Goal: Task Accomplishment & Management: Manage account settings

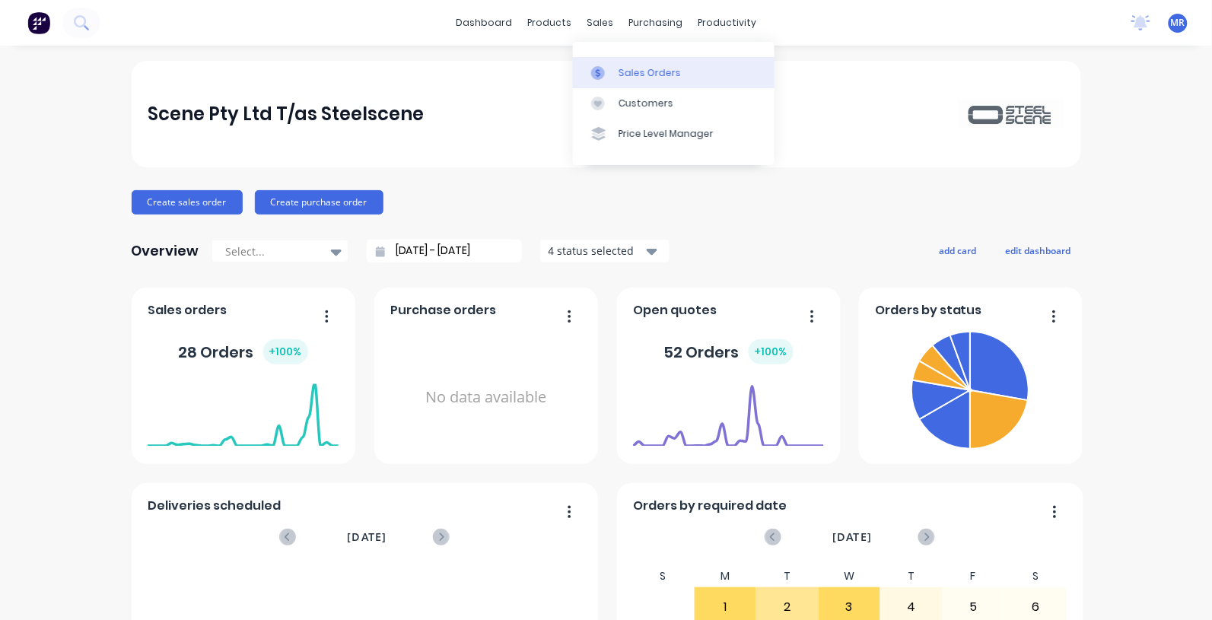
click at [638, 63] on link "Sales Orders" at bounding box center [674, 72] width 202 height 30
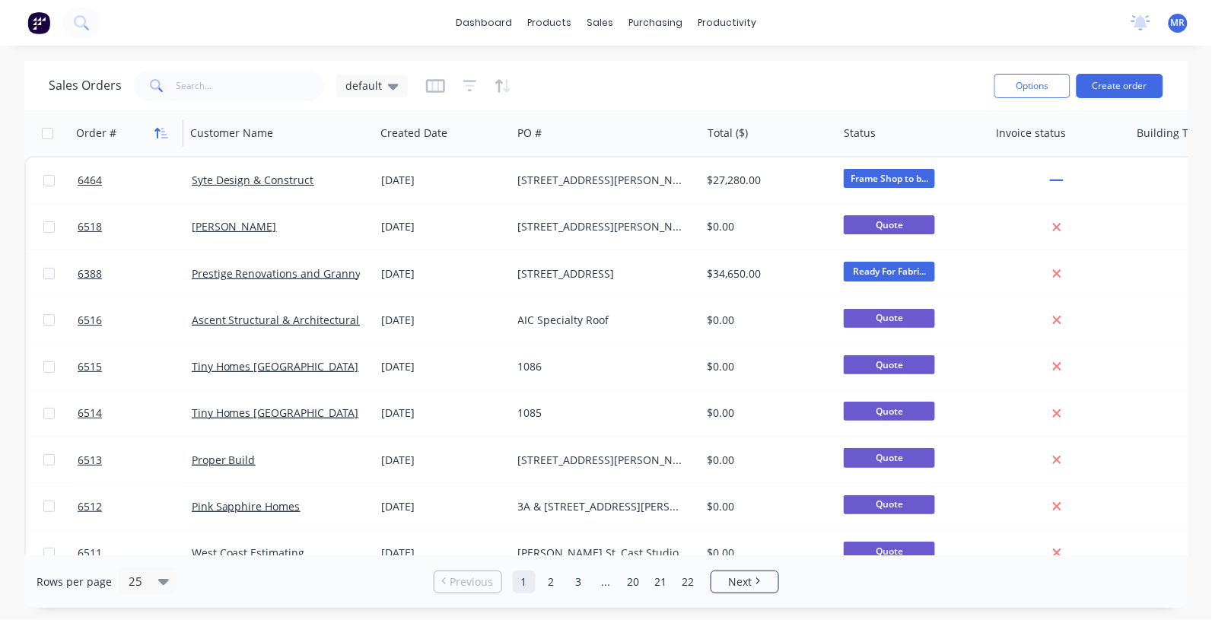
click at [161, 133] on icon "button" at bounding box center [161, 133] width 14 height 12
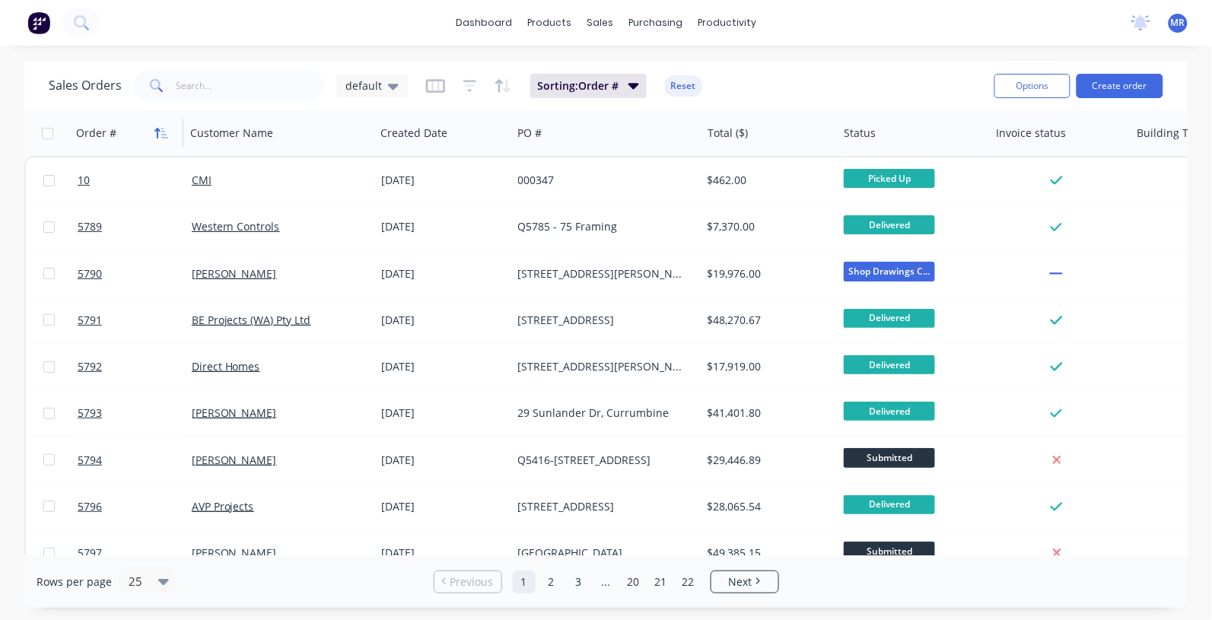
click at [161, 132] on icon "button" at bounding box center [161, 133] width 14 height 12
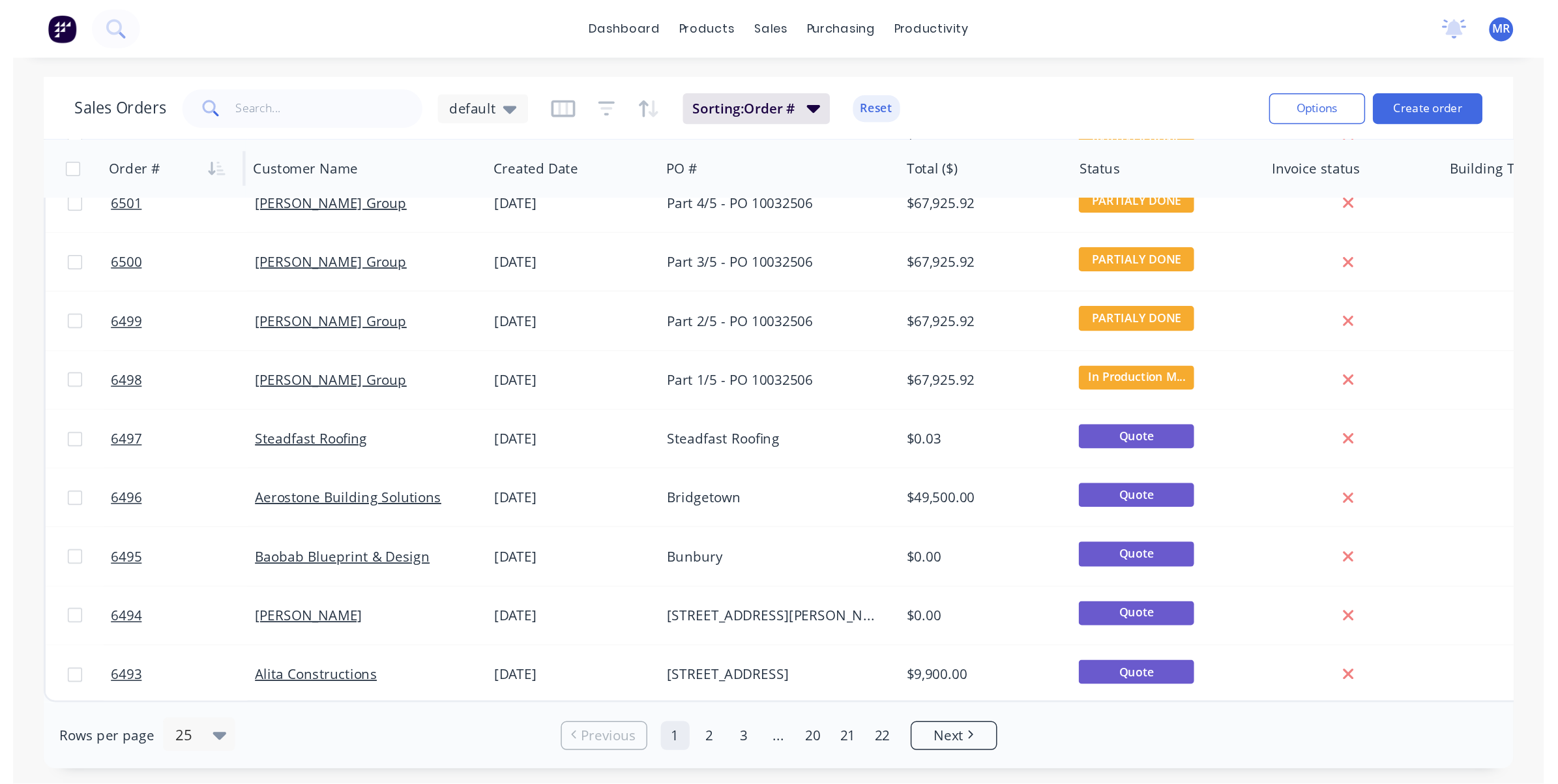
scroll to position [662, 0]
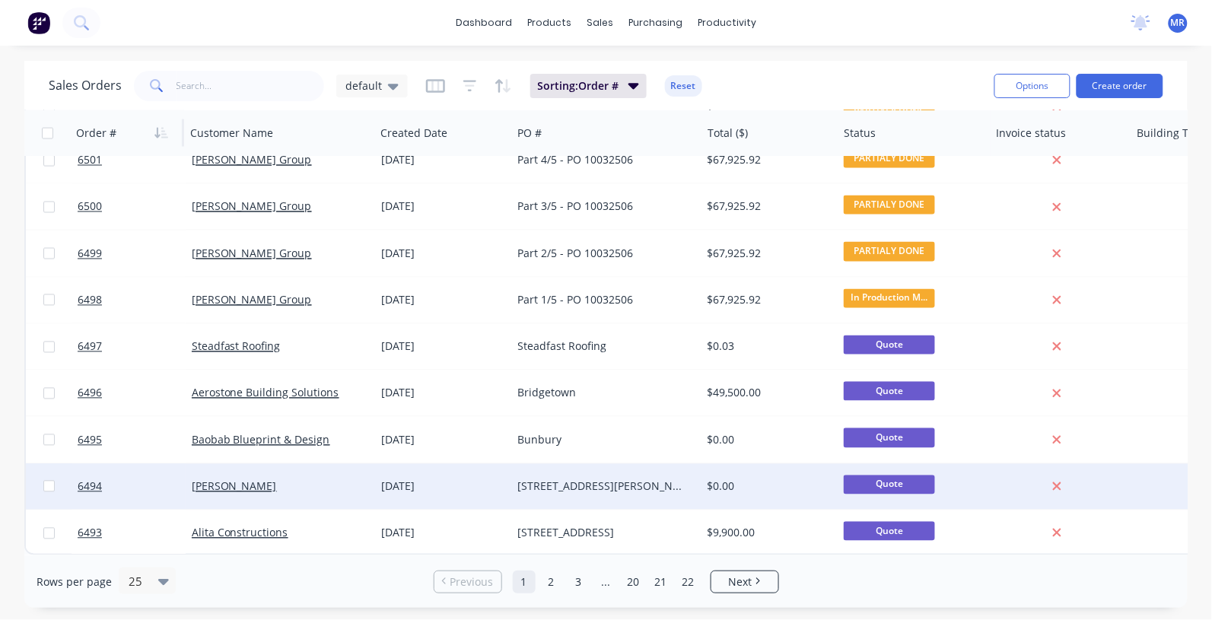
click at [580, 479] on div "[STREET_ADDRESS][PERSON_NAME]" at bounding box center [602, 486] width 169 height 15
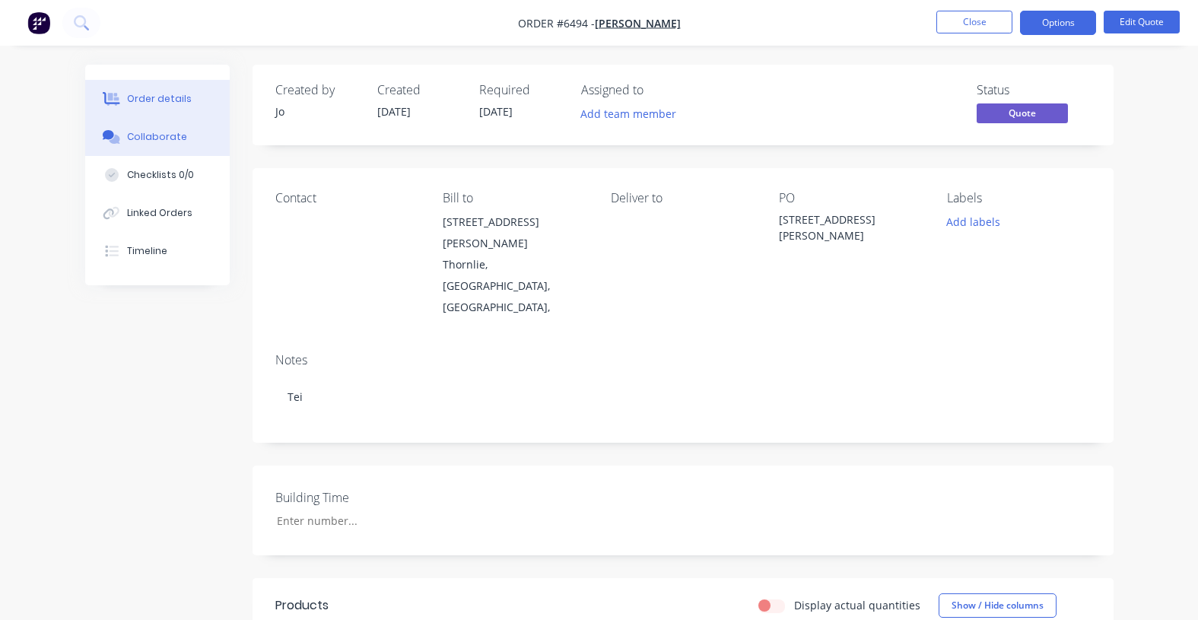
click at [157, 135] on div "Collaborate" at bounding box center [157, 137] width 60 height 14
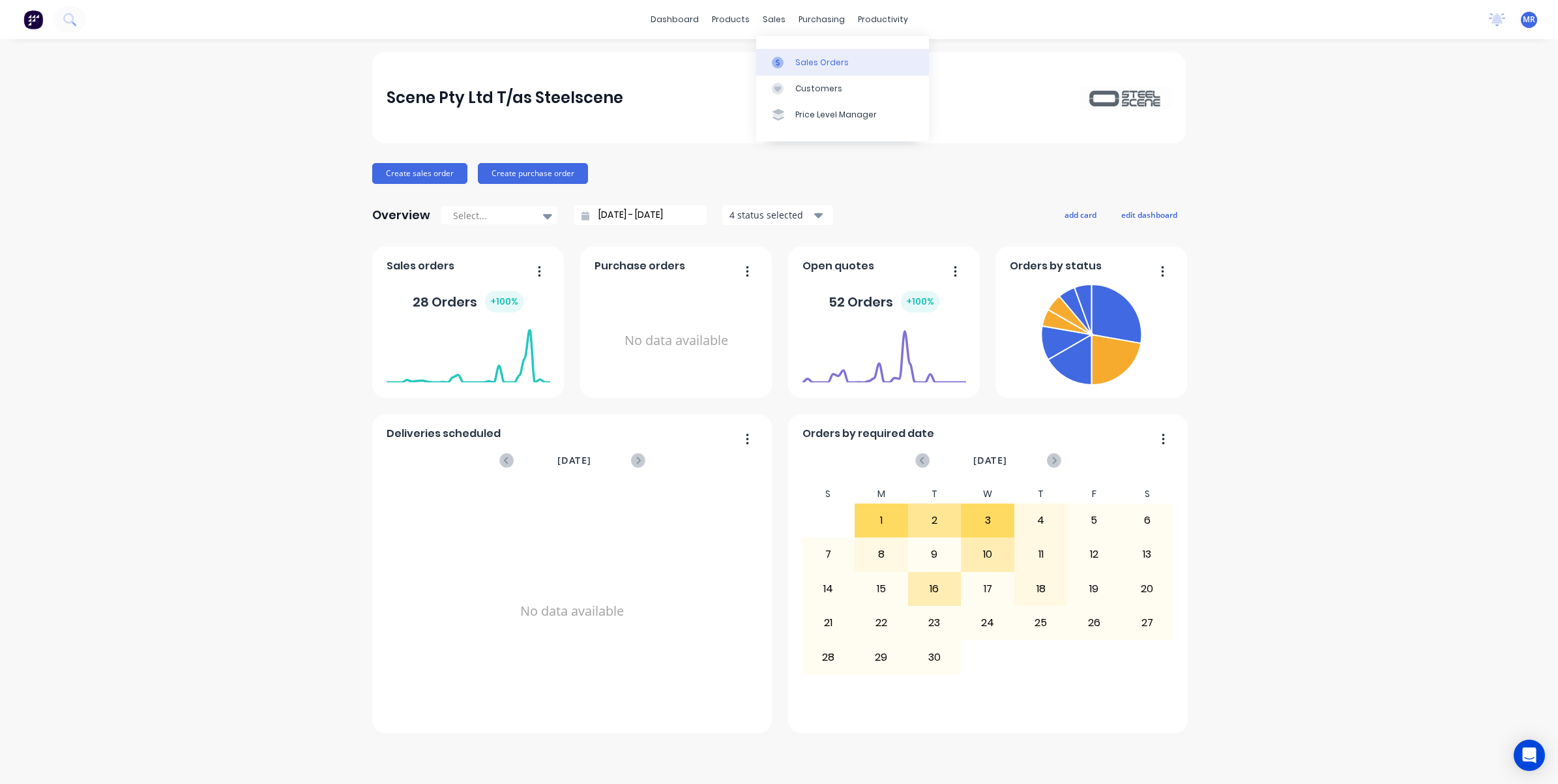
click at [802, 54] on link "Sales Orders" at bounding box center [843, 62] width 173 height 26
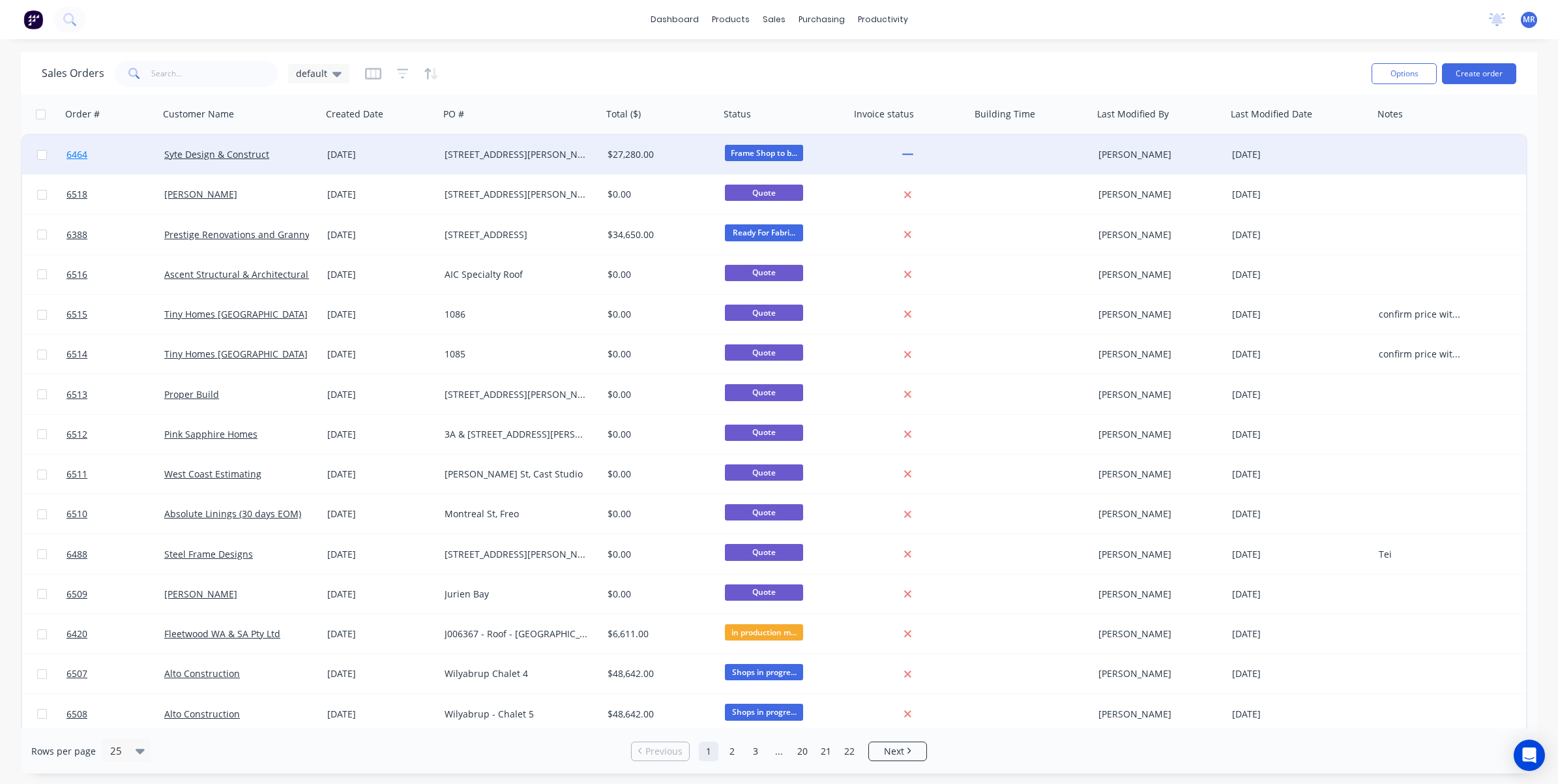
click at [138, 148] on link "6464" at bounding box center [116, 154] width 98 height 39
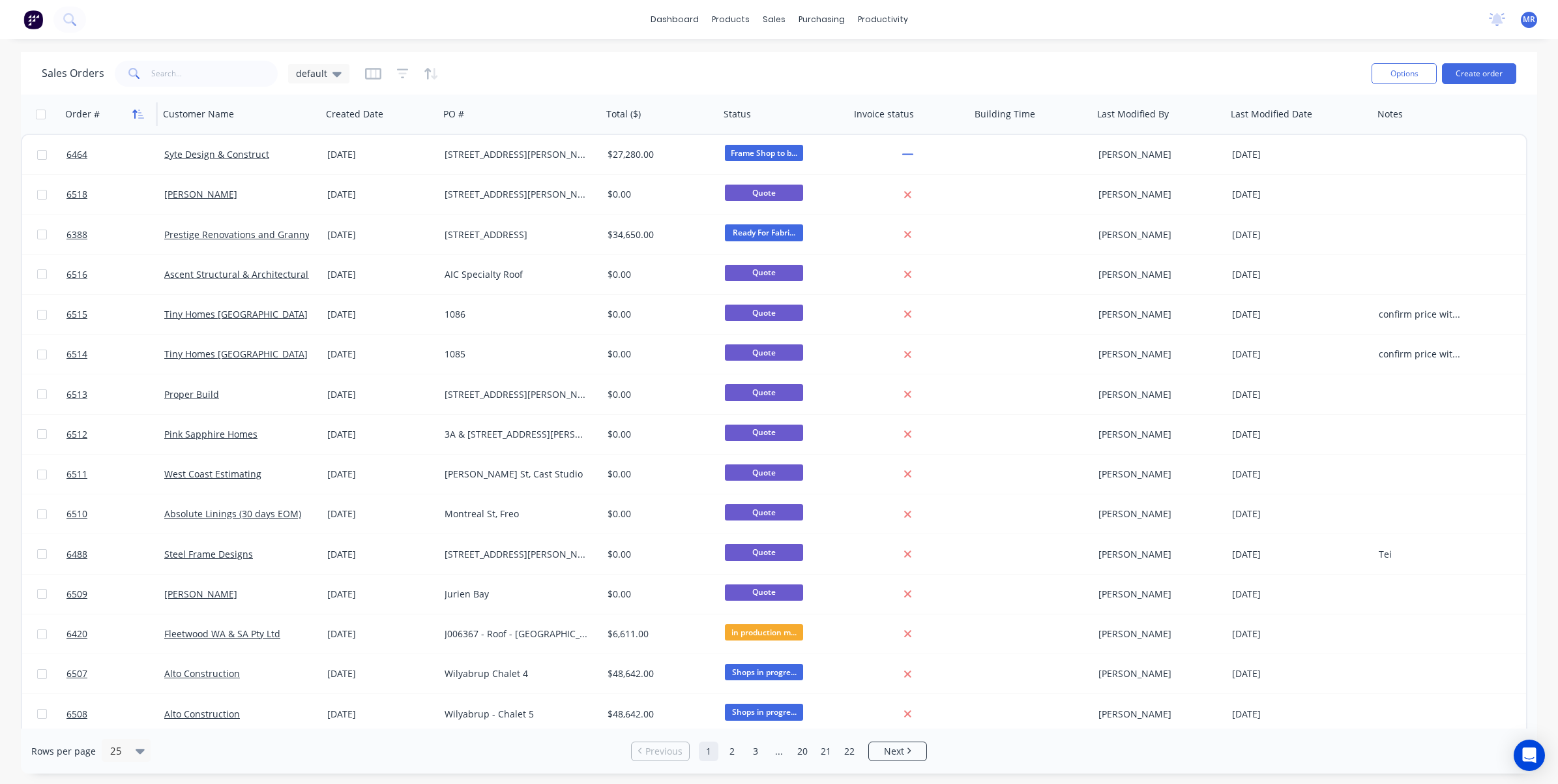
click at [132, 114] on icon "button" at bounding box center [138, 114] width 12 height 10
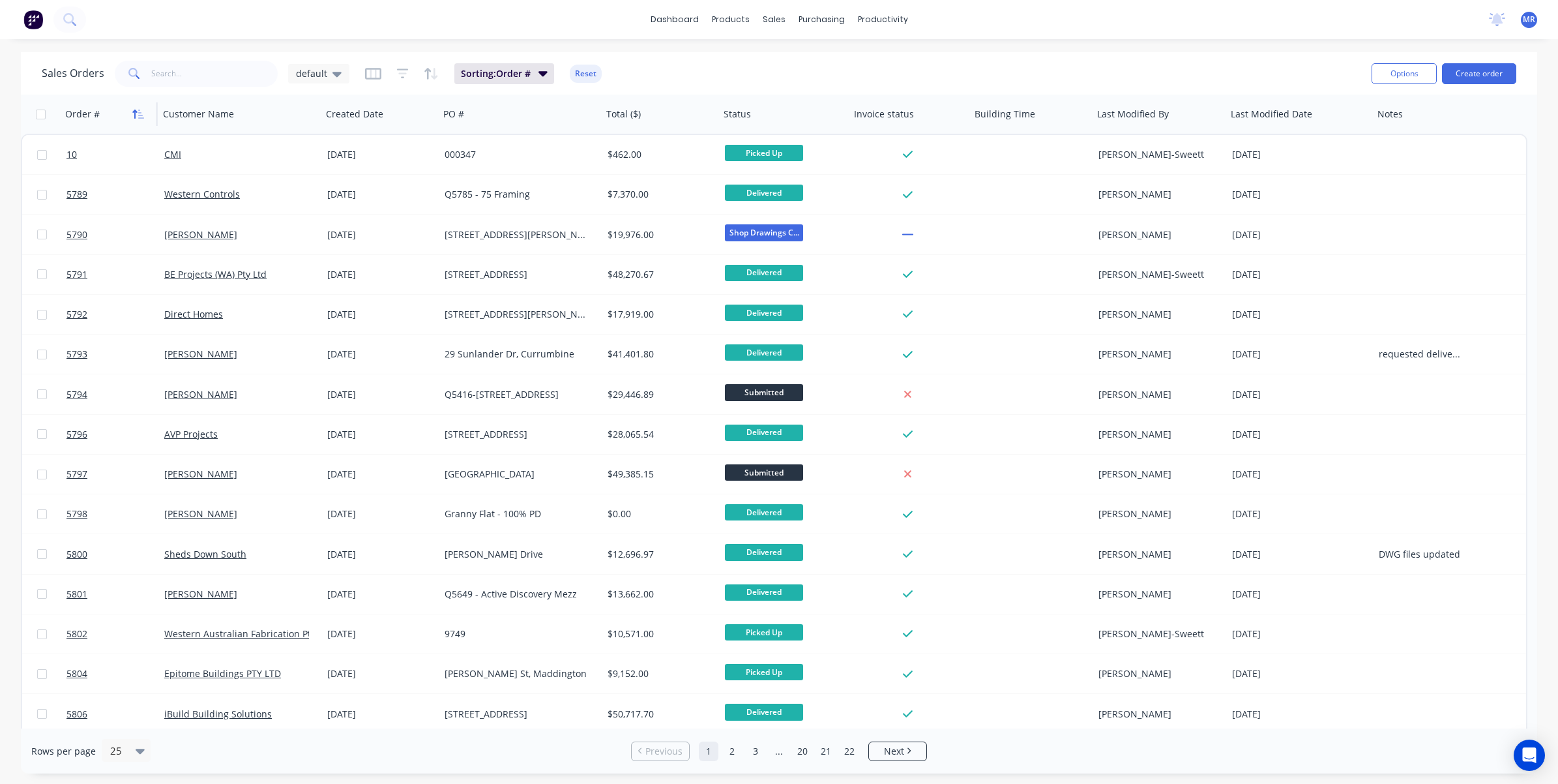
click at [134, 111] on icon "button" at bounding box center [135, 114] width 4 height 9
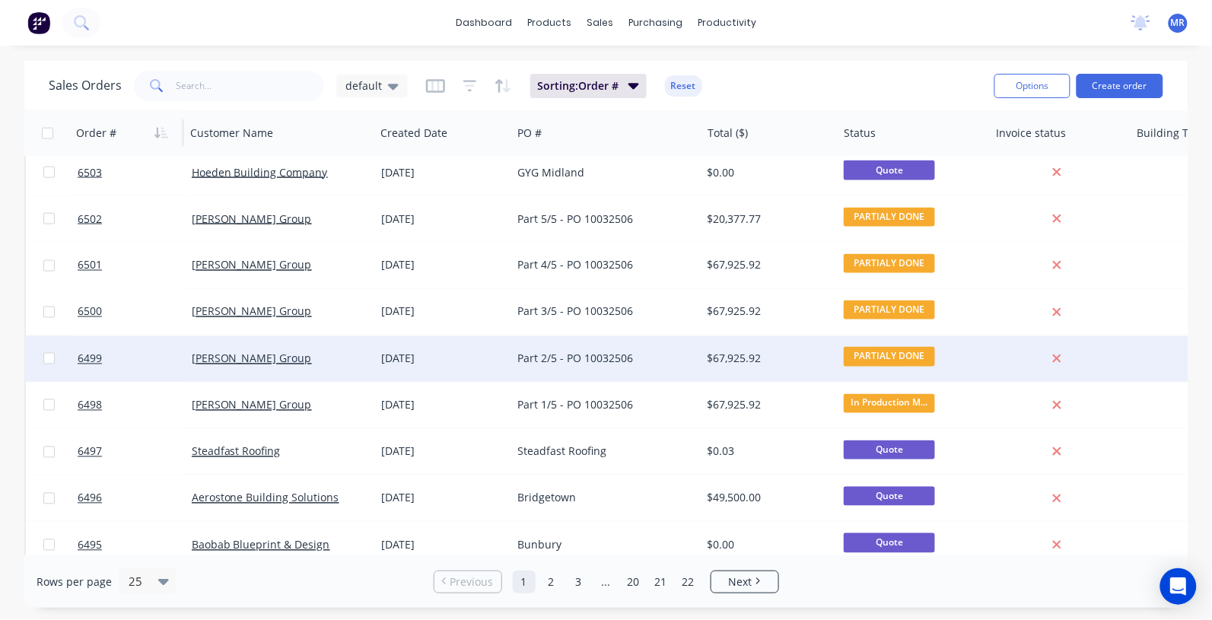
scroll to position [756, 0]
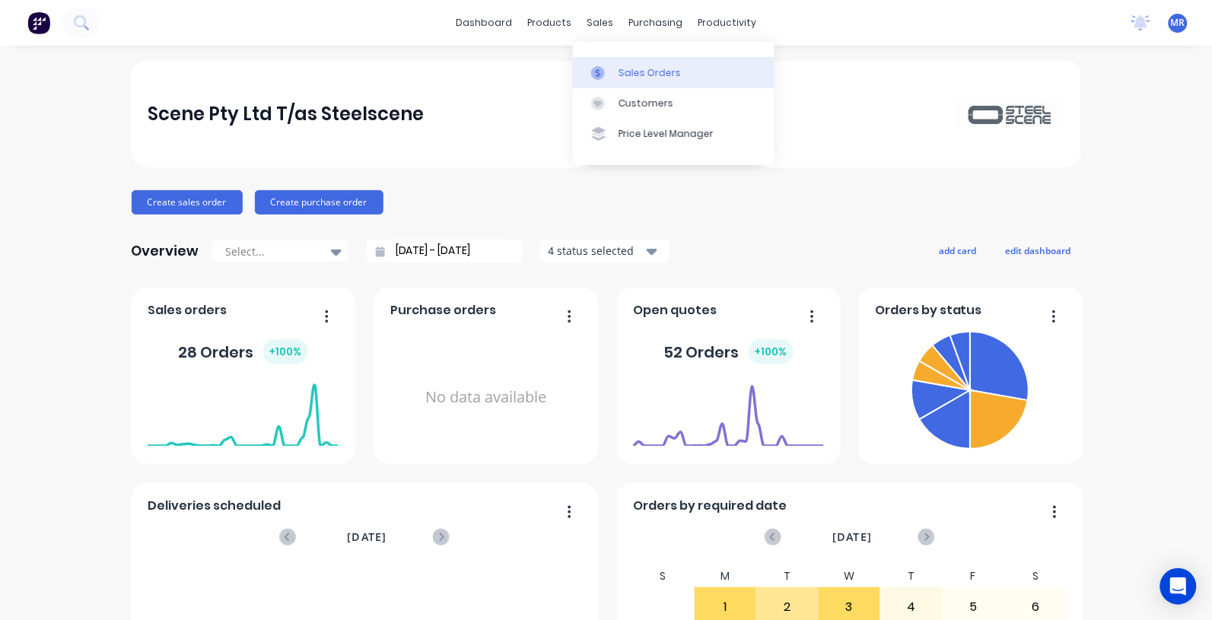
click at [619, 69] on div "Sales Orders" at bounding box center [650, 73] width 62 height 14
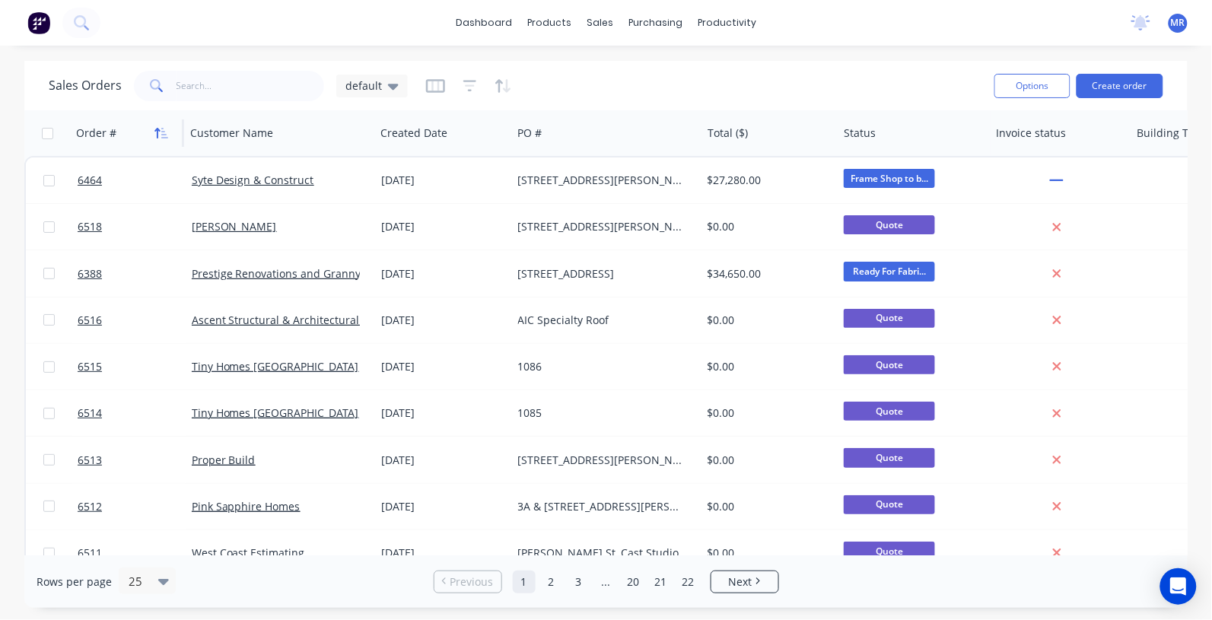
click at [161, 138] on icon "button" at bounding box center [161, 133] width 14 height 12
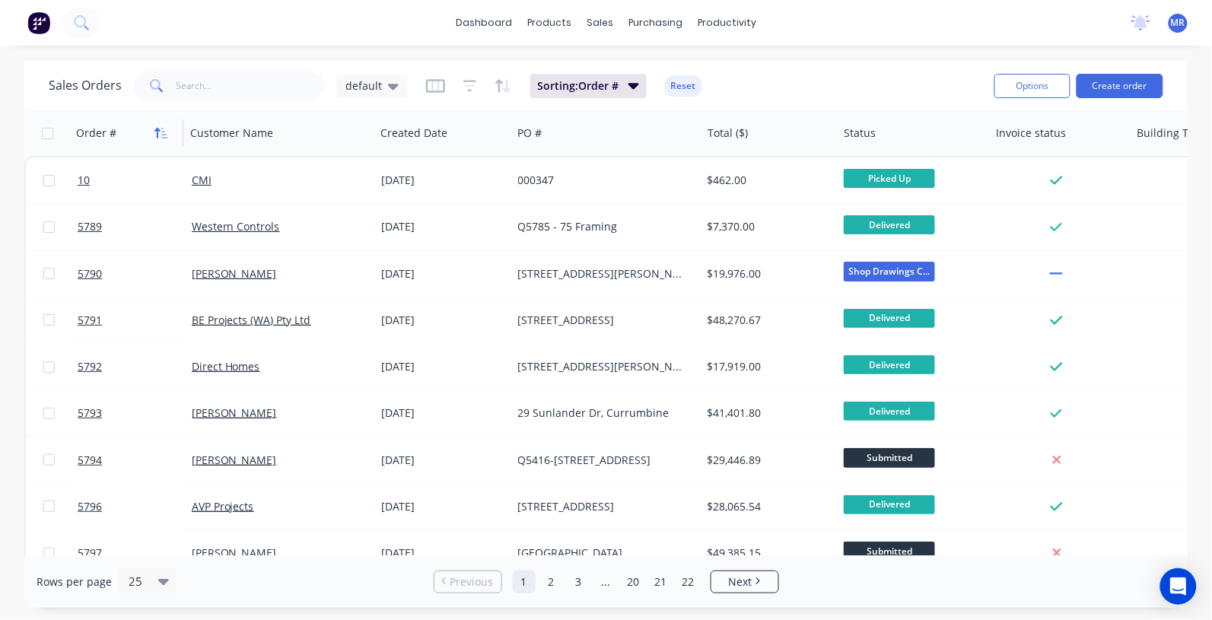
click at [161, 133] on icon "button" at bounding box center [161, 133] width 14 height 12
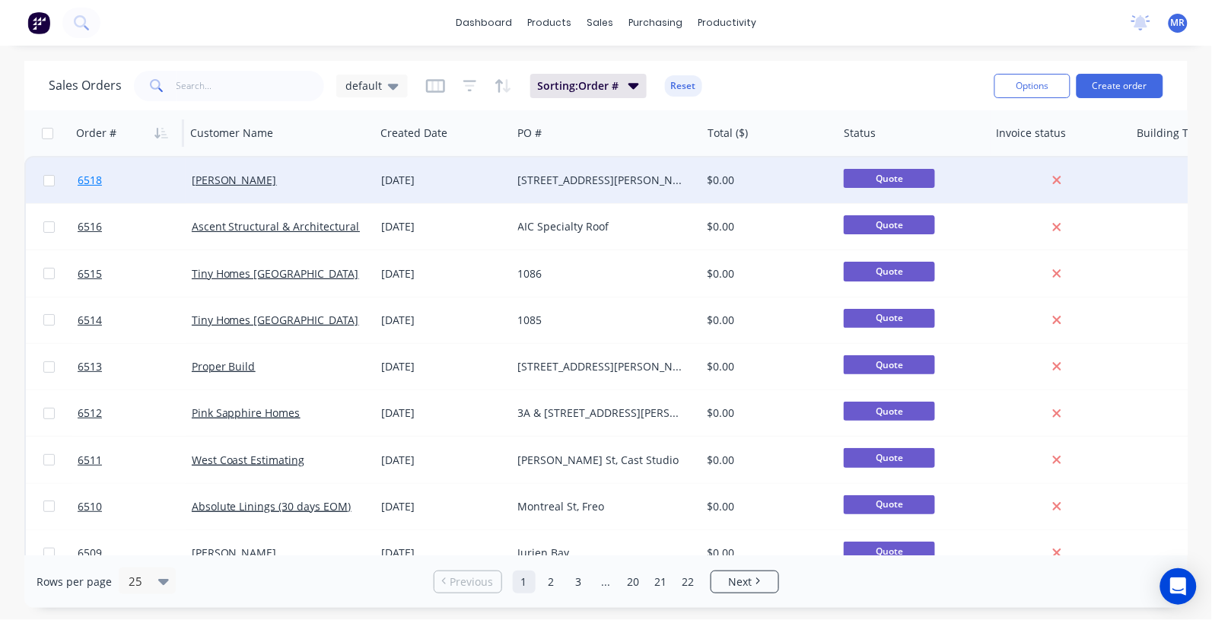
click at [165, 177] on link "6518" at bounding box center [135, 180] width 114 height 46
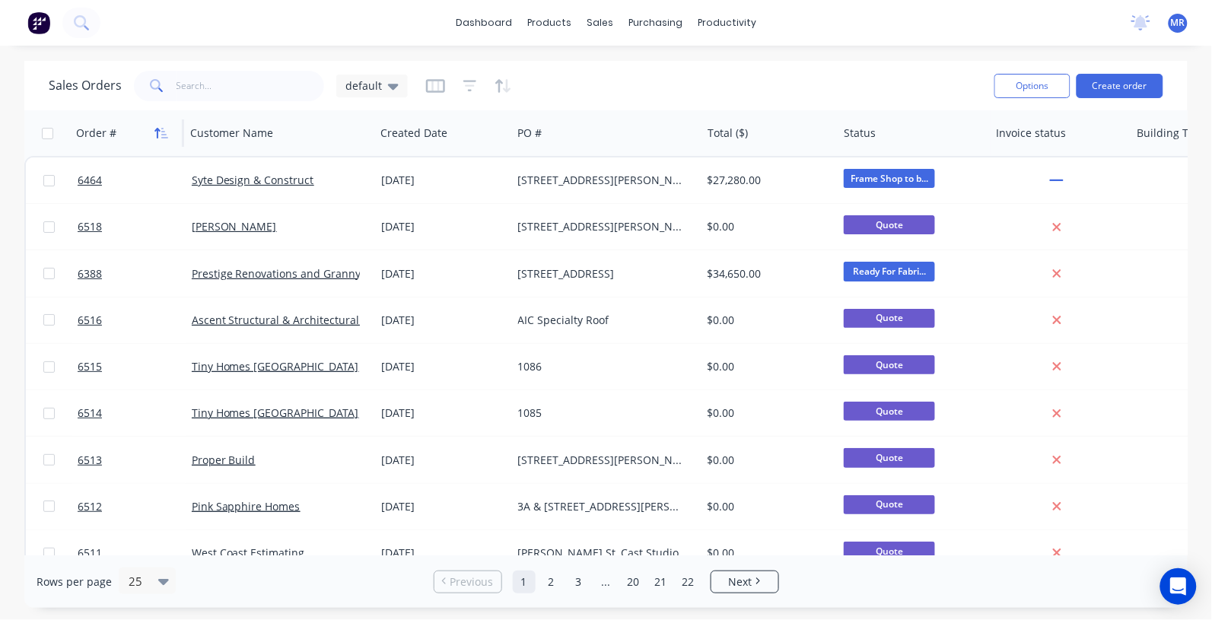
click at [166, 129] on icon "button" at bounding box center [161, 133] width 14 height 12
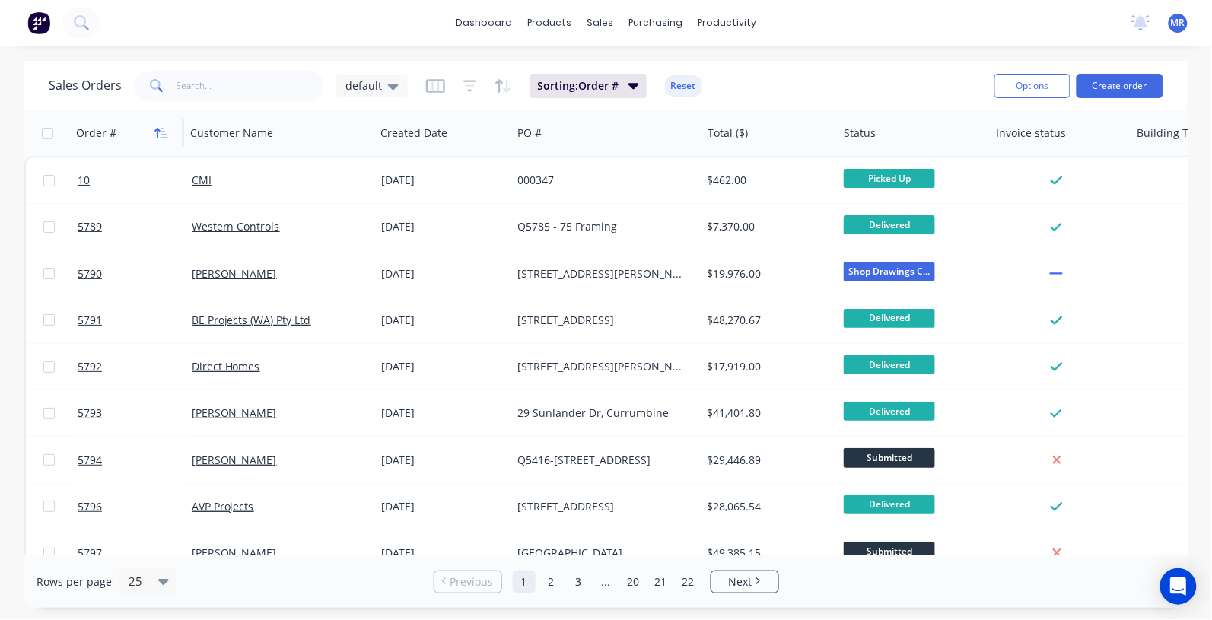
click at [162, 128] on icon "button" at bounding box center [161, 133] width 14 height 12
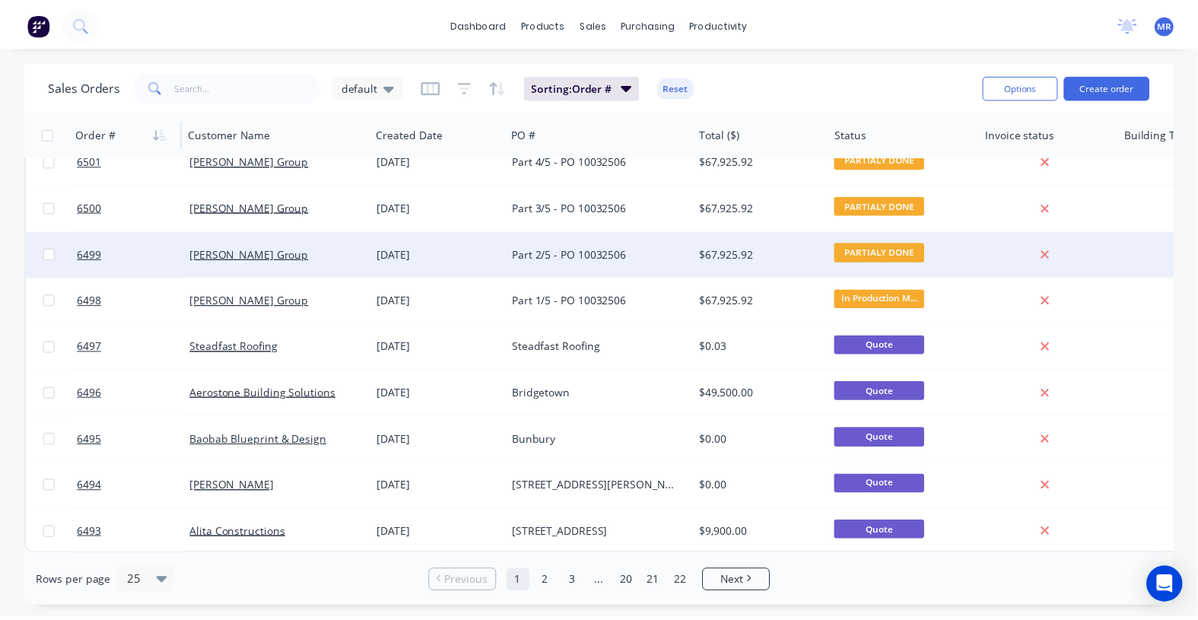
scroll to position [773, 0]
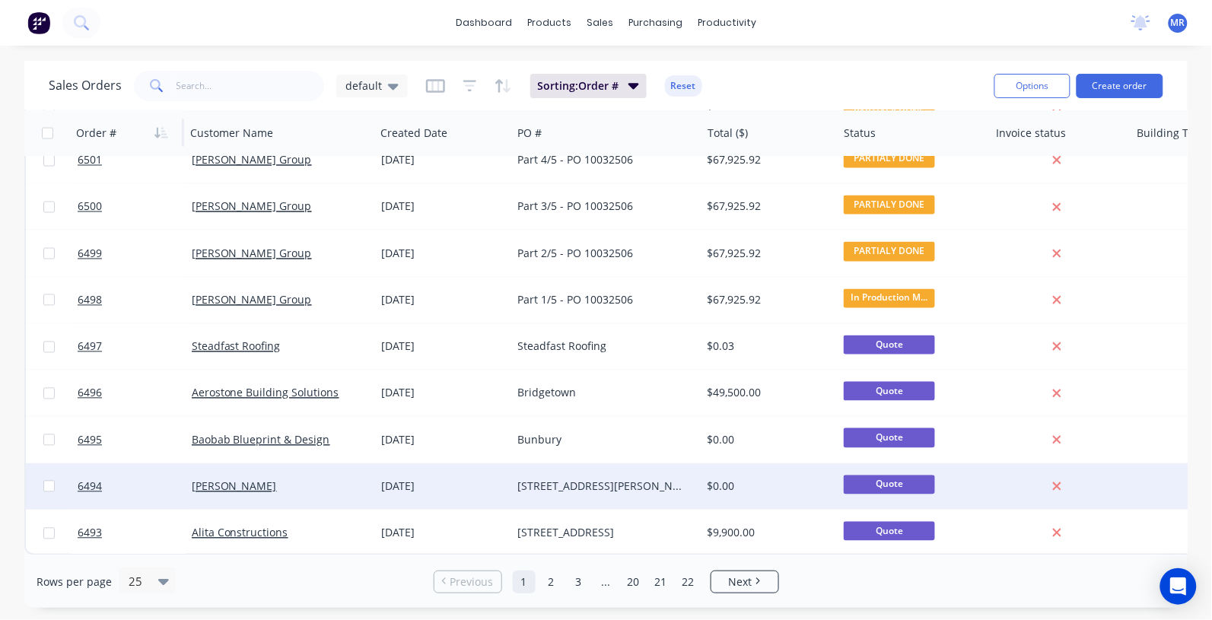
click at [591, 487] on div "[STREET_ADDRESS][PERSON_NAME]" at bounding box center [606, 487] width 189 height 46
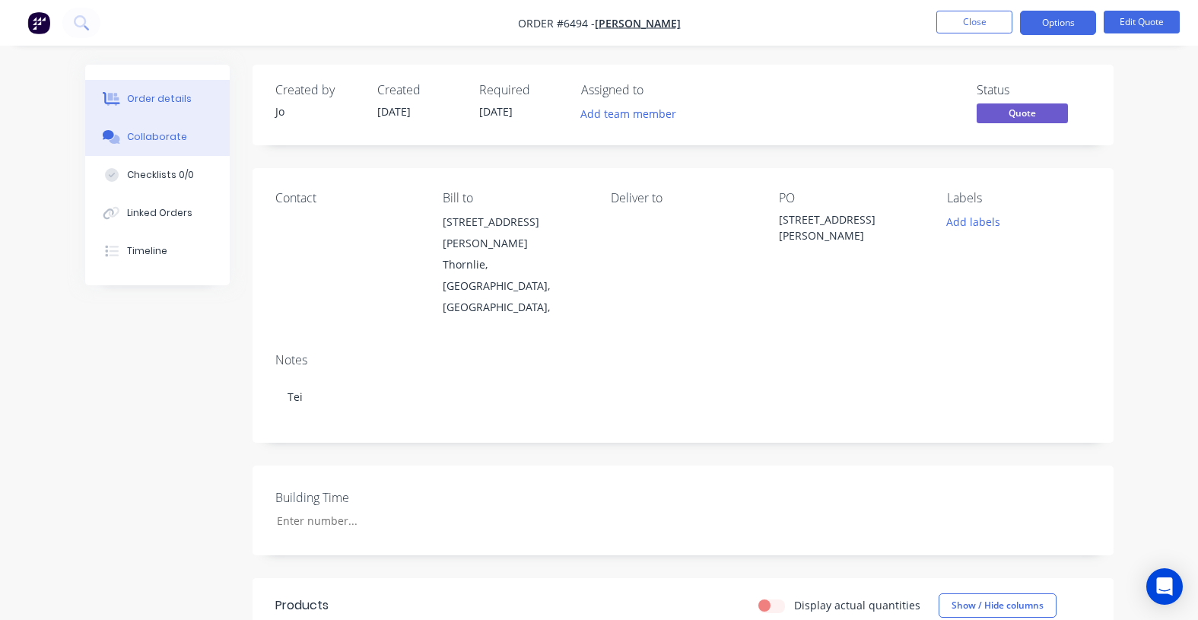
click at [162, 127] on button "Collaborate" at bounding box center [157, 137] width 145 height 38
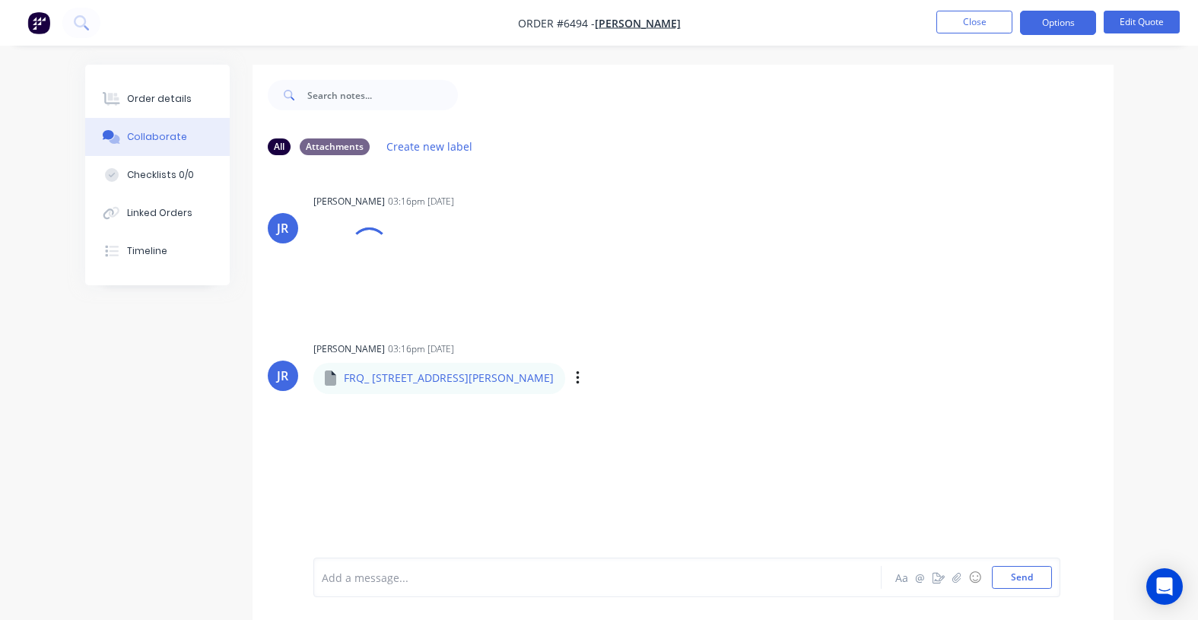
scroll to position [24, 0]
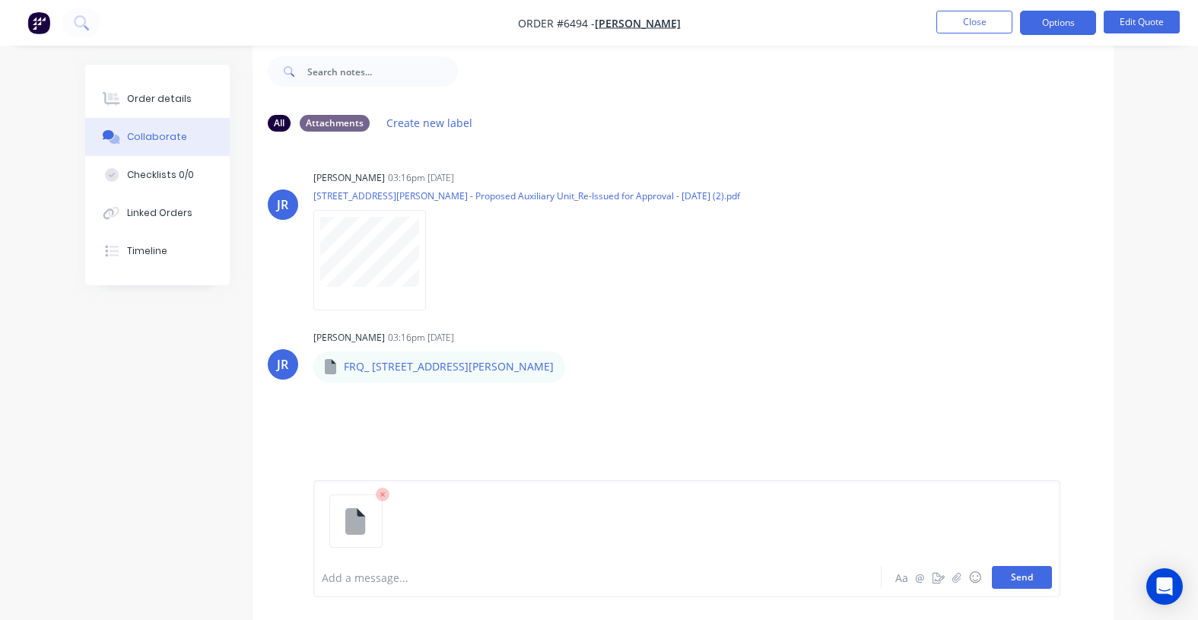
click at [1037, 572] on button "Send" at bounding box center [1022, 577] width 60 height 23
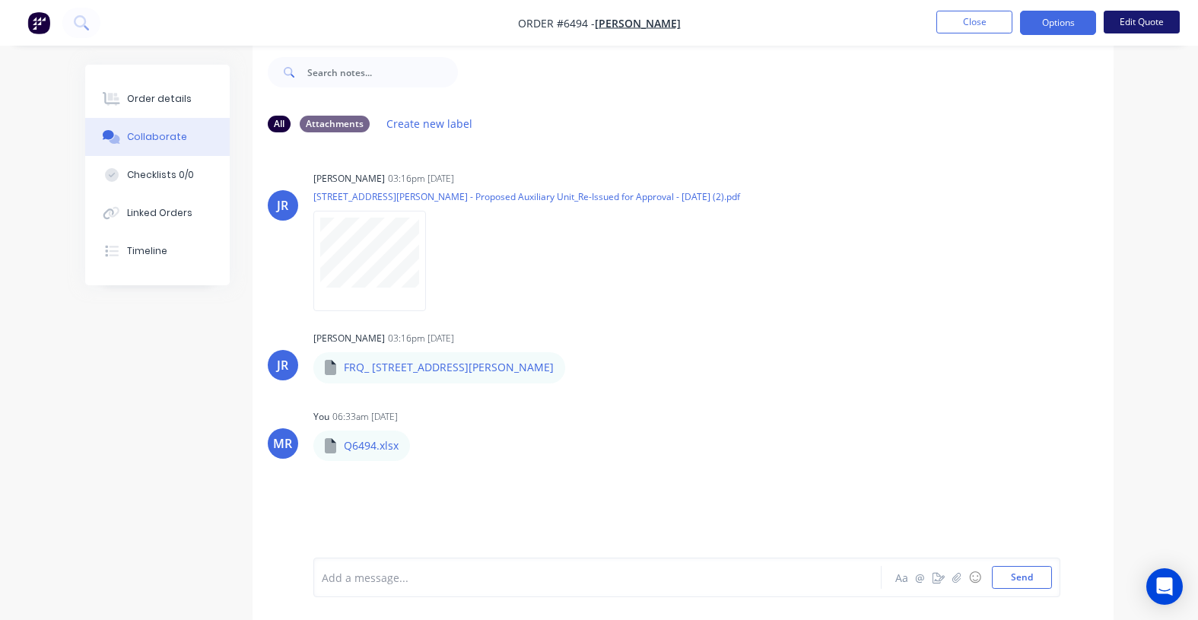
click at [1135, 17] on button "Edit Quote" at bounding box center [1142, 22] width 76 height 23
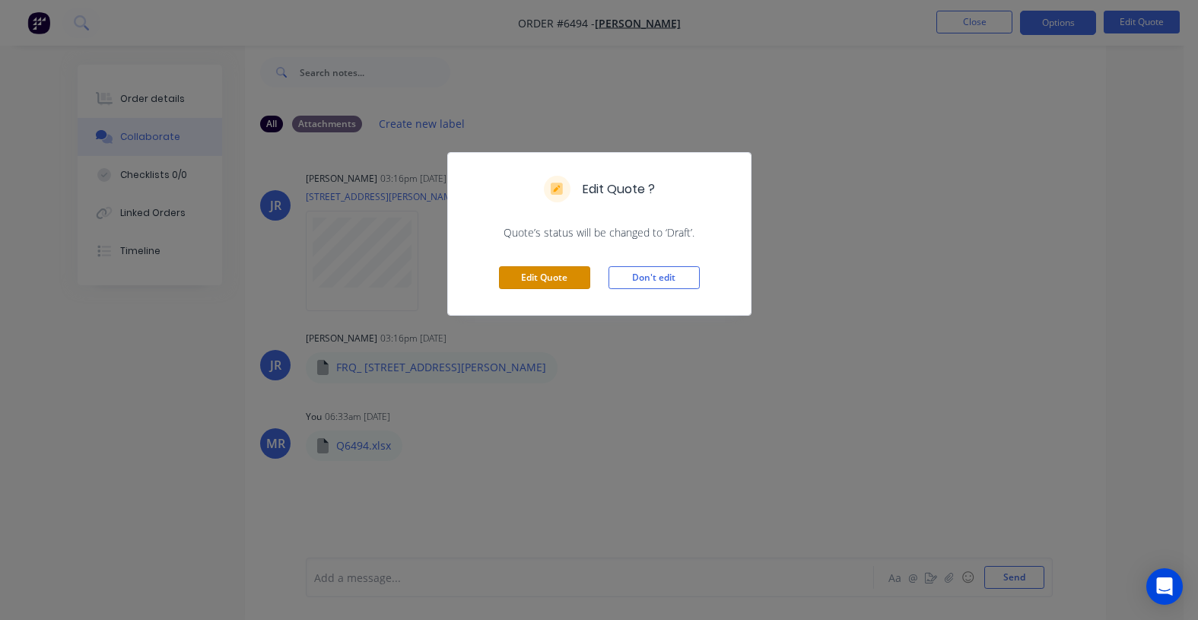
drag, startPoint x: 546, startPoint y: 276, endPoint x: 556, endPoint y: 279, distance: 11.1
click at [546, 278] on button "Edit Quote" at bounding box center [544, 277] width 91 height 23
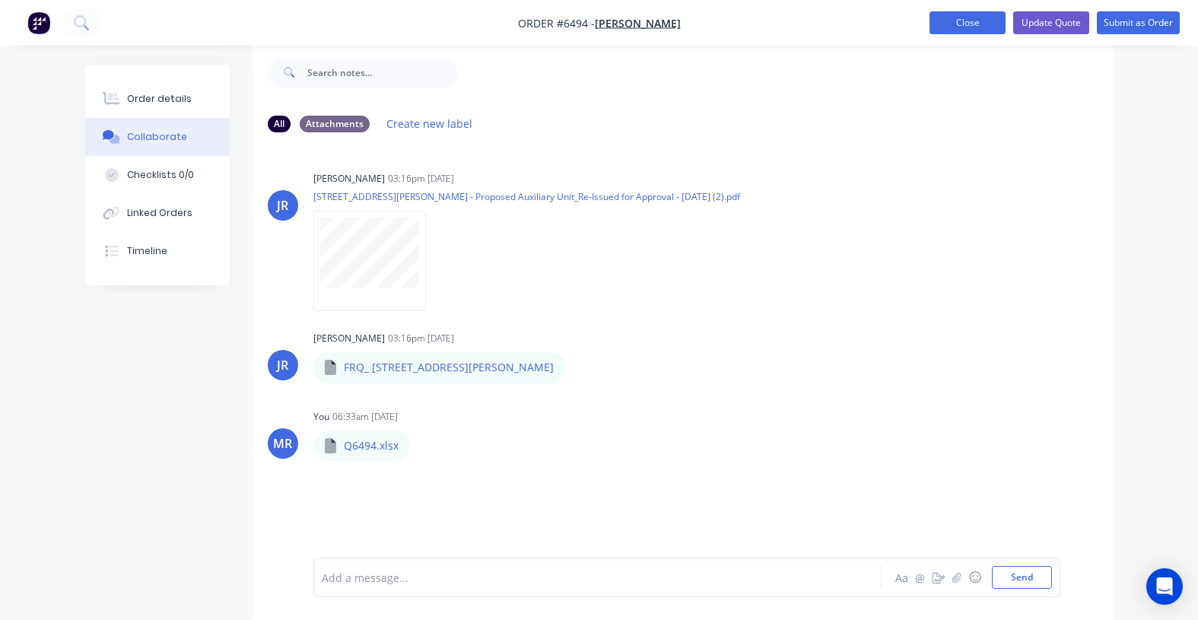
click at [956, 21] on button "Close" at bounding box center [968, 22] width 76 height 23
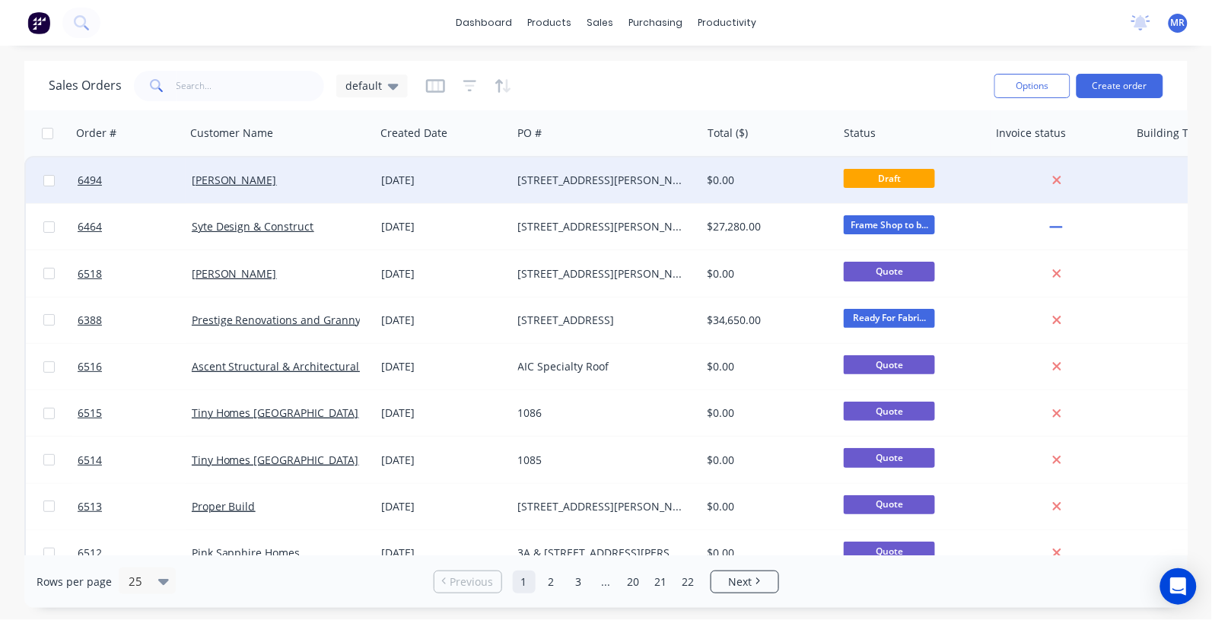
click at [673, 179] on div "[STREET_ADDRESS][PERSON_NAME]" at bounding box center [602, 180] width 169 height 15
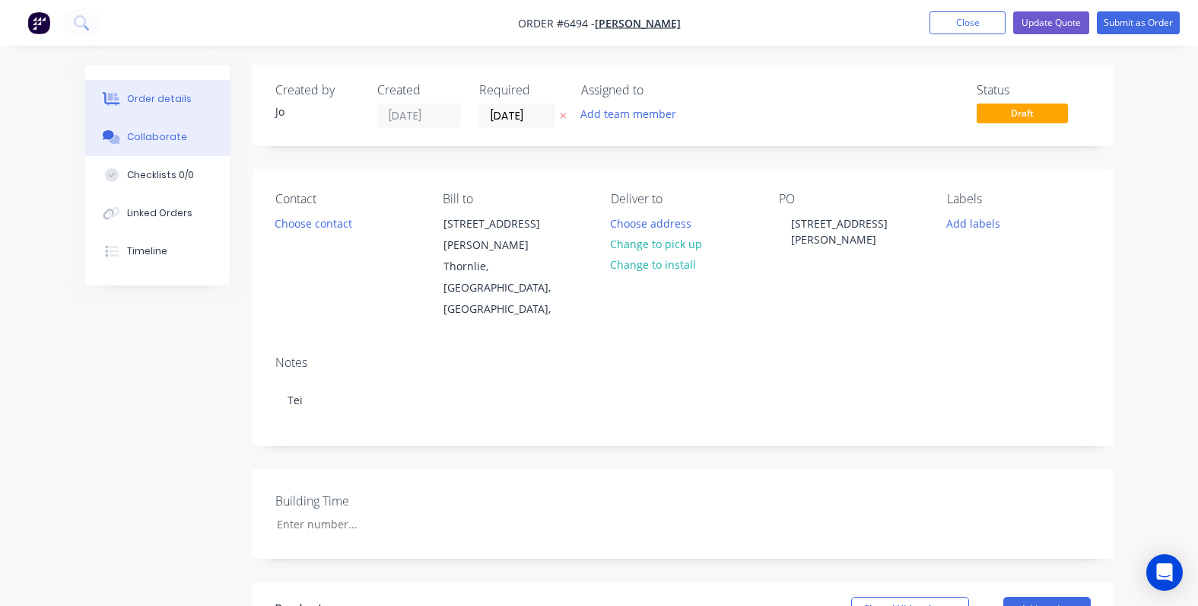
click at [180, 148] on button "Collaborate" at bounding box center [157, 137] width 145 height 38
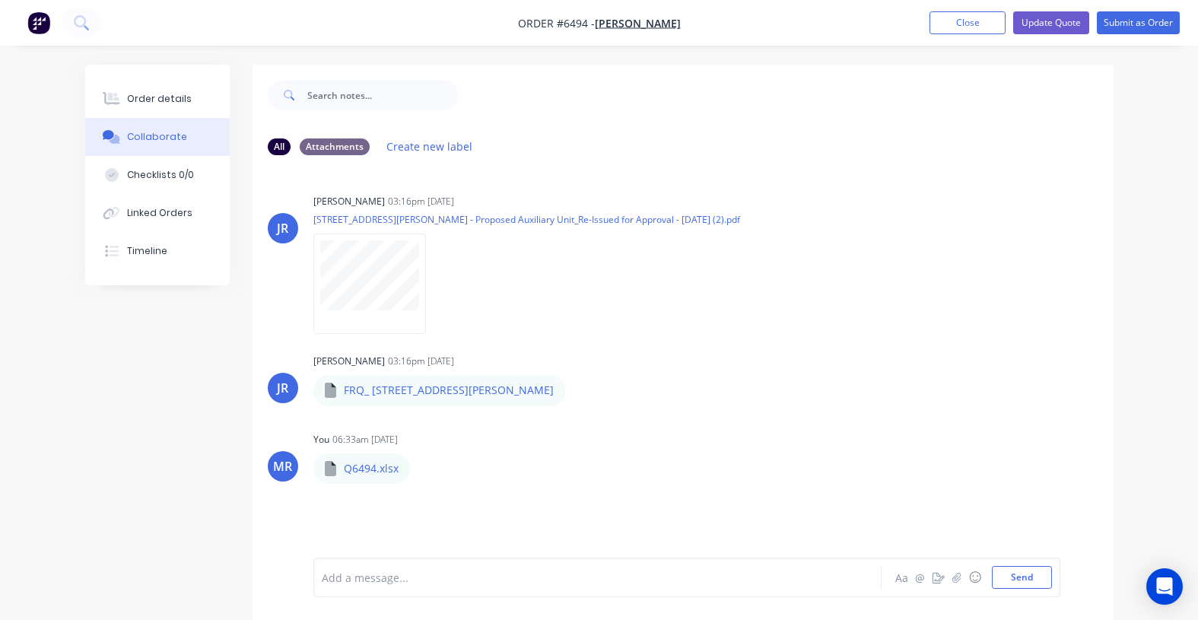
drag, startPoint x: 976, startPoint y: 24, endPoint x: 991, endPoint y: 47, distance: 27.0
click at [978, 24] on button "Close" at bounding box center [968, 22] width 76 height 23
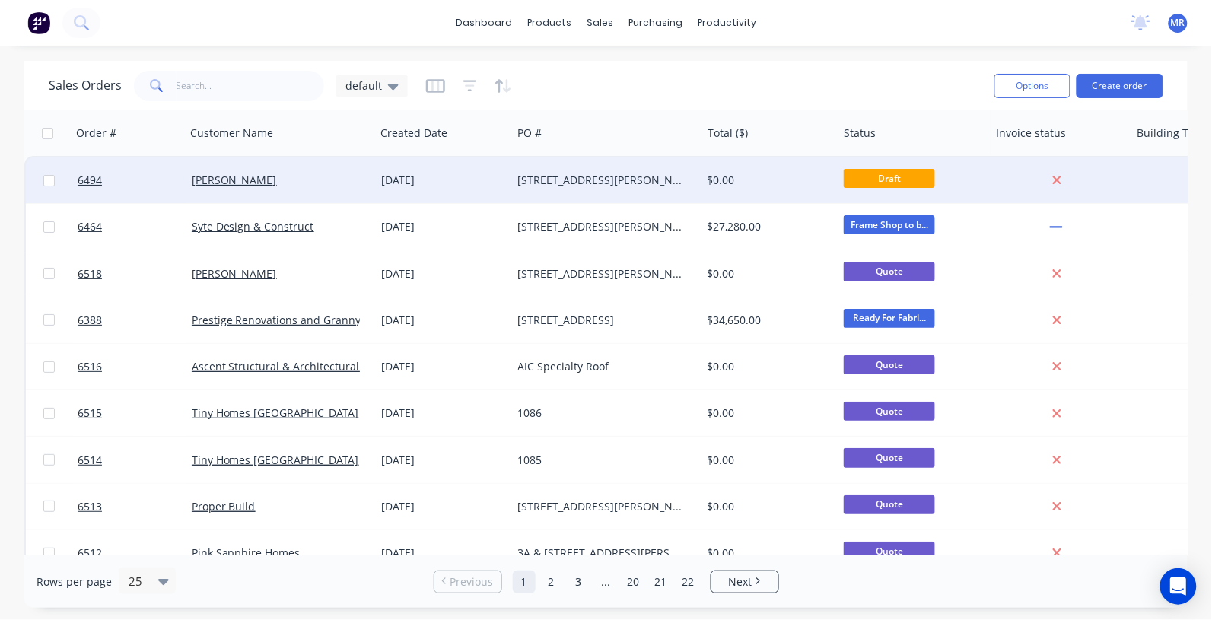
click at [577, 188] on div "[STREET_ADDRESS][PERSON_NAME]" at bounding box center [606, 180] width 189 height 46
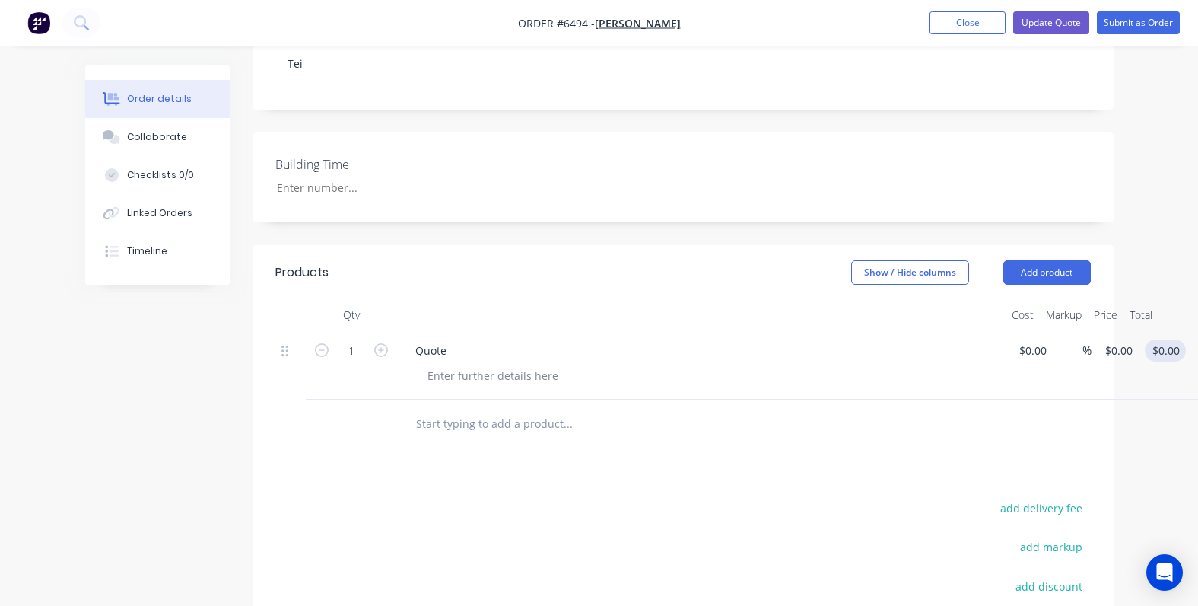
scroll to position [336, 0]
click at [1178, 340] on input "0.00" at bounding box center [1168, 351] width 35 height 22
type input "0.01"
type input "$0.01"
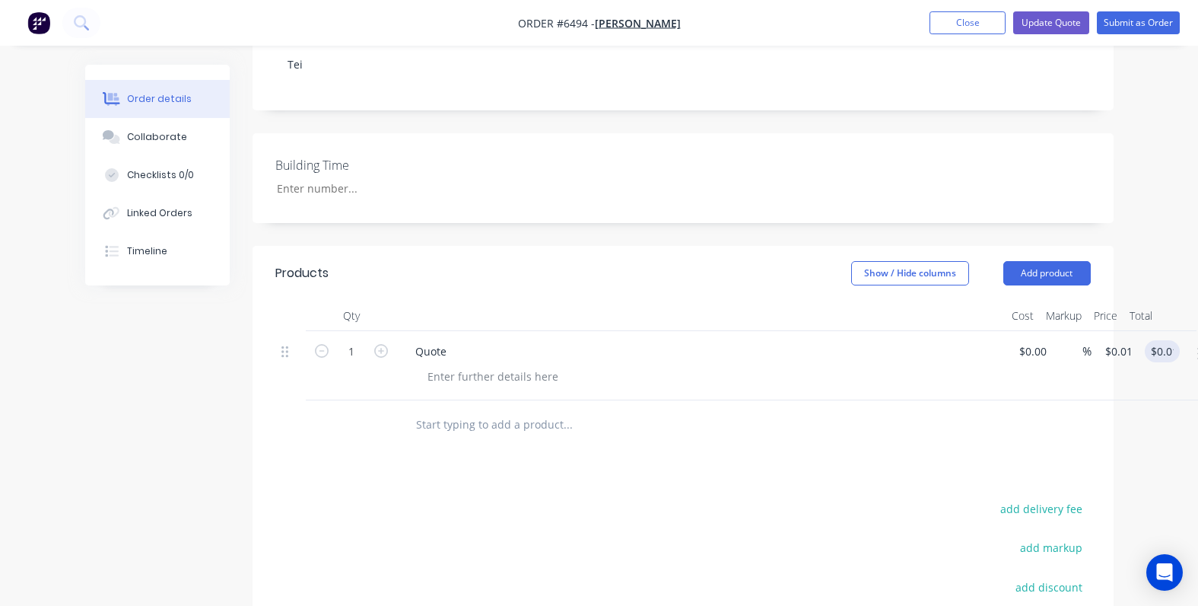
click at [1130, 388] on div "Order details Collaborate Checklists 0/0 Linked Orders Timeline Order details C…" at bounding box center [599, 250] width 1198 height 1173
click at [1043, 16] on button "Update Quote" at bounding box center [1051, 22] width 76 height 23
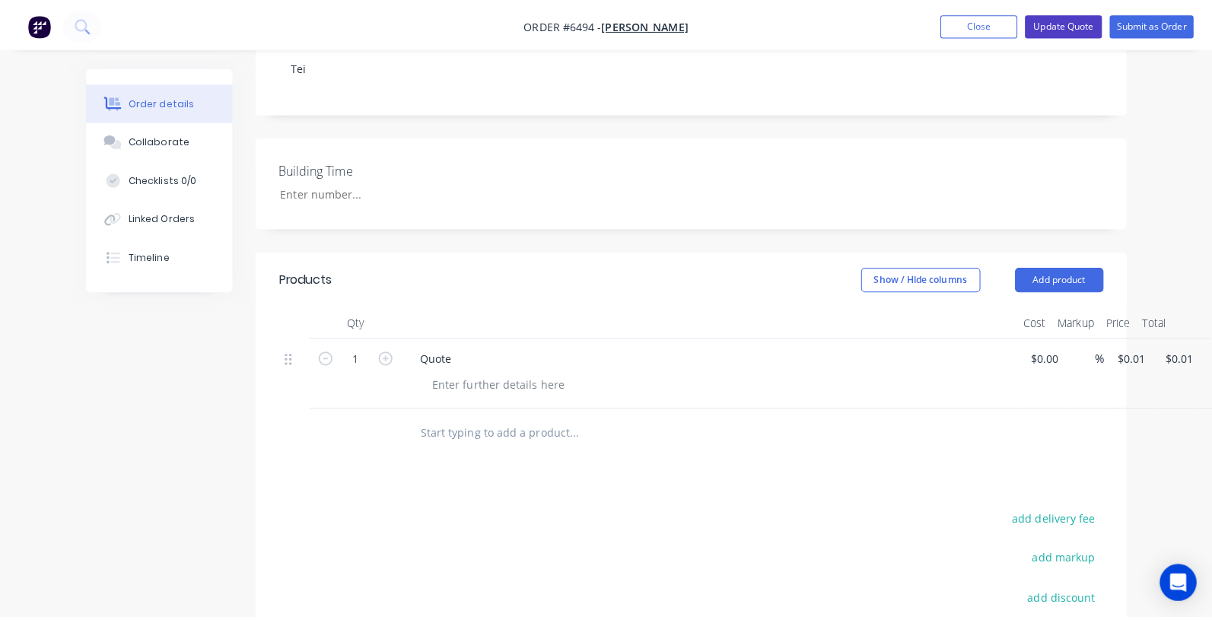
scroll to position [0, 0]
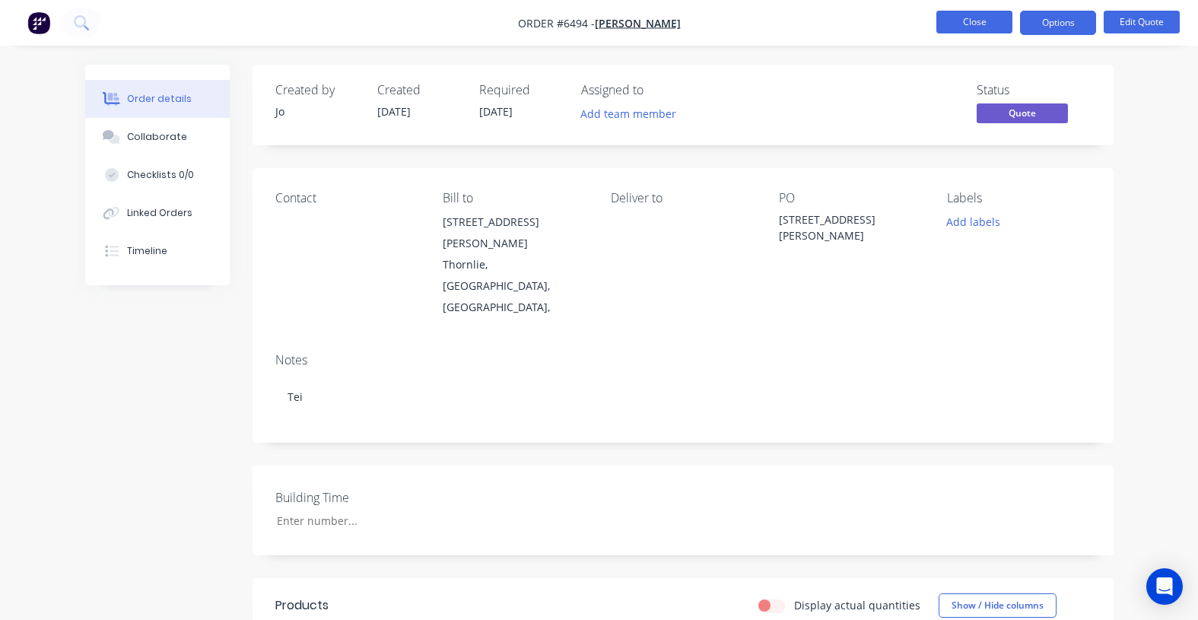
click at [980, 24] on button "Close" at bounding box center [975, 22] width 76 height 23
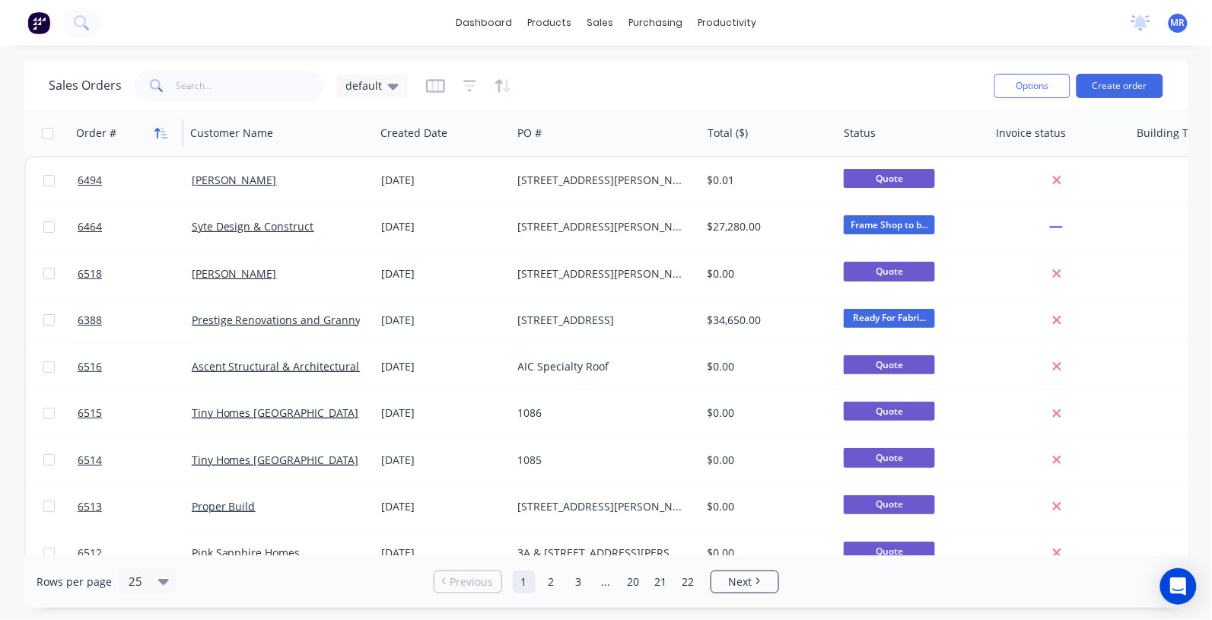
click at [165, 131] on icon "button" at bounding box center [161, 133] width 14 height 12
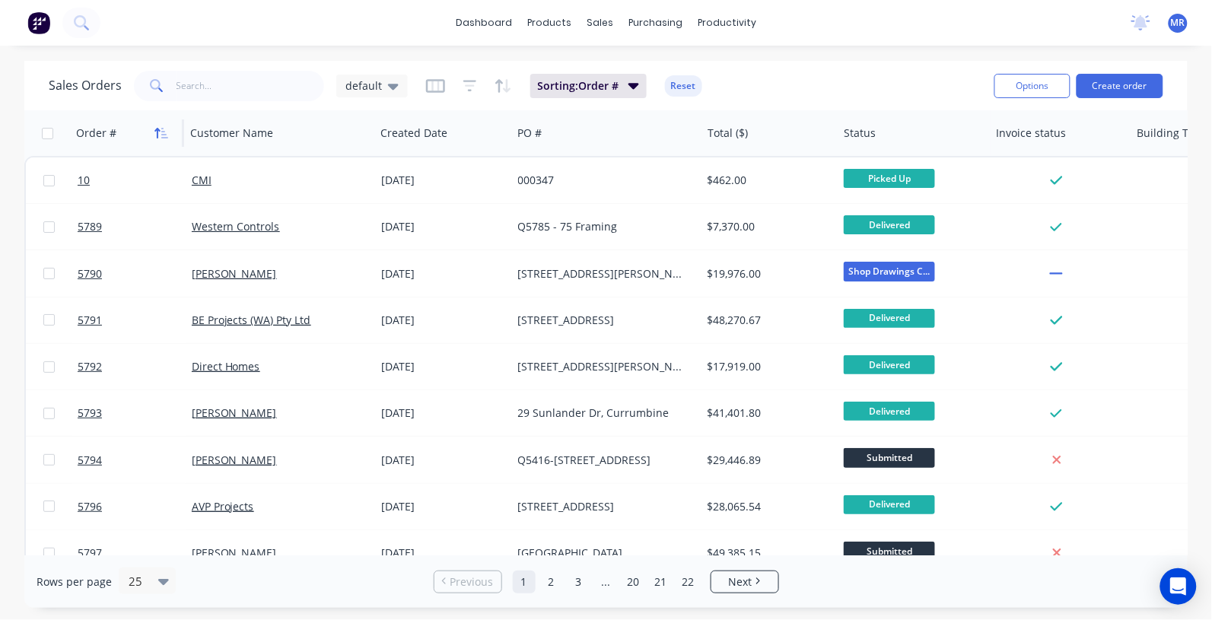
click at [161, 131] on icon "button" at bounding box center [164, 133] width 7 height 11
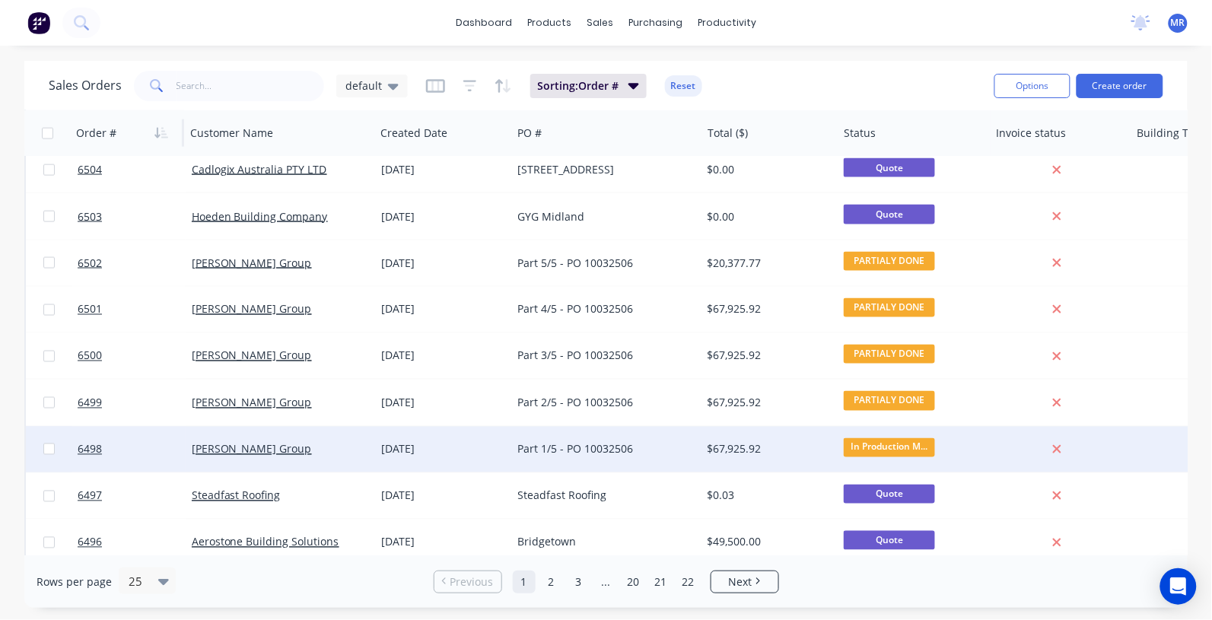
scroll to position [571, 0]
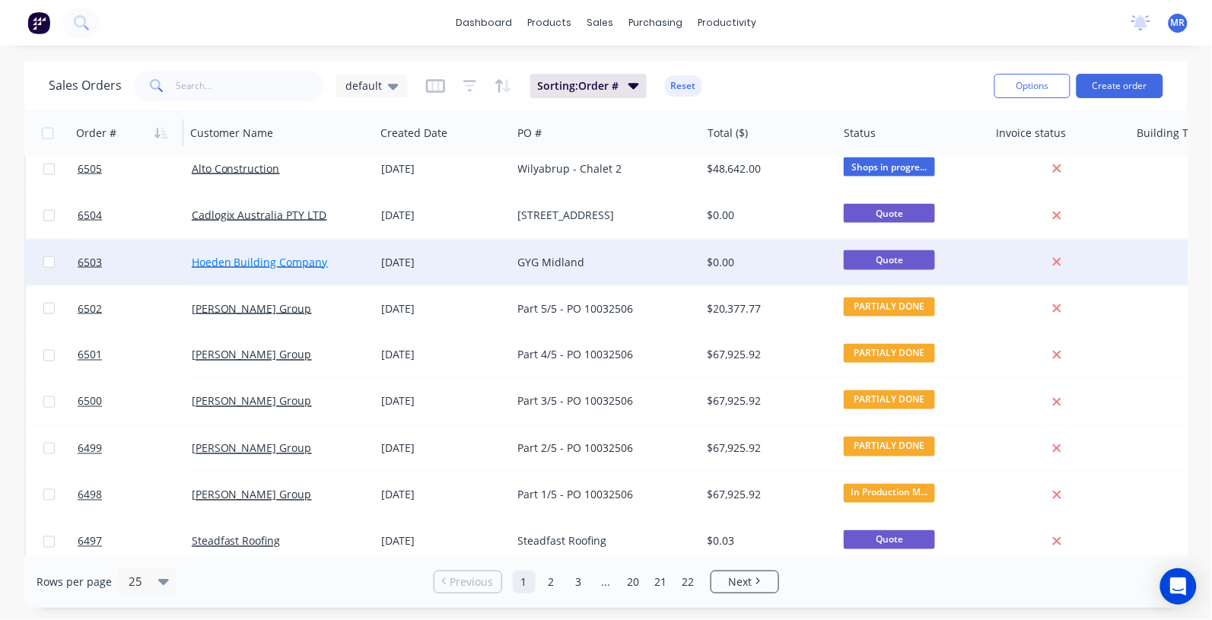
click at [291, 260] on link "Hoeden Building Company" at bounding box center [260, 262] width 136 height 14
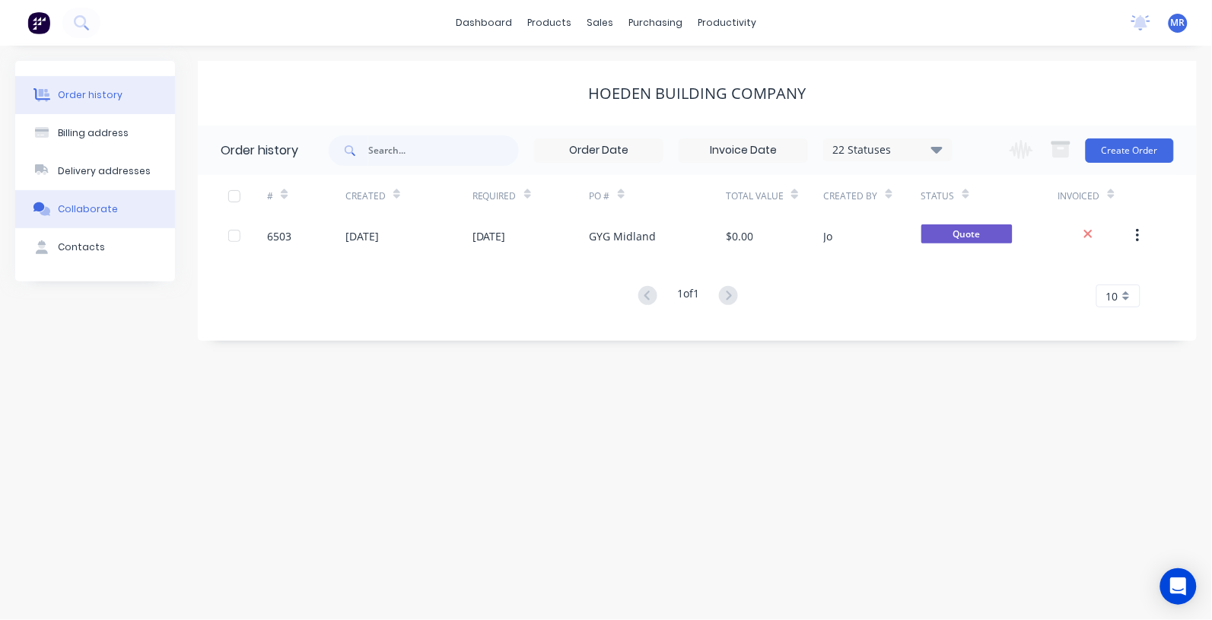
click at [100, 212] on div "Collaborate" at bounding box center [88, 209] width 60 height 14
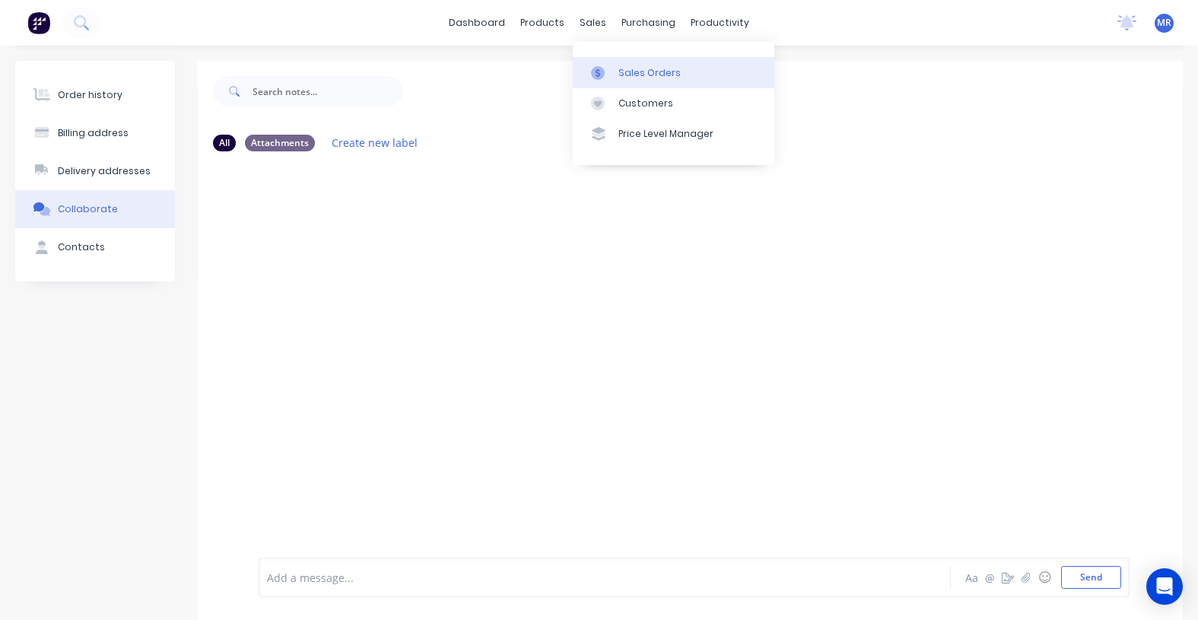
click at [656, 71] on div "Sales Orders" at bounding box center [650, 73] width 62 height 14
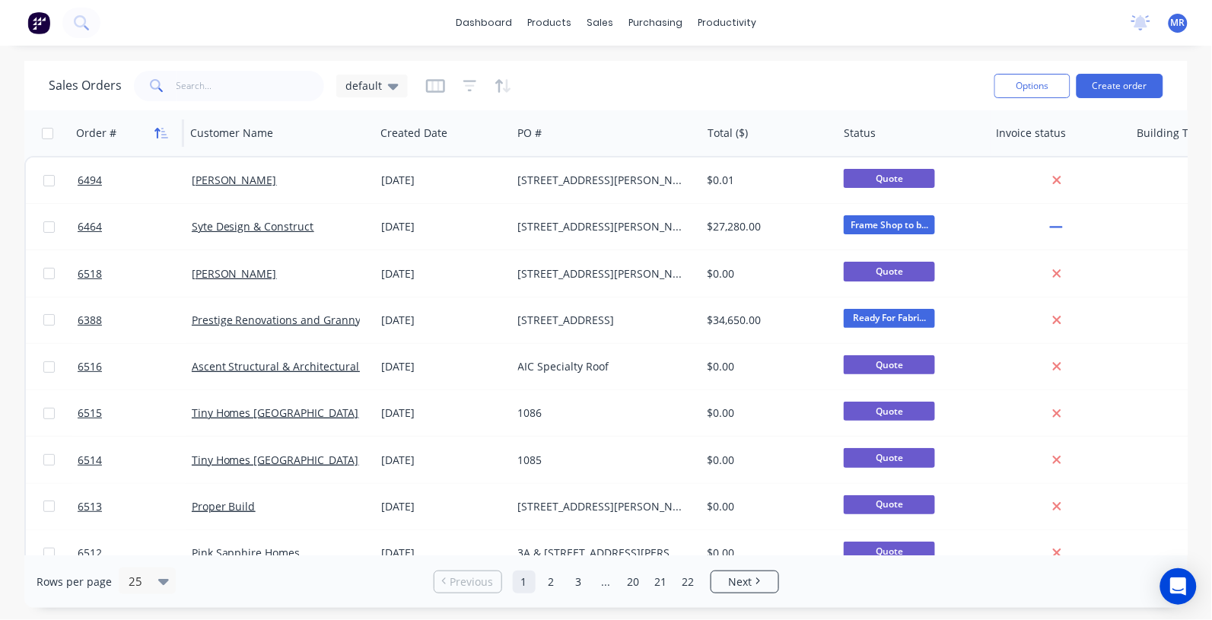
click at [164, 132] on icon "button" at bounding box center [161, 133] width 14 height 12
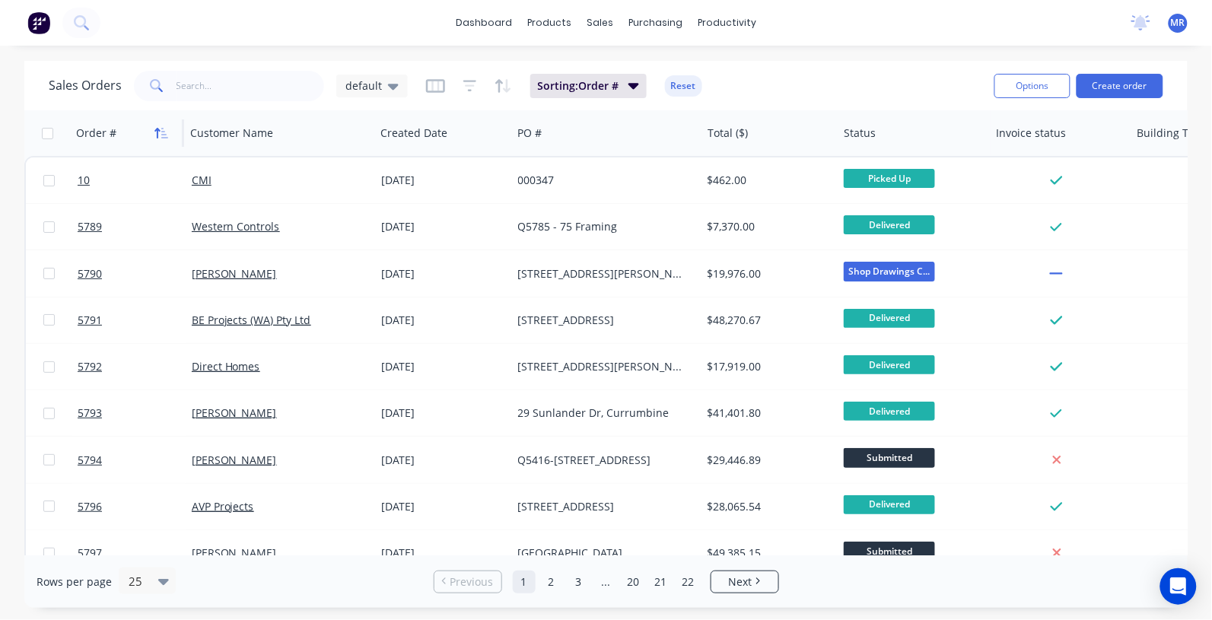
click at [162, 130] on icon "button" at bounding box center [161, 133] width 14 height 12
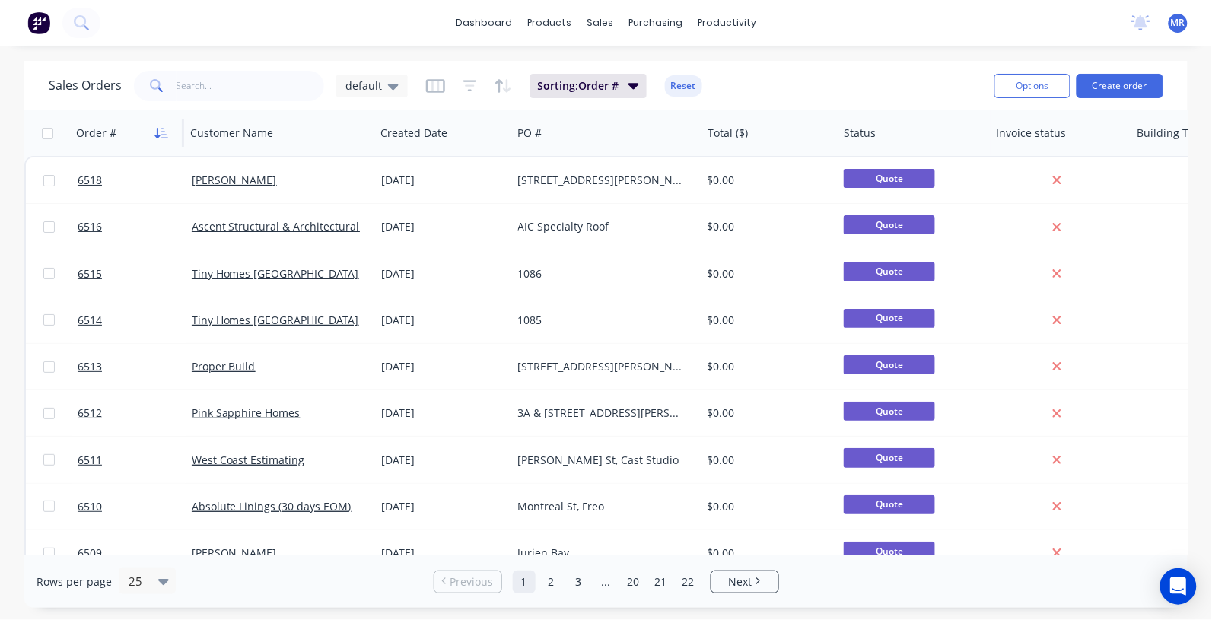
click at [160, 131] on icon "button" at bounding box center [161, 133] width 14 height 12
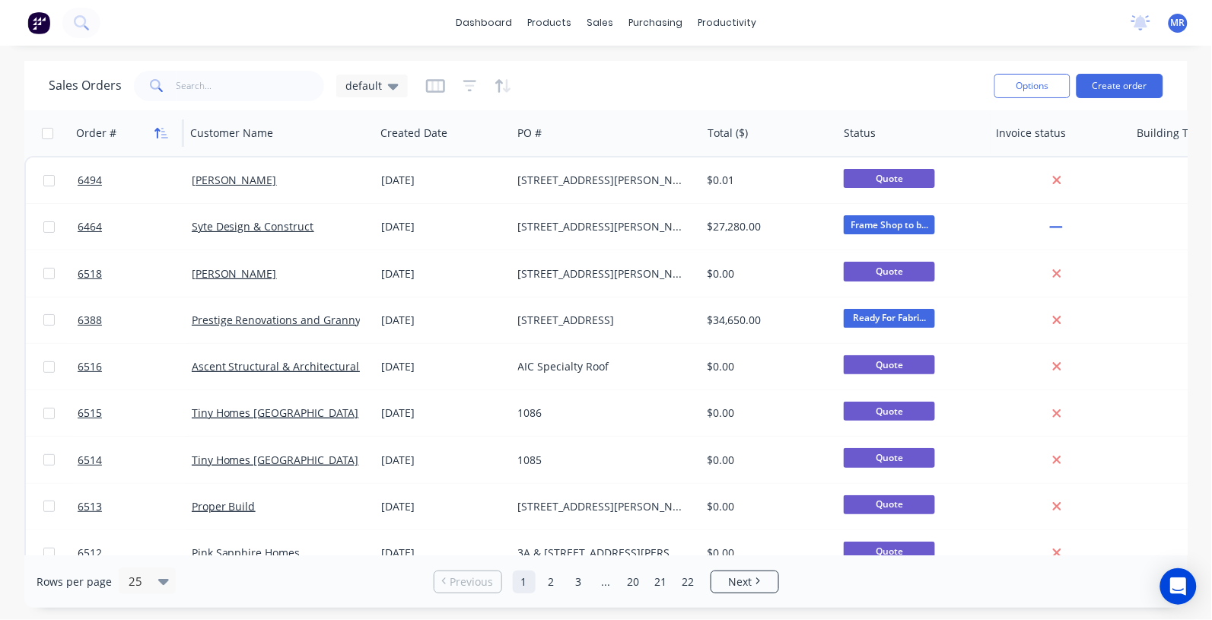
click at [158, 131] on icon "button" at bounding box center [161, 133] width 14 height 12
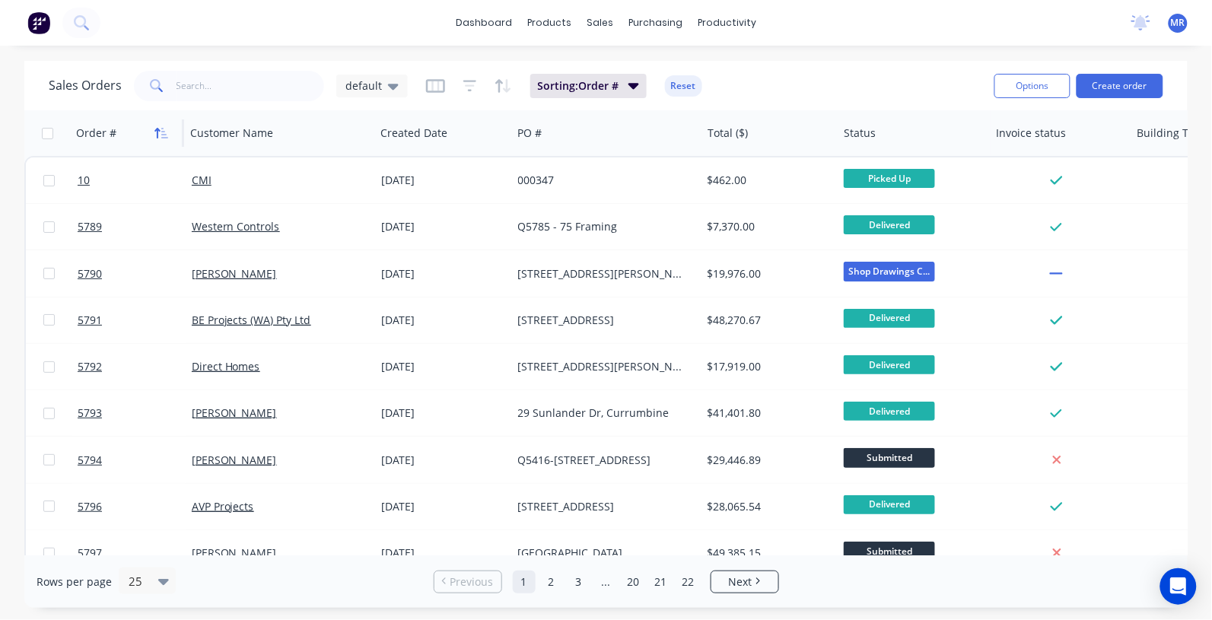
click at [158, 138] on button "button" at bounding box center [161, 133] width 23 height 23
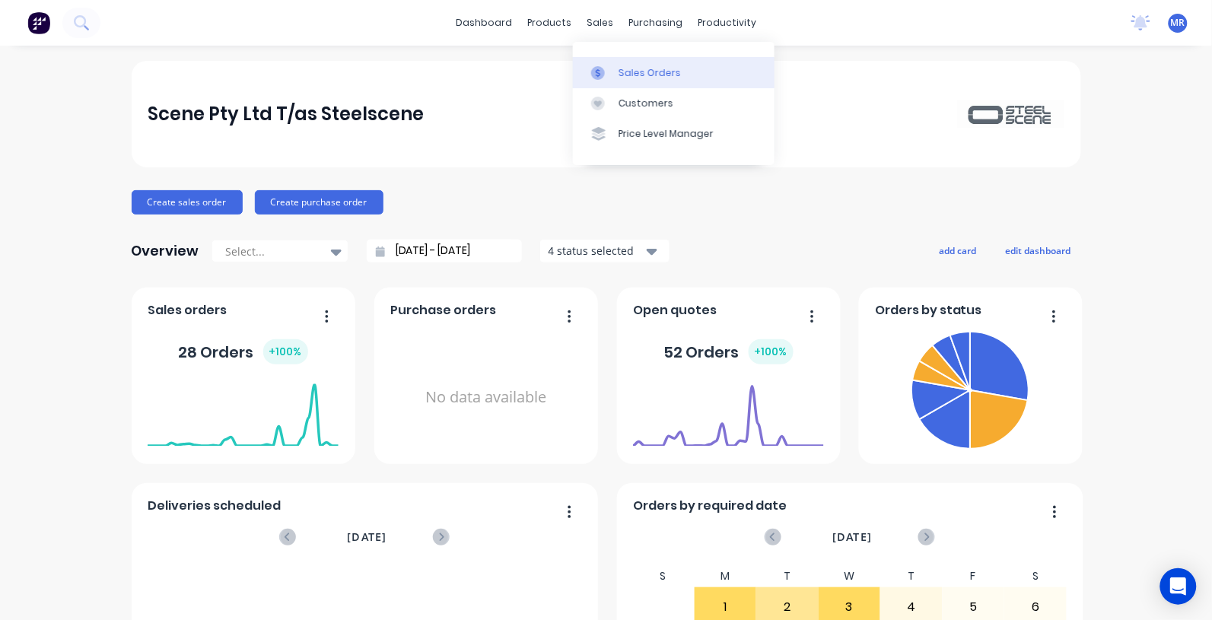
click at [628, 61] on link "Sales Orders" at bounding box center [674, 72] width 202 height 30
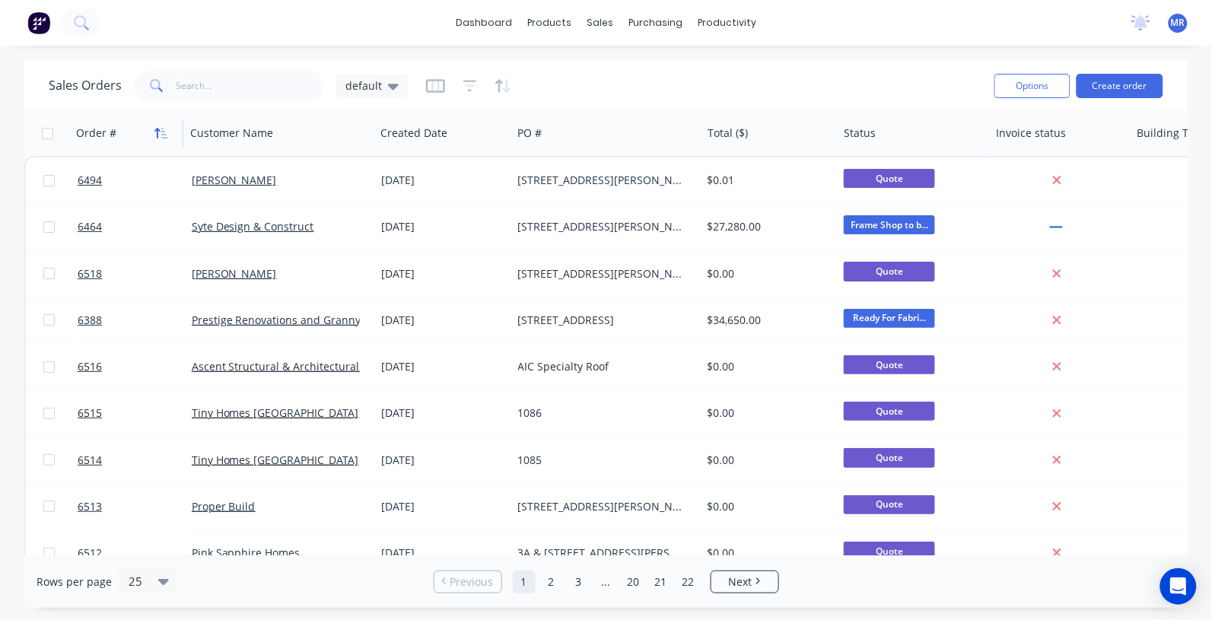
click at [161, 142] on button "button" at bounding box center [161, 133] width 23 height 23
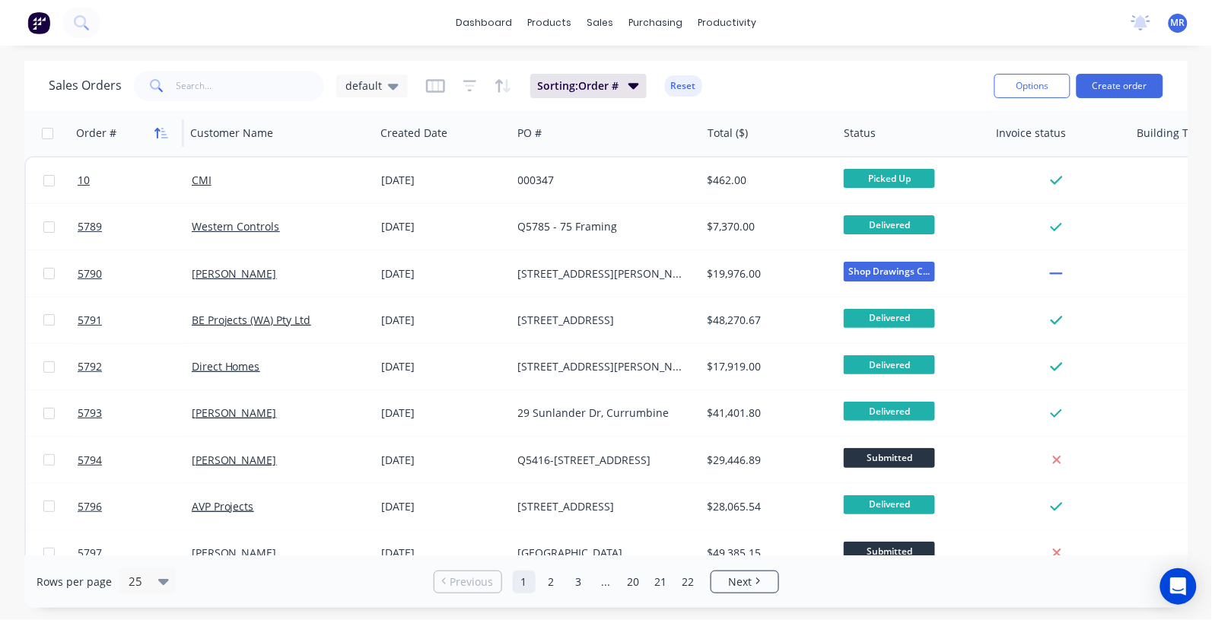
click at [161, 133] on icon "button" at bounding box center [161, 133] width 14 height 12
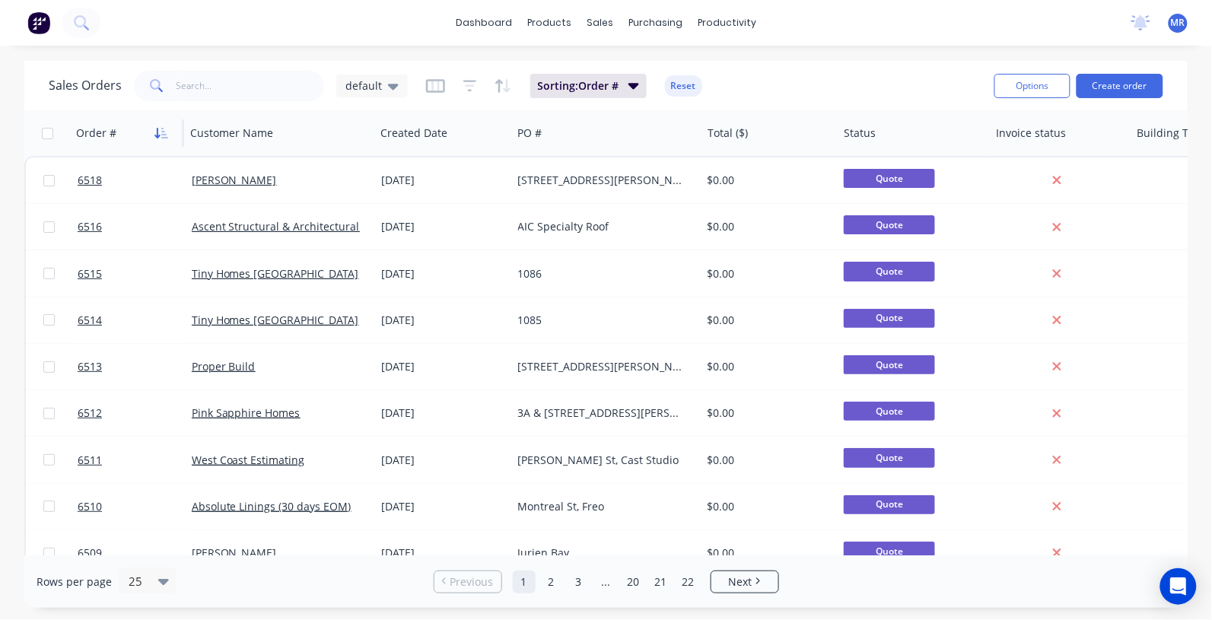
click at [158, 137] on icon "button" at bounding box center [157, 133] width 5 height 11
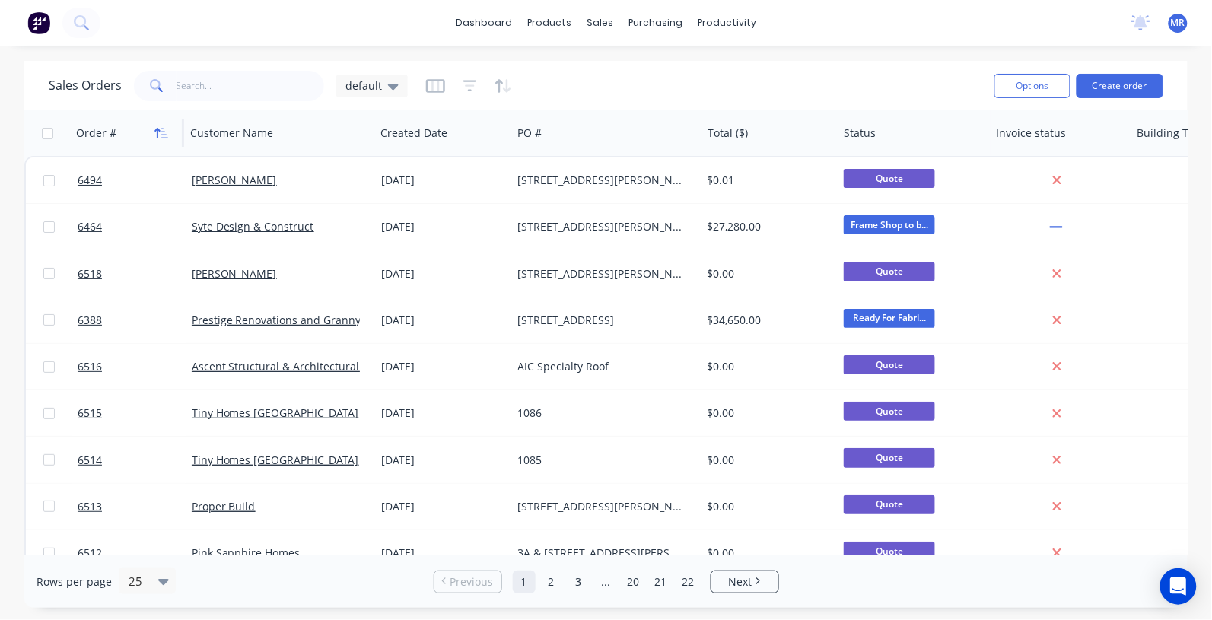
click at [157, 134] on icon "button" at bounding box center [161, 133] width 14 height 12
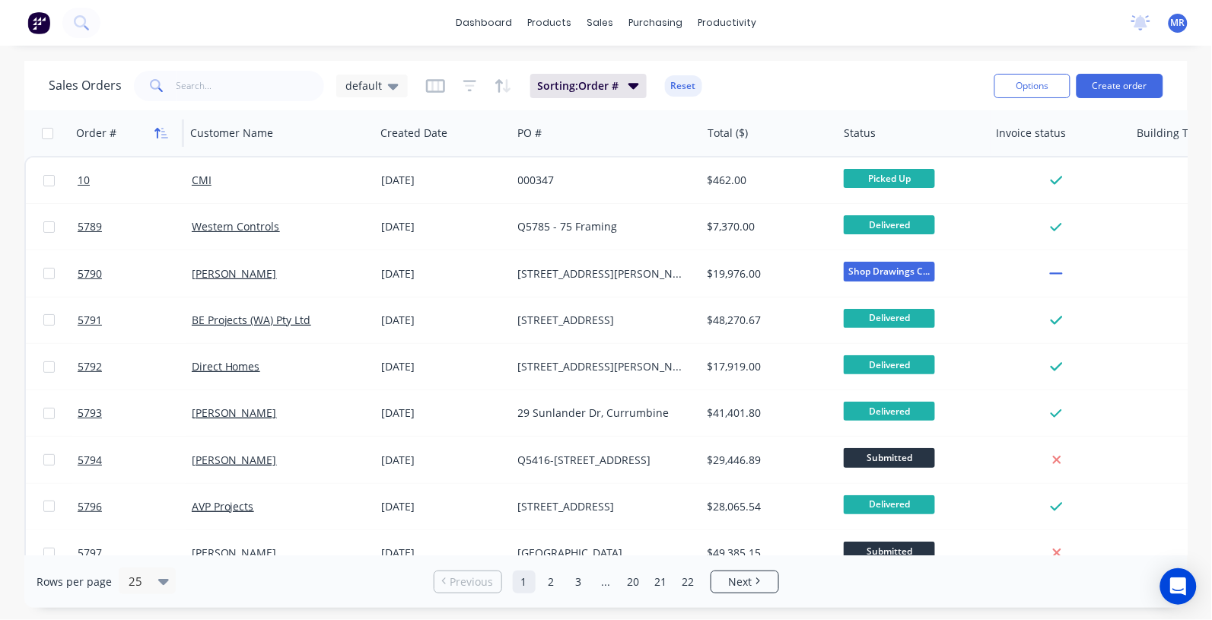
click at [161, 128] on icon "button" at bounding box center [161, 133] width 14 height 12
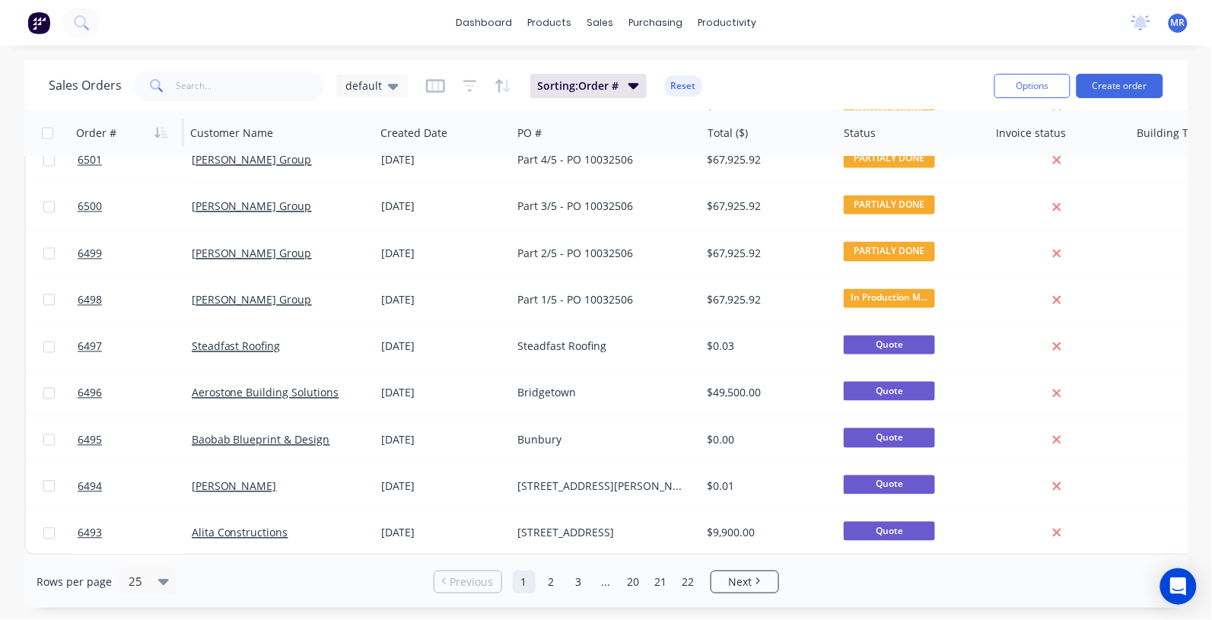
scroll to position [773, 0]
click at [556, 583] on link "2" at bounding box center [551, 582] width 23 height 23
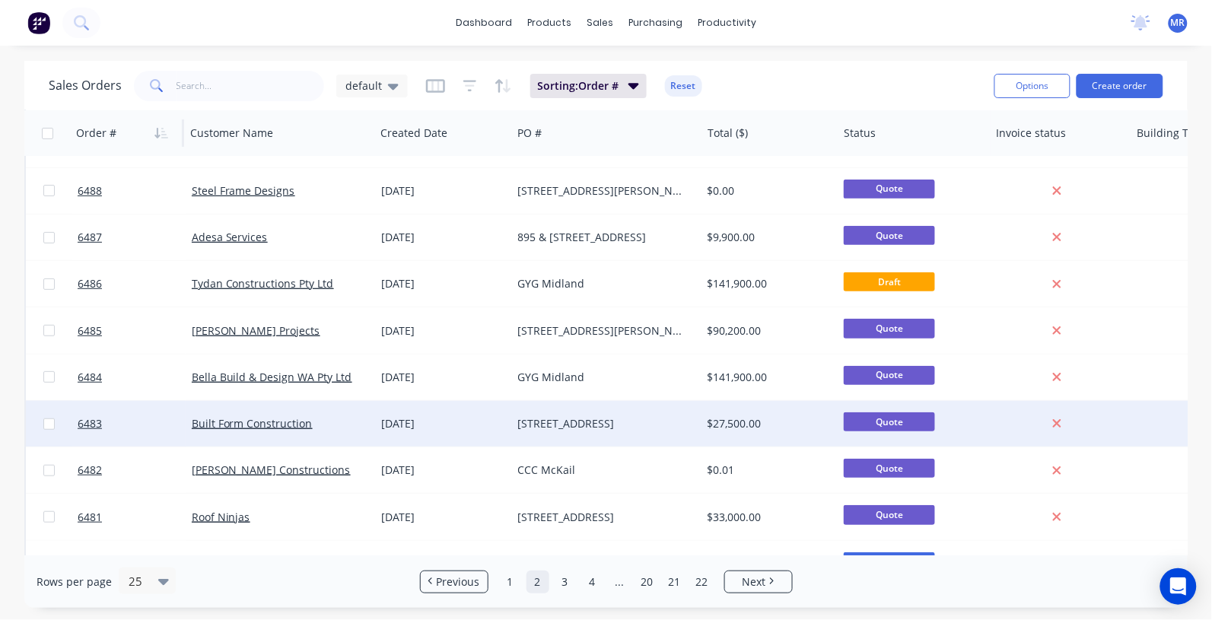
scroll to position [95, 0]
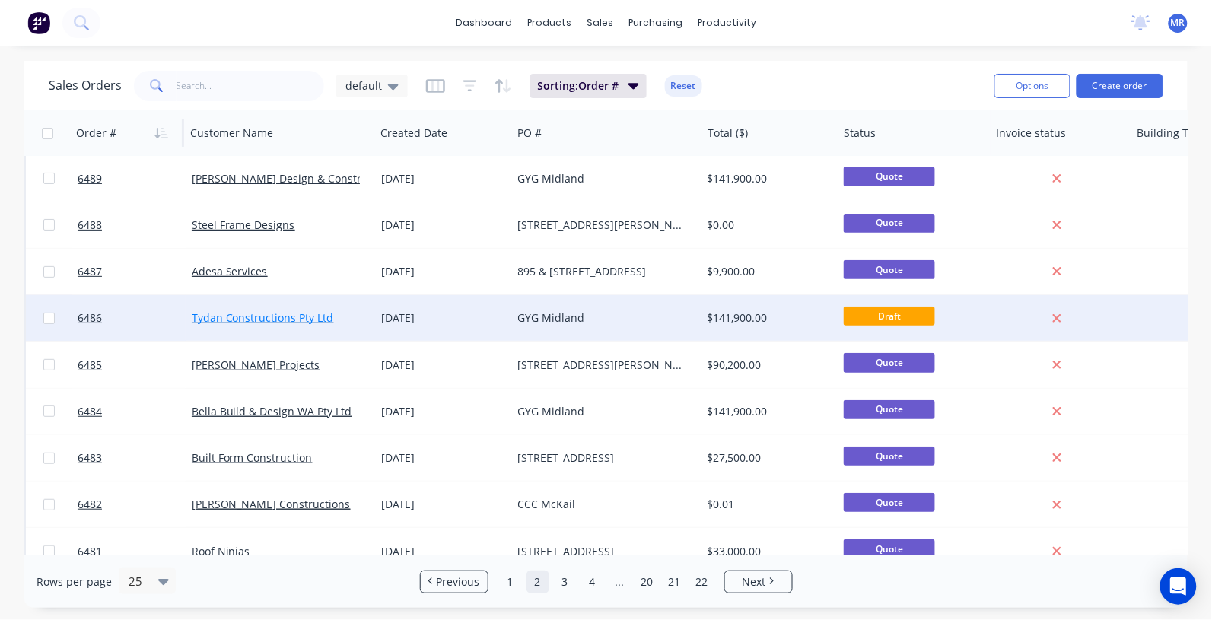
click at [278, 321] on link "Tydan Constructions Pty Ltd" at bounding box center [263, 317] width 142 height 14
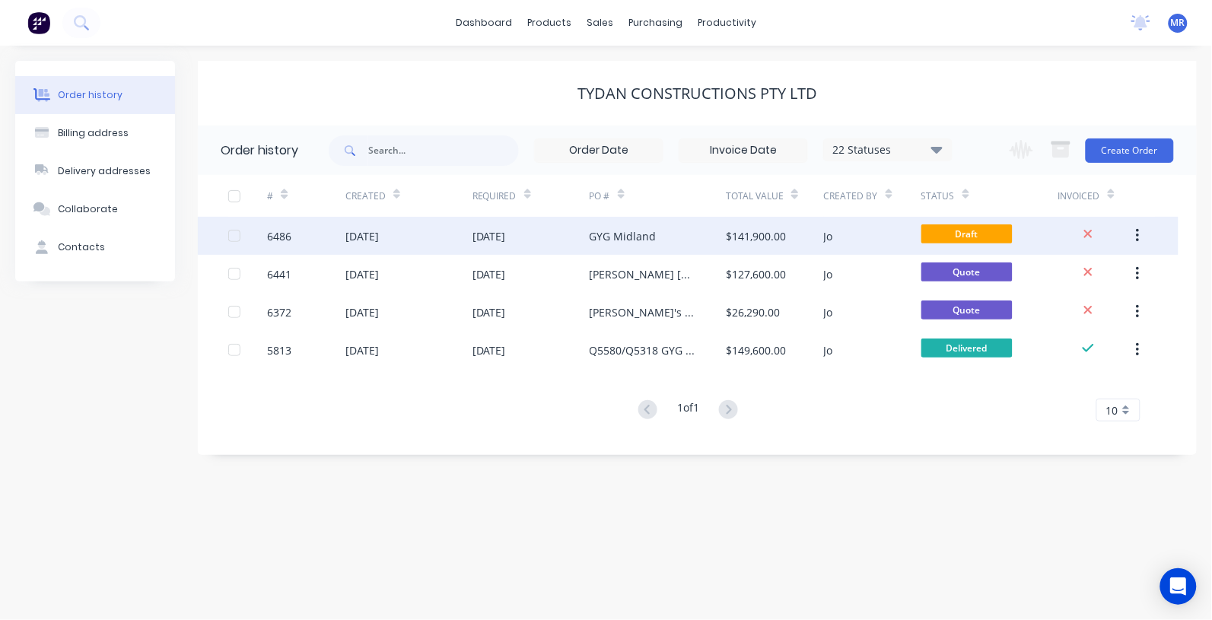
click at [559, 236] on div "[DATE]" at bounding box center [530, 236] width 117 height 38
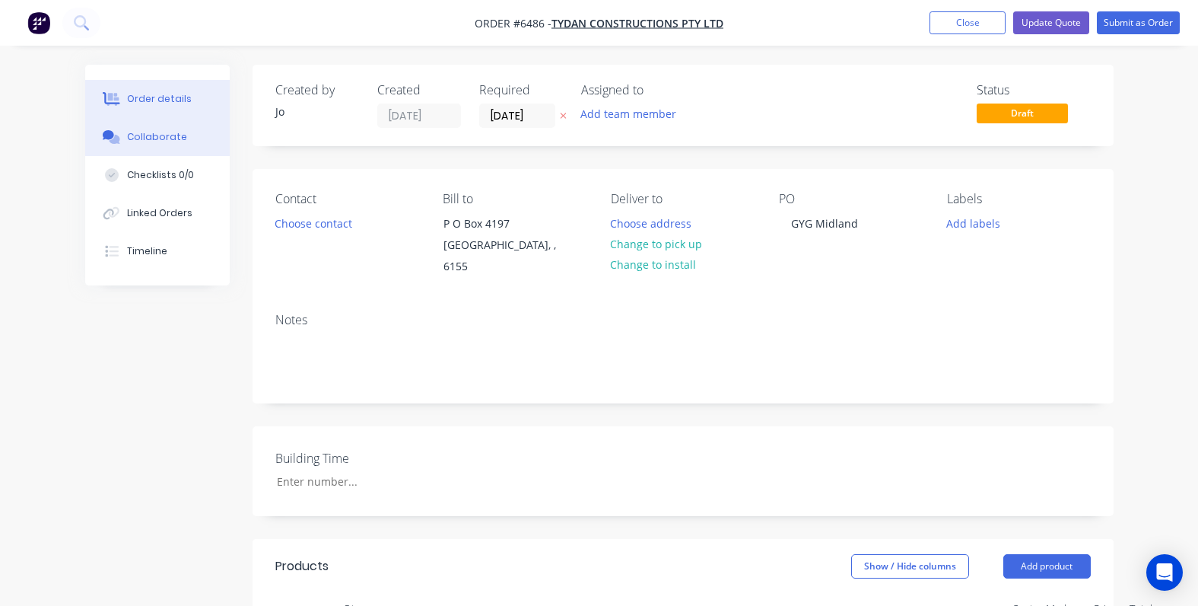
click at [146, 139] on div "Collaborate" at bounding box center [157, 137] width 60 height 14
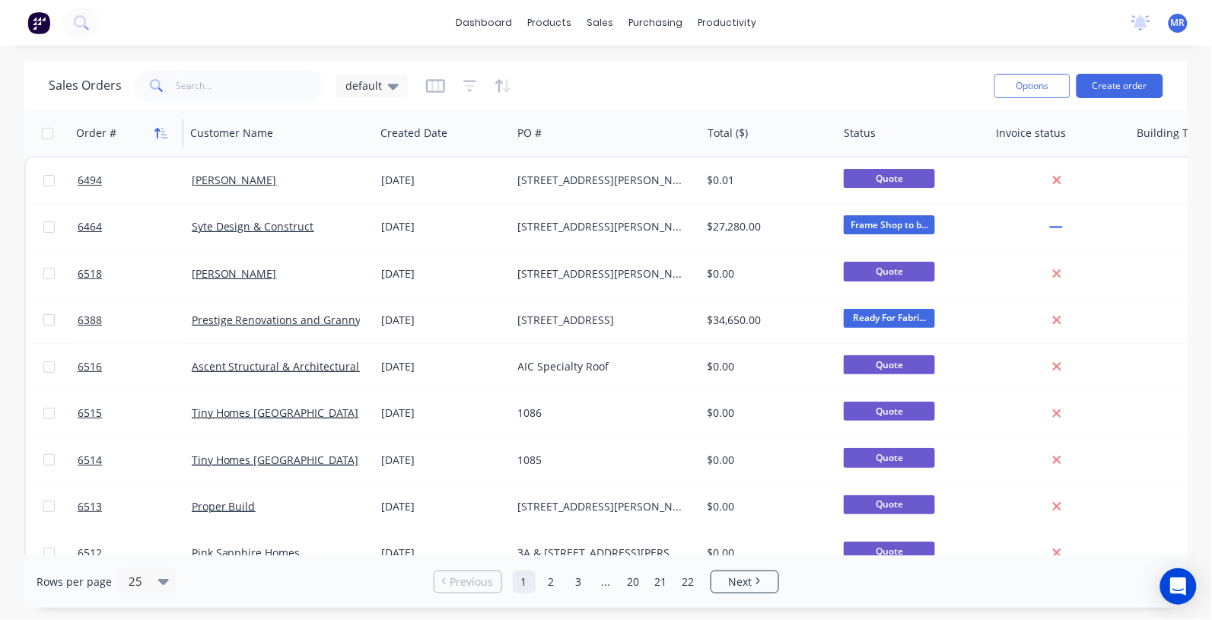
click at [157, 129] on icon "button" at bounding box center [157, 133] width 5 height 11
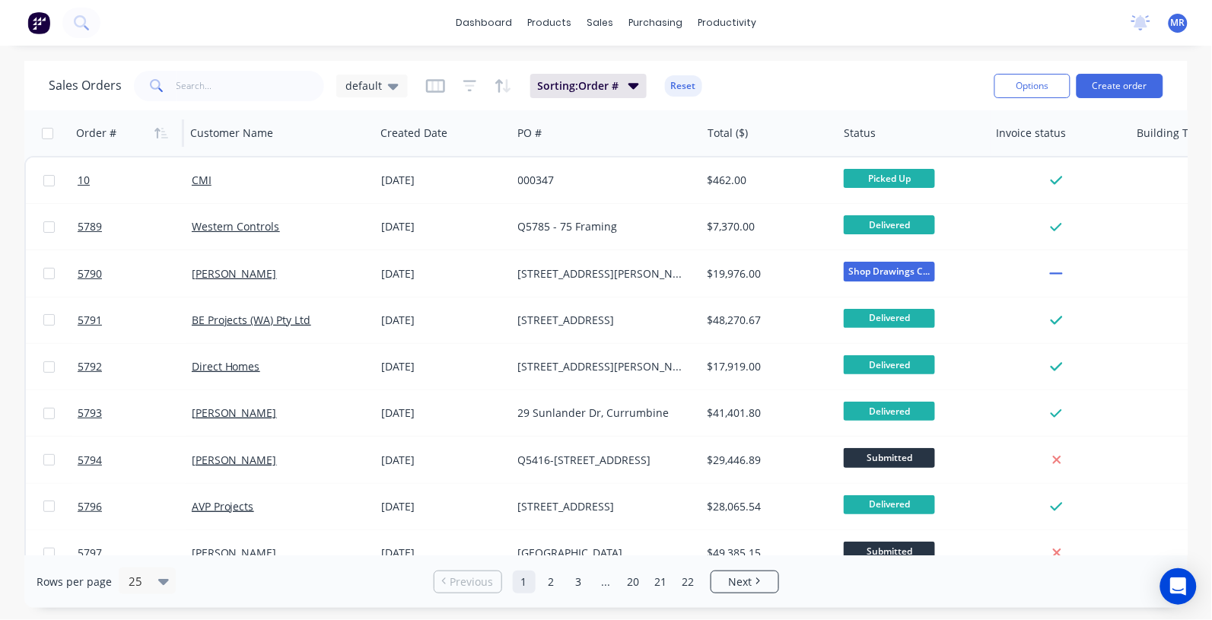
click at [161, 128] on icon "button" at bounding box center [161, 133] width 14 height 12
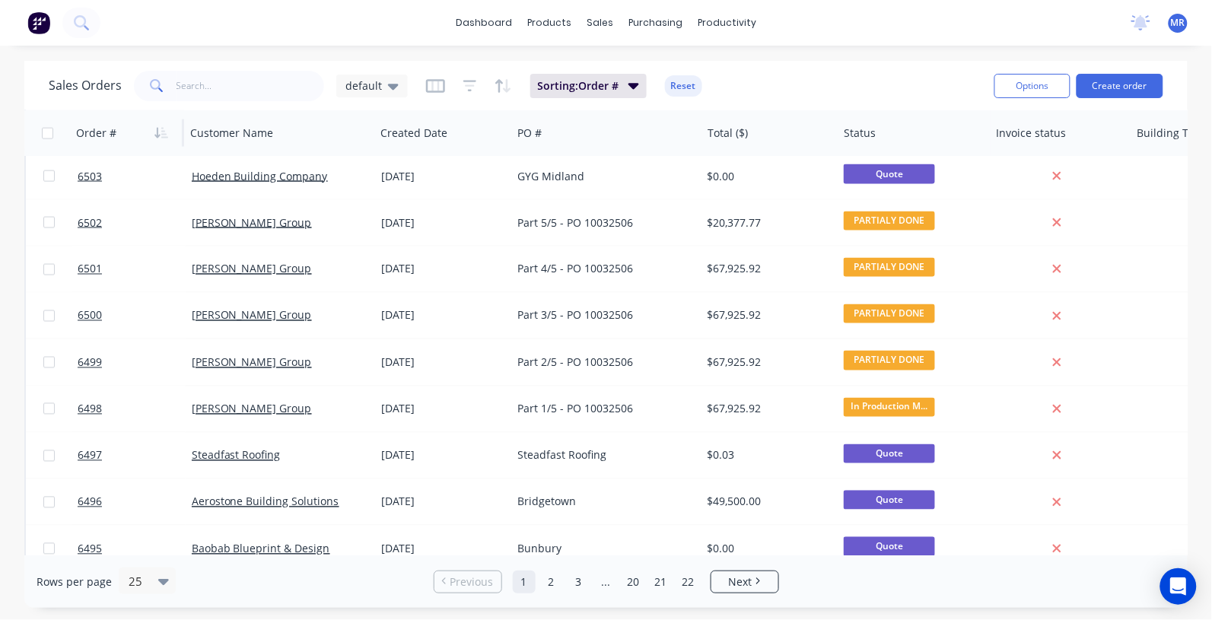
scroll to position [666, 0]
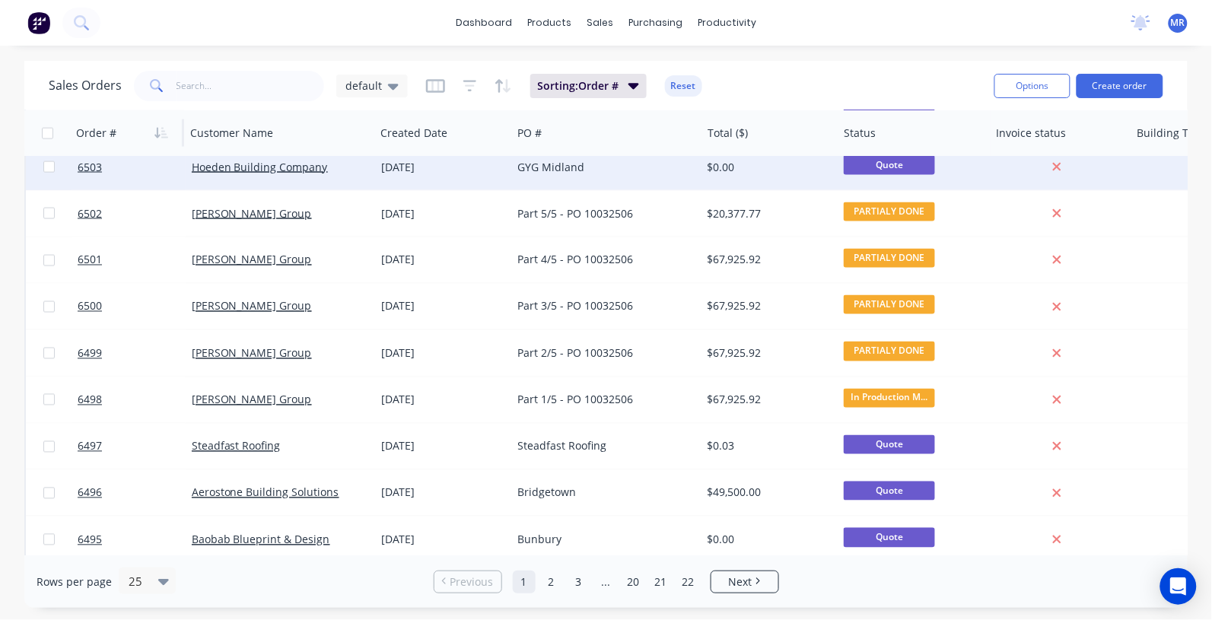
click at [540, 167] on div "GYG Midland" at bounding box center [602, 167] width 169 height 15
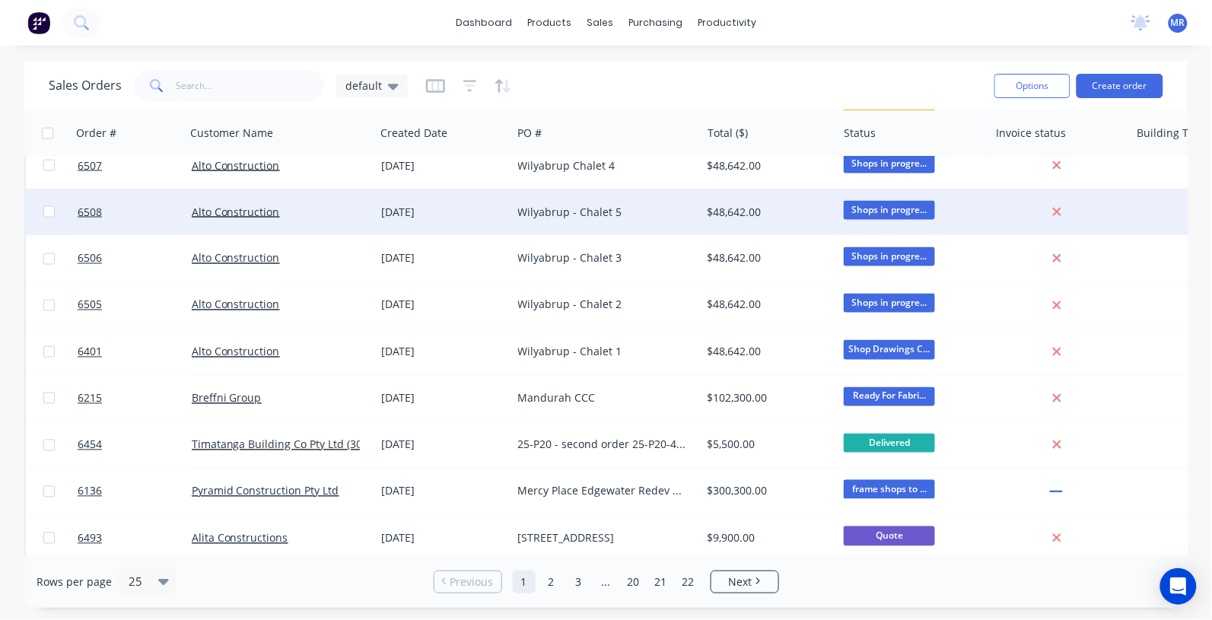
scroll to position [773, 0]
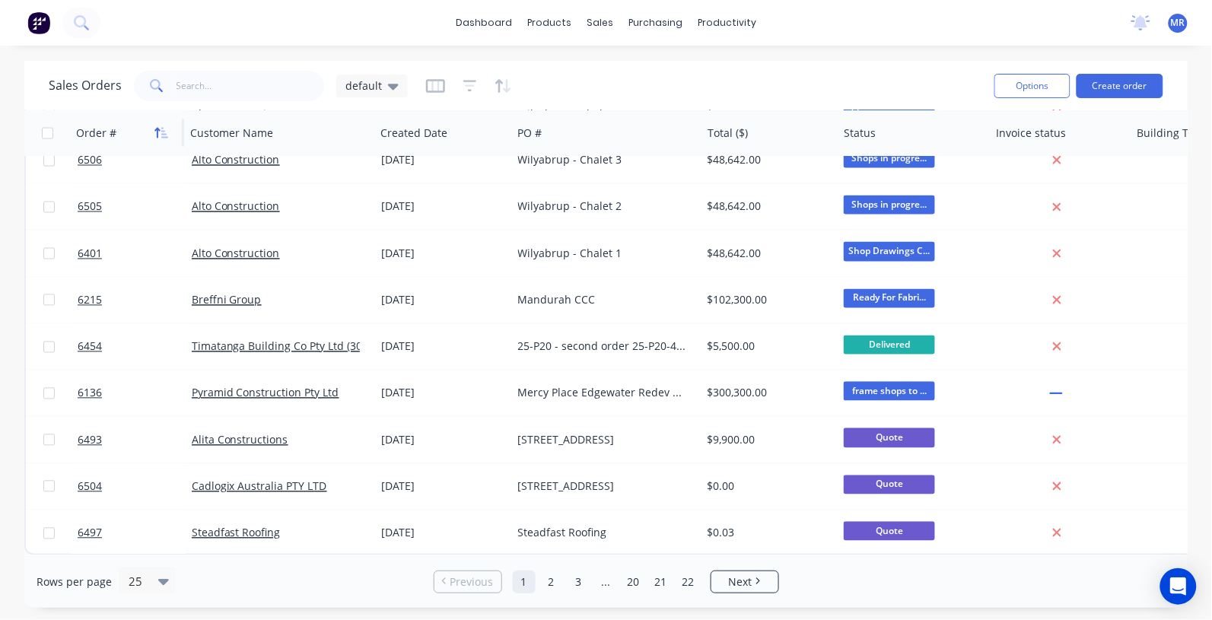
click at [160, 127] on icon "button" at bounding box center [161, 133] width 14 height 12
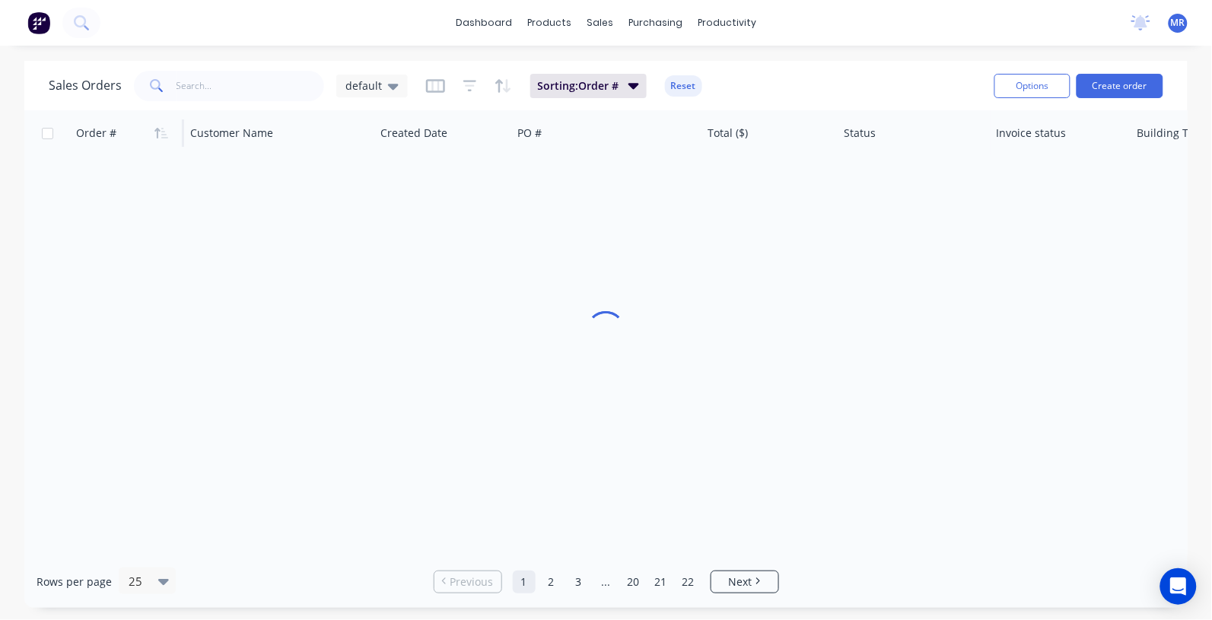
scroll to position [0, 0]
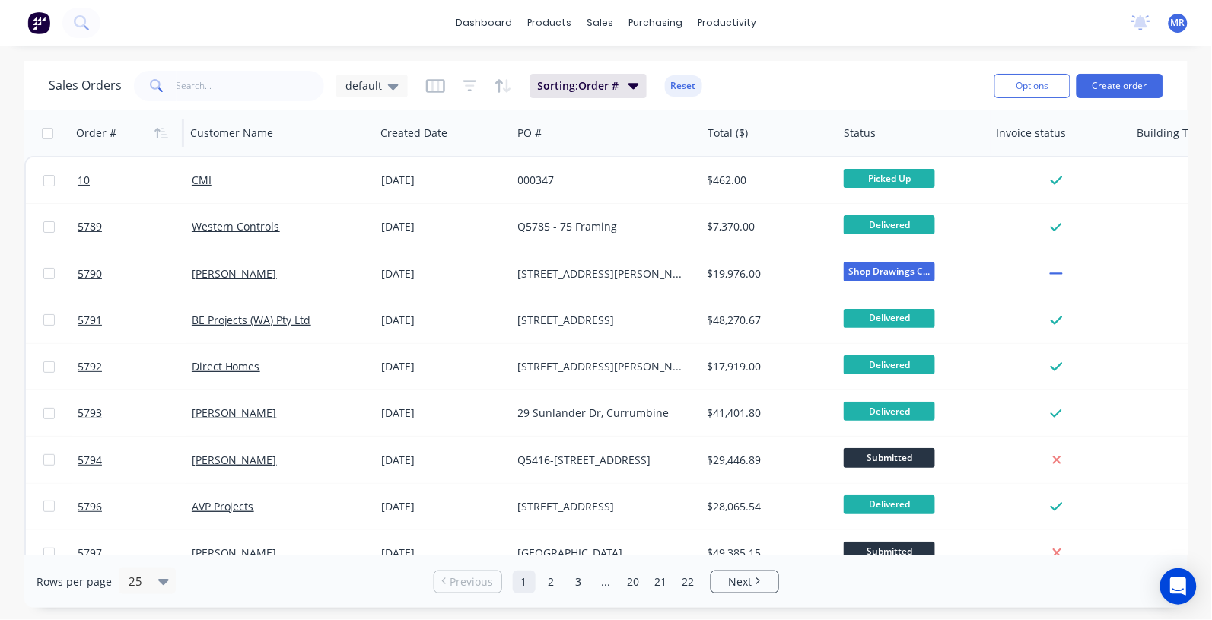
click at [160, 127] on icon "button" at bounding box center [161, 133] width 14 height 12
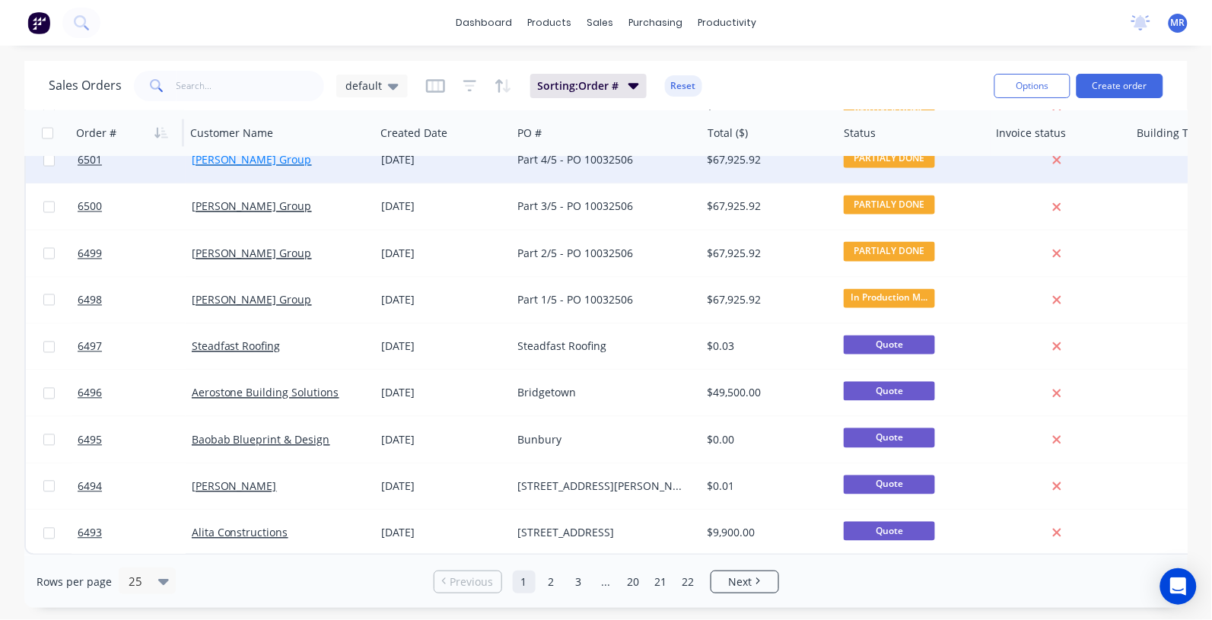
scroll to position [773, 0]
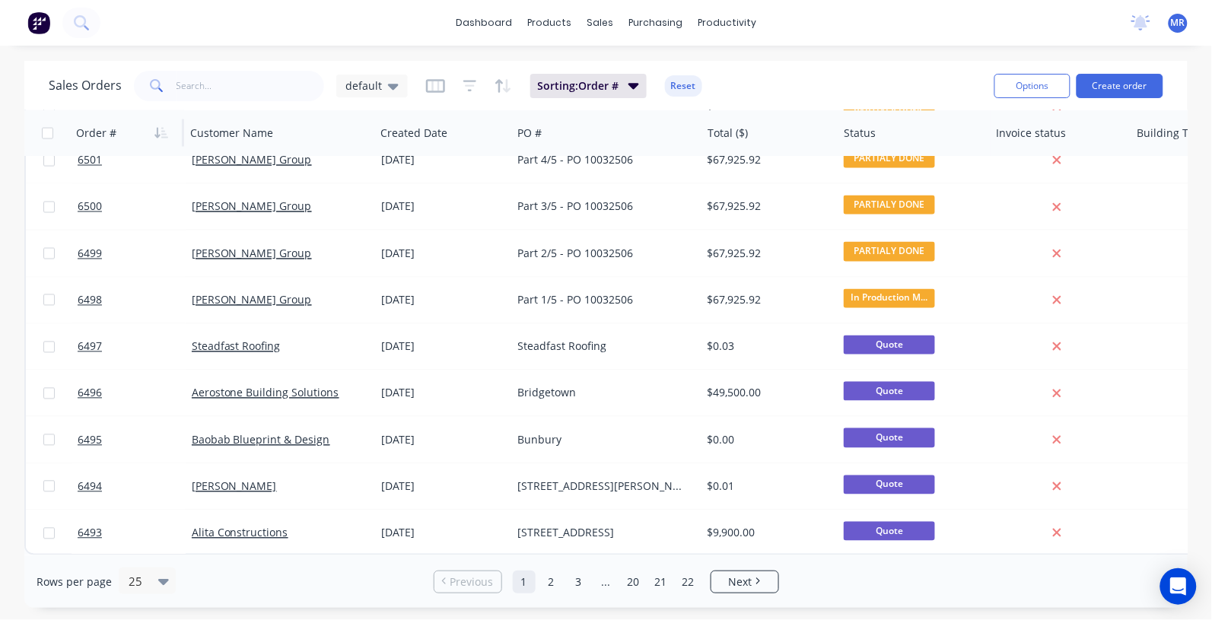
click at [549, 584] on link "2" at bounding box center [551, 582] width 23 height 23
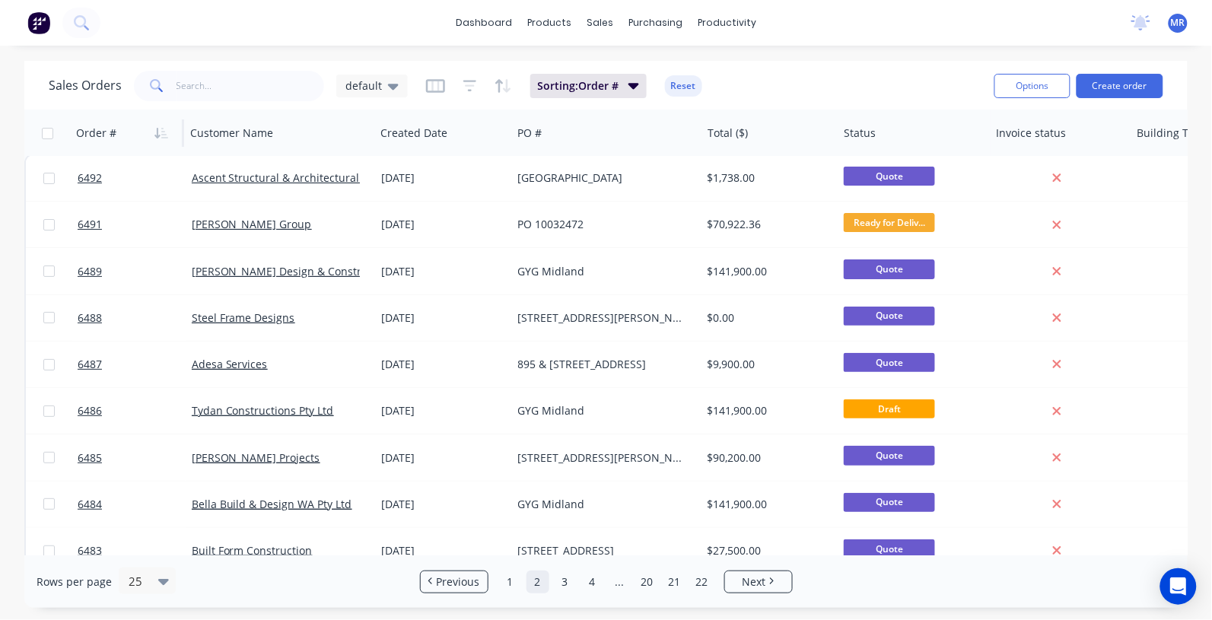
scroll to position [0, 0]
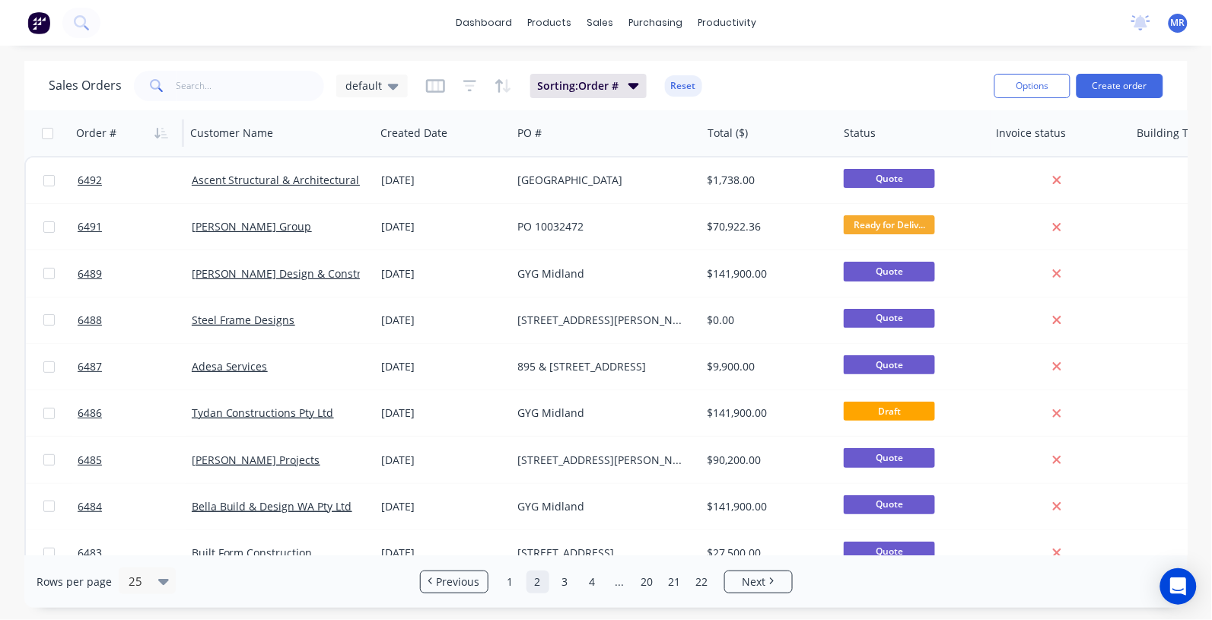
click at [511, 584] on link "1" at bounding box center [510, 582] width 23 height 23
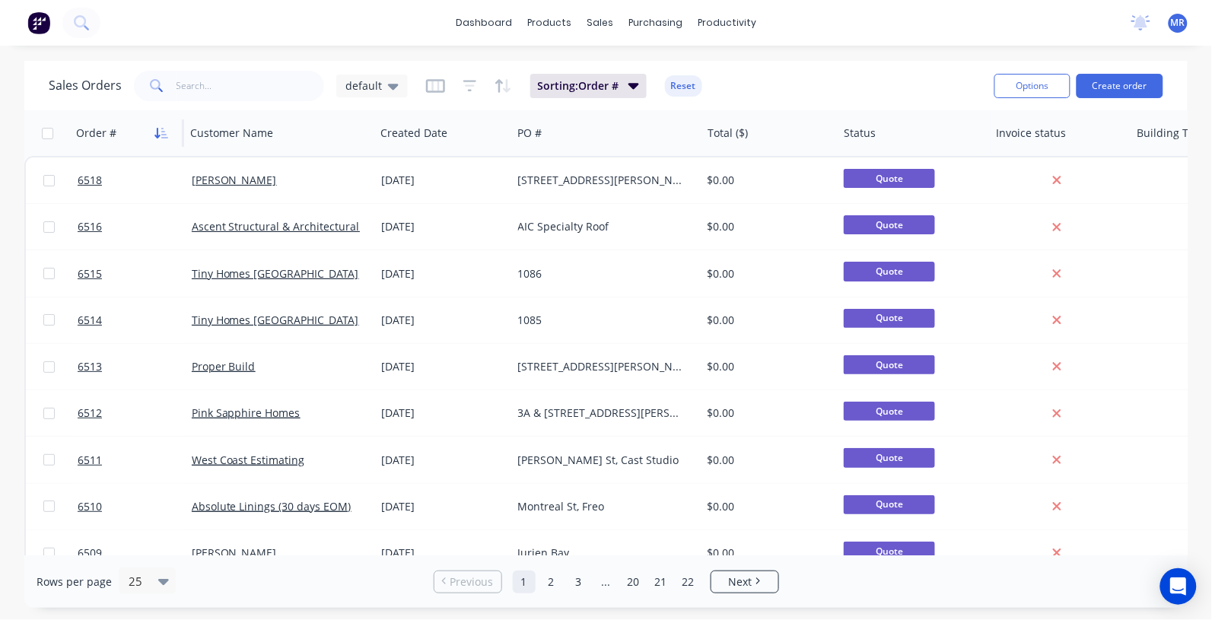
click at [165, 129] on icon "button" at bounding box center [161, 133] width 14 height 12
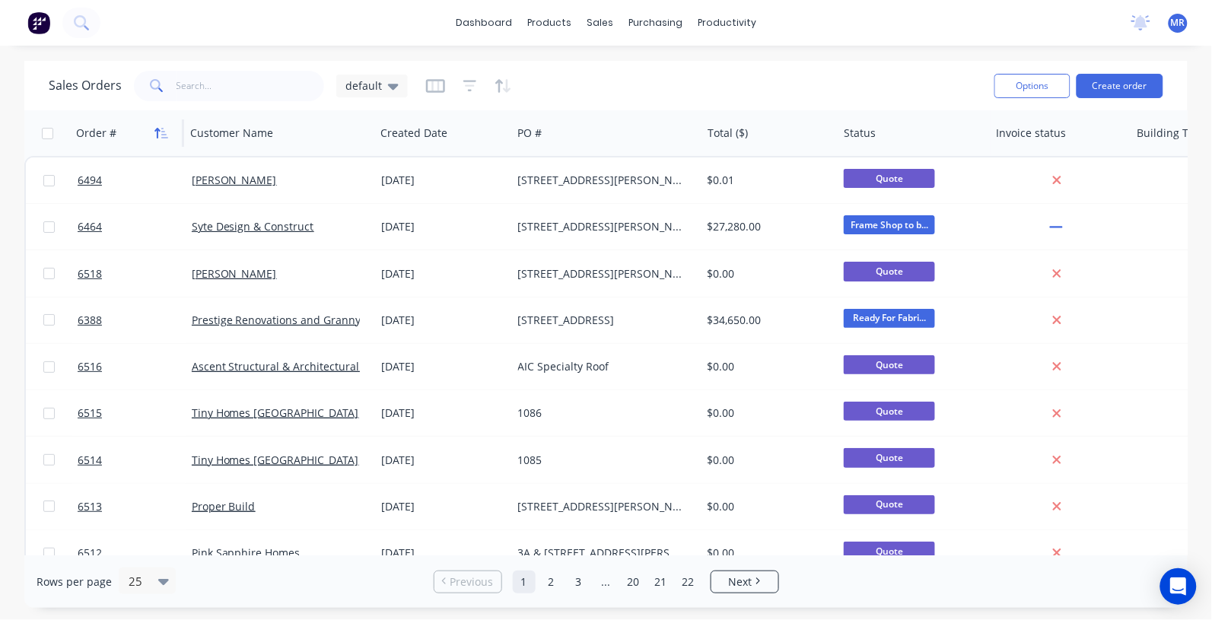
click at [165, 127] on icon "button" at bounding box center [161, 133] width 14 height 12
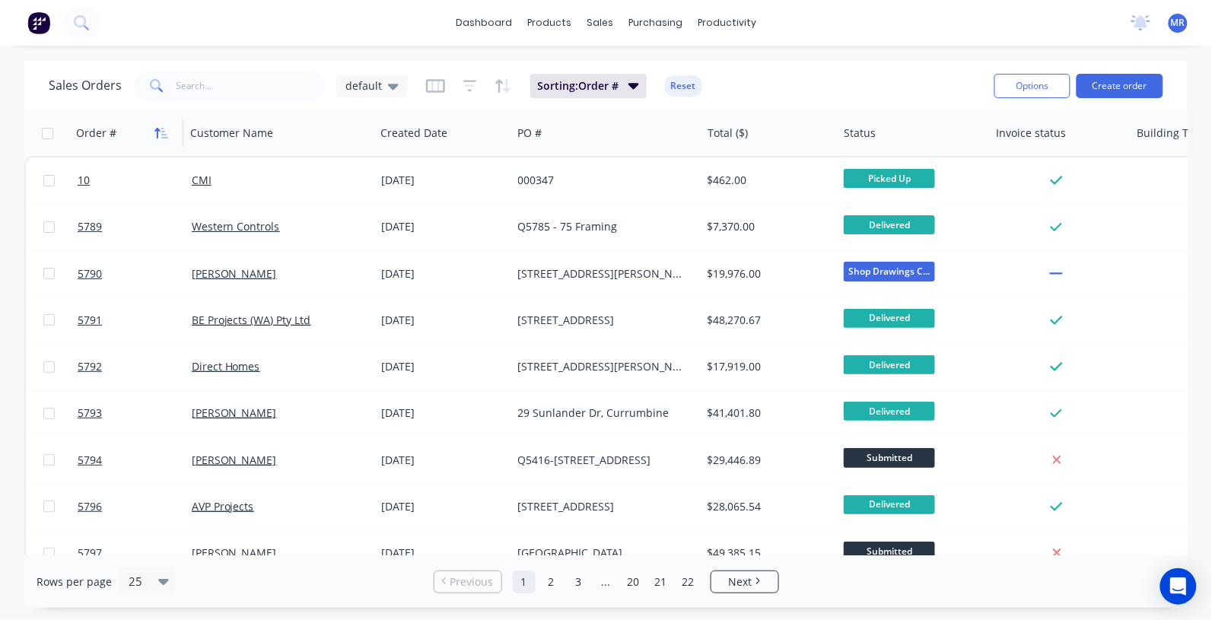
click at [161, 134] on icon "button" at bounding box center [164, 133] width 7 height 11
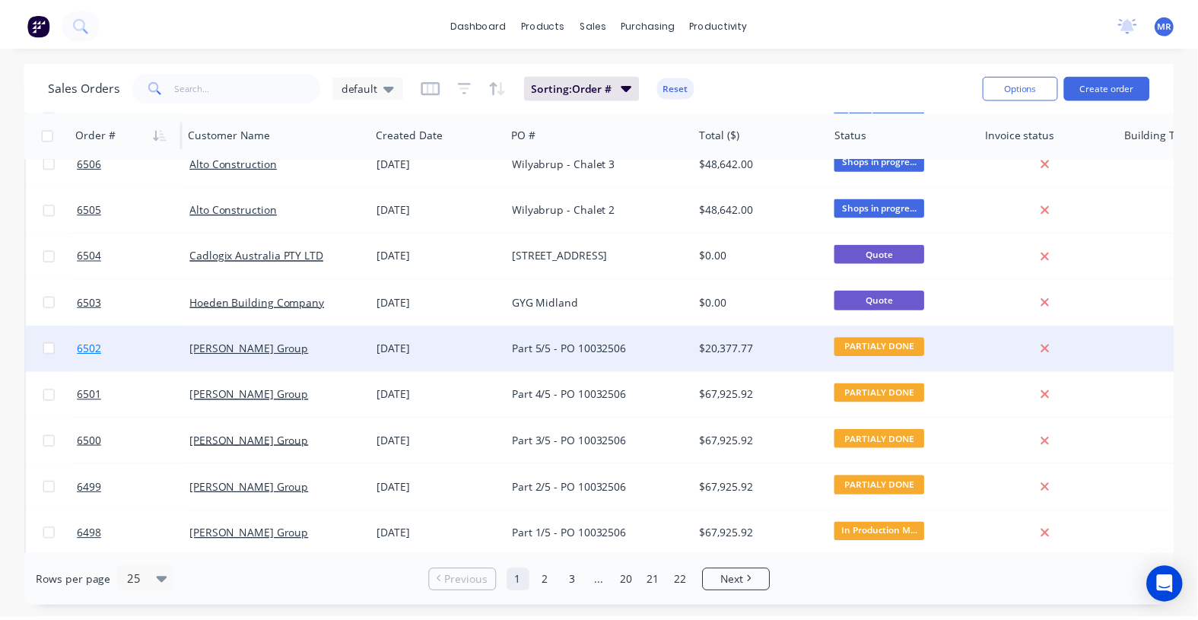
scroll to position [488, 0]
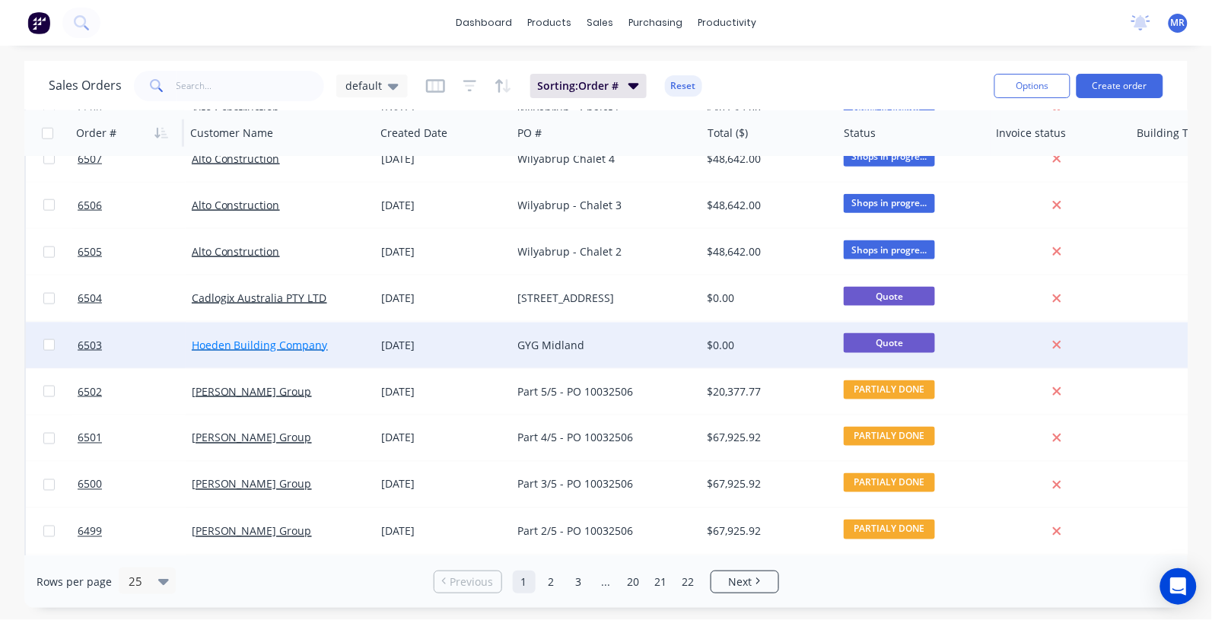
click at [291, 340] on link "Hoeden Building Company" at bounding box center [260, 345] width 136 height 14
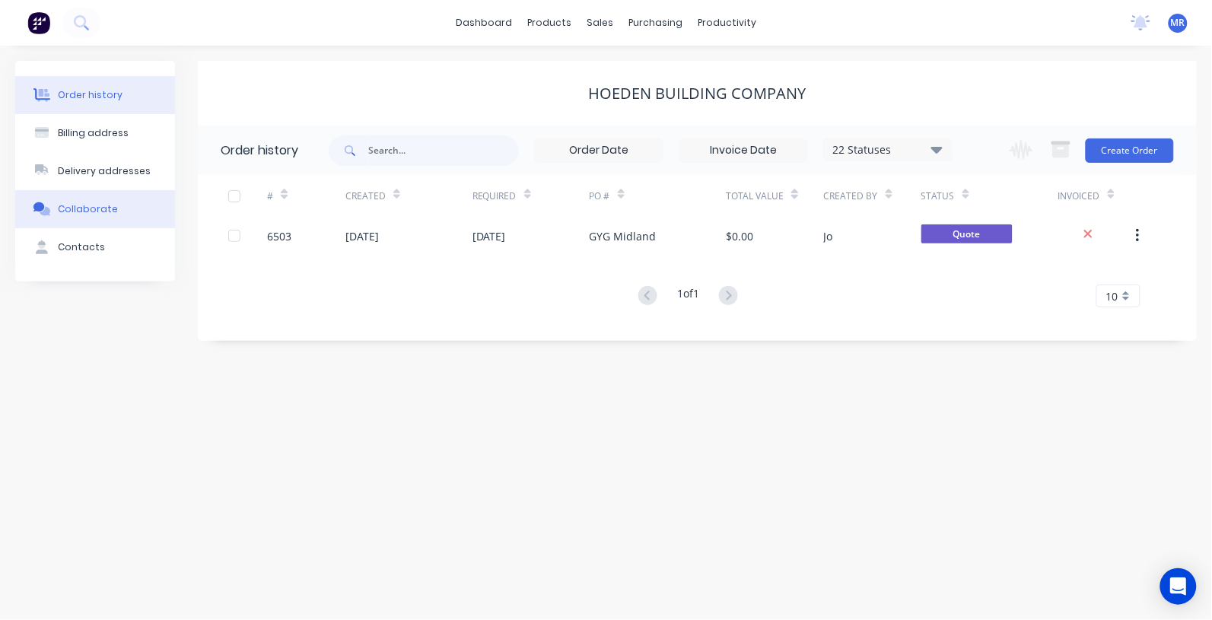
click at [75, 211] on div "Collaborate" at bounding box center [88, 209] width 60 height 14
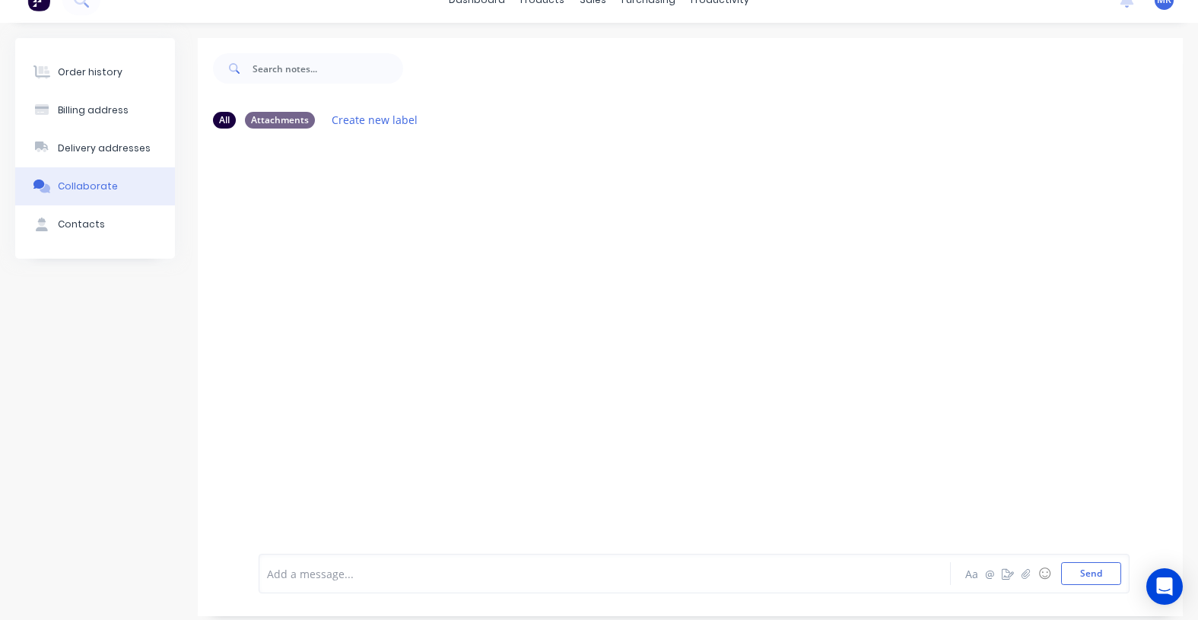
scroll to position [35, 0]
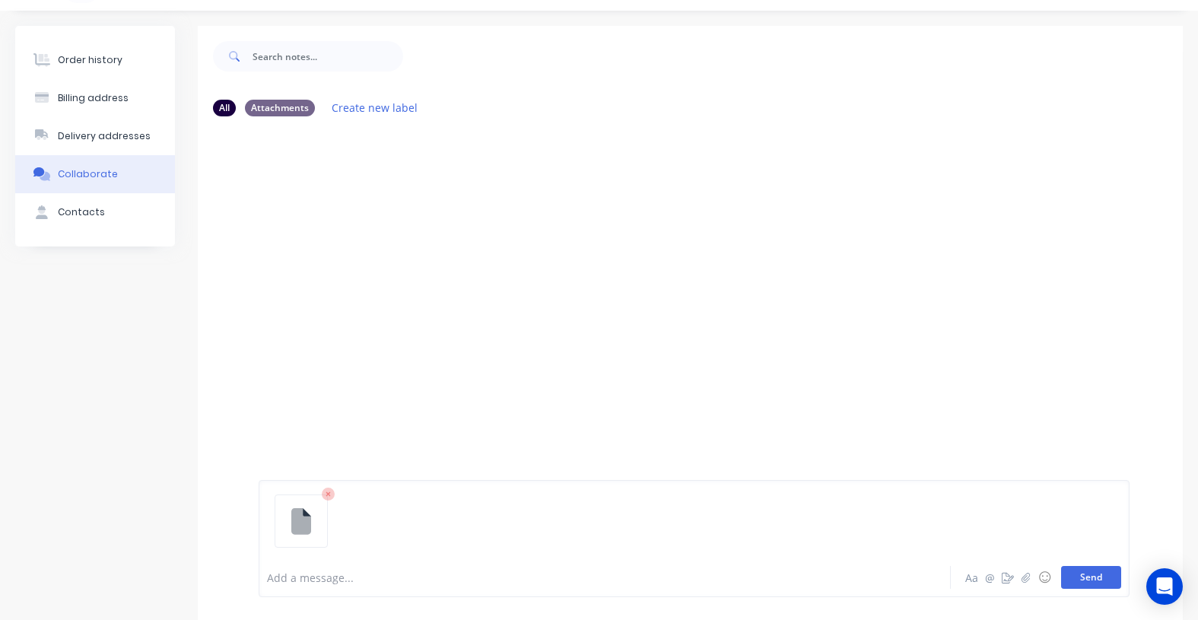
click at [1093, 579] on button "Send" at bounding box center [1091, 577] width 60 height 23
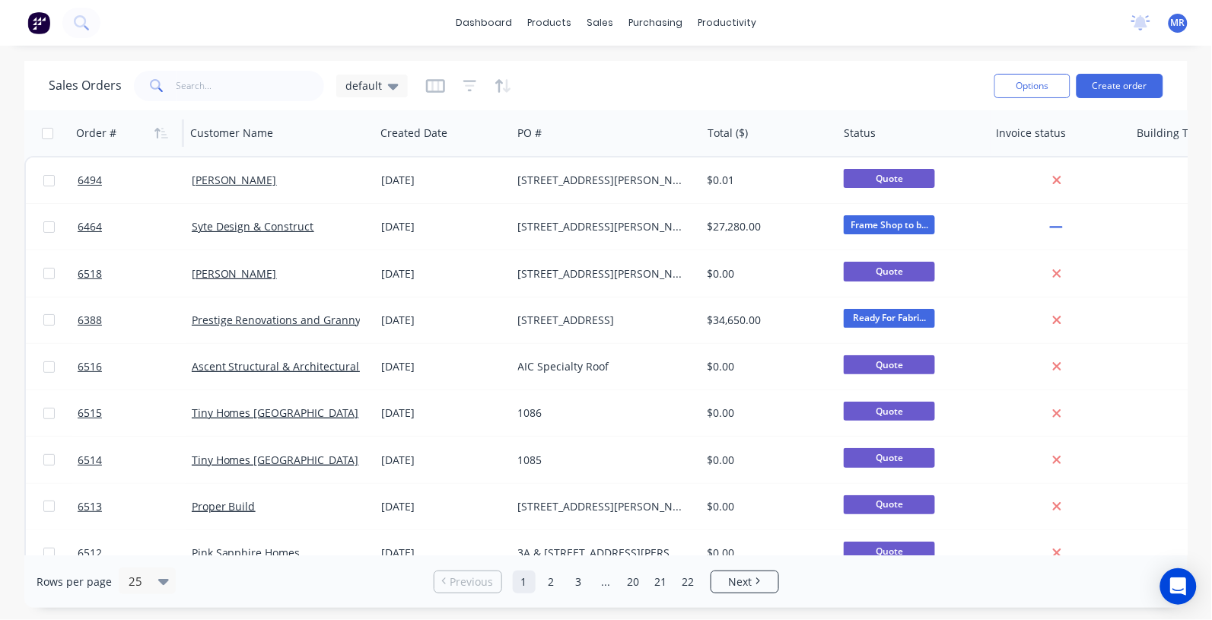
click at [148, 126] on div "Order #" at bounding box center [124, 133] width 97 height 30
click at [154, 128] on icon "button" at bounding box center [161, 133] width 14 height 12
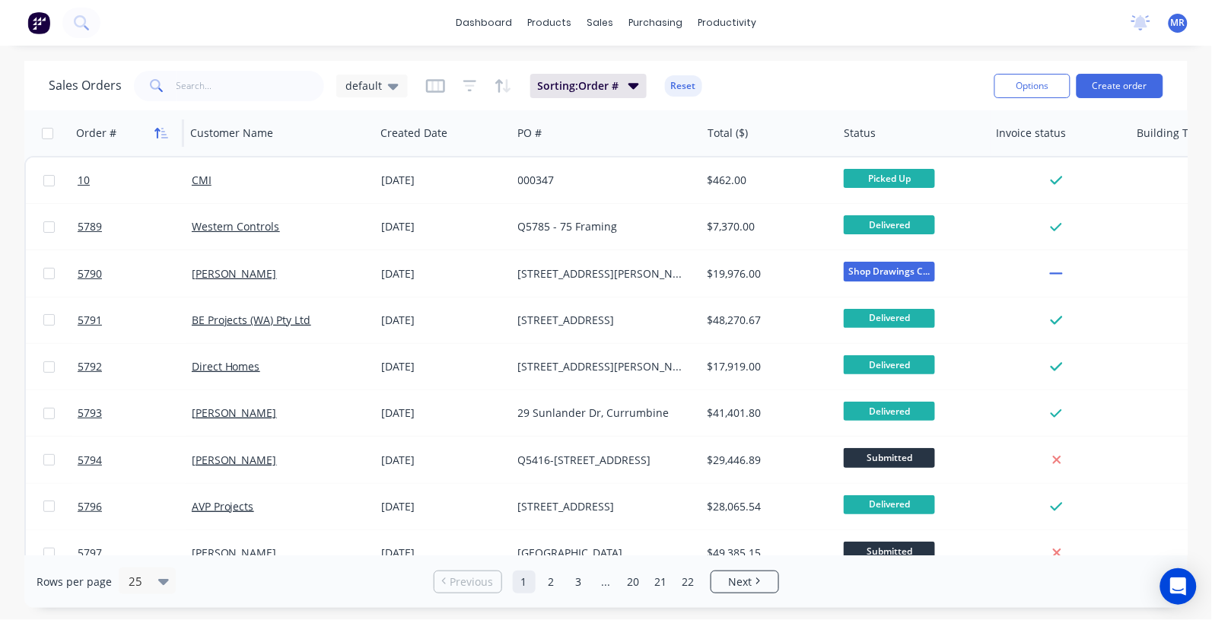
click at [154, 135] on icon "button" at bounding box center [161, 133] width 14 height 12
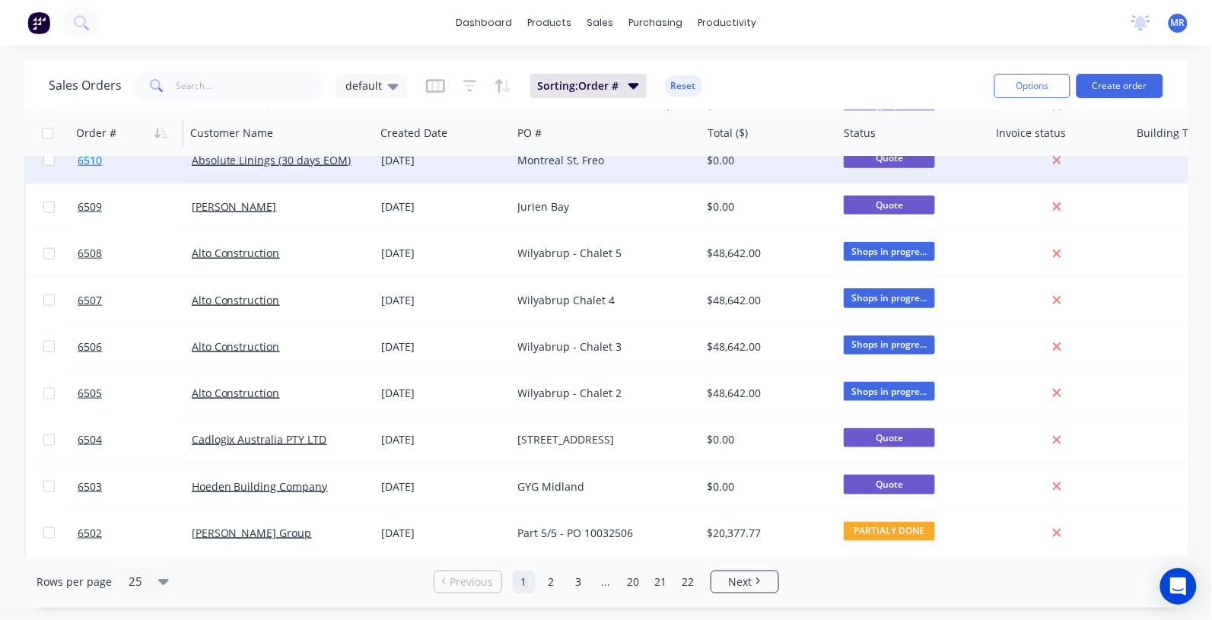
scroll to position [380, 0]
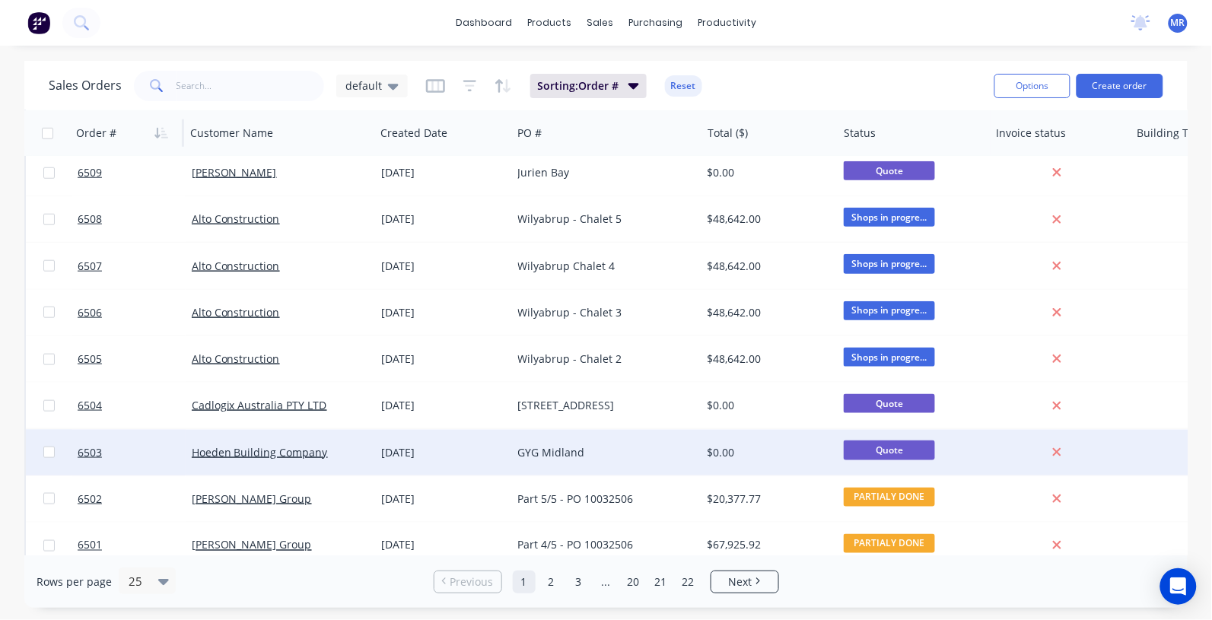
click at [545, 450] on div "GYG Midland" at bounding box center [602, 452] width 169 height 15
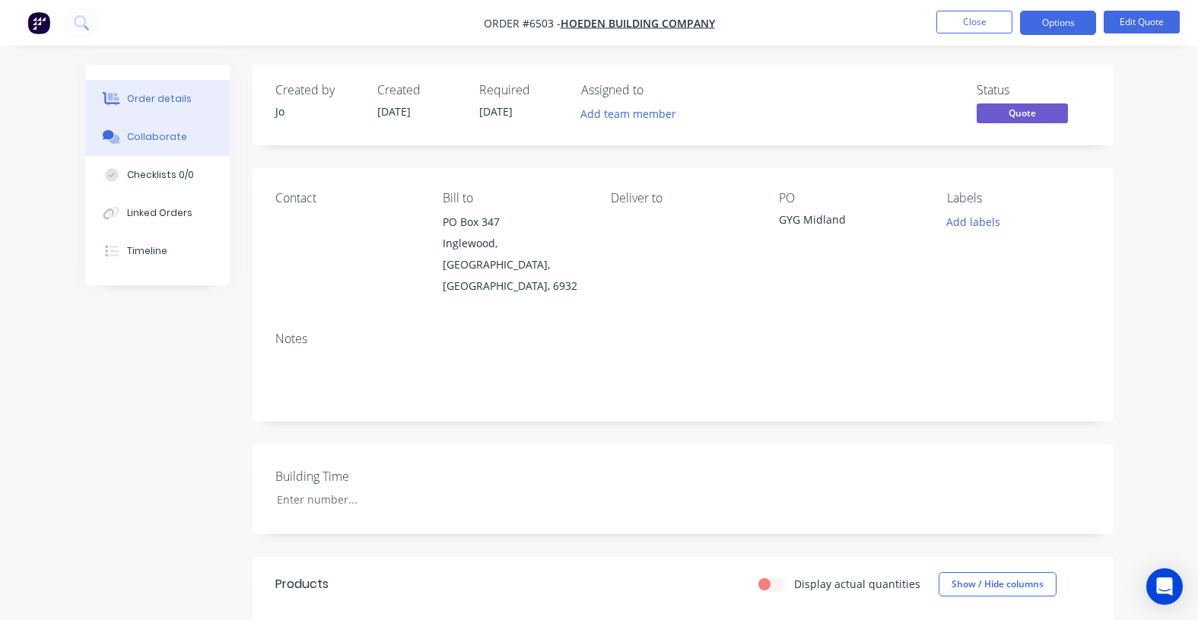
click at [152, 138] on div "Collaborate" at bounding box center [157, 137] width 60 height 14
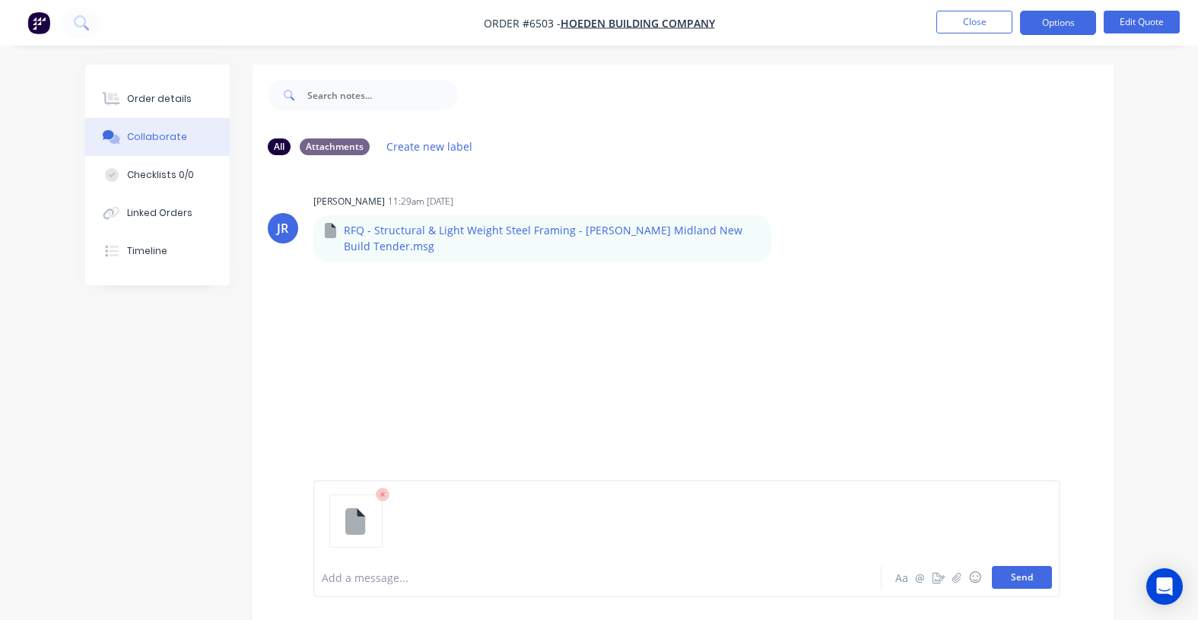
drag, startPoint x: 1036, startPoint y: 582, endPoint x: 1022, endPoint y: 575, distance: 15.3
click at [1035, 582] on button "Send" at bounding box center [1022, 577] width 60 height 23
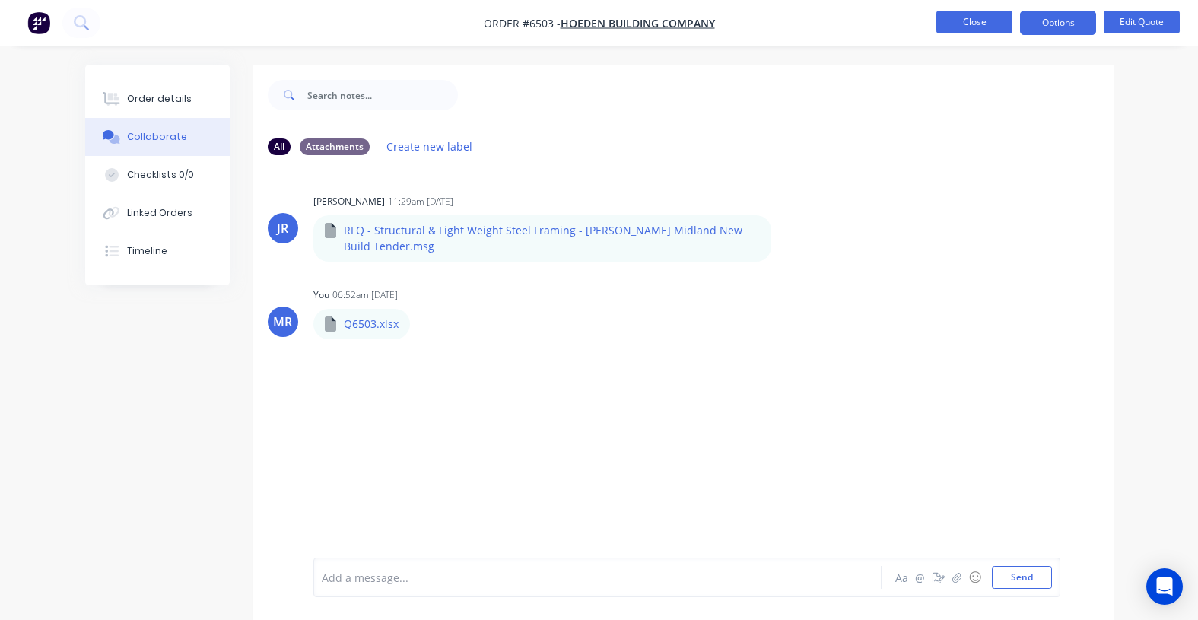
click at [956, 12] on button "Close" at bounding box center [975, 22] width 76 height 23
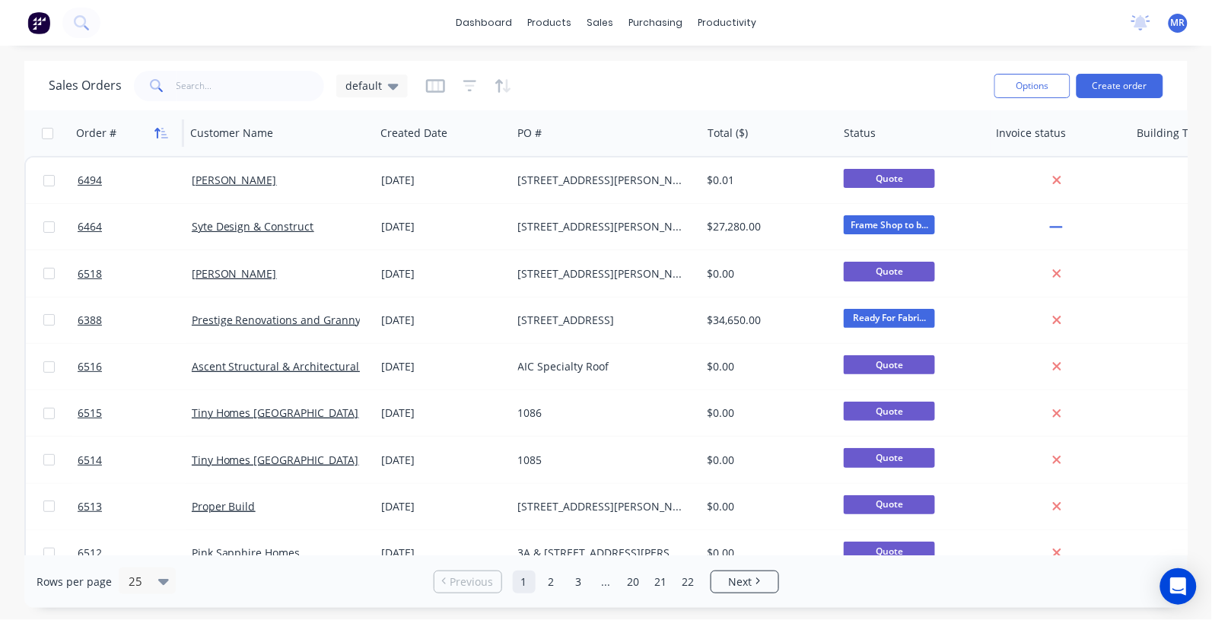
click at [167, 139] on button "button" at bounding box center [161, 133] width 23 height 23
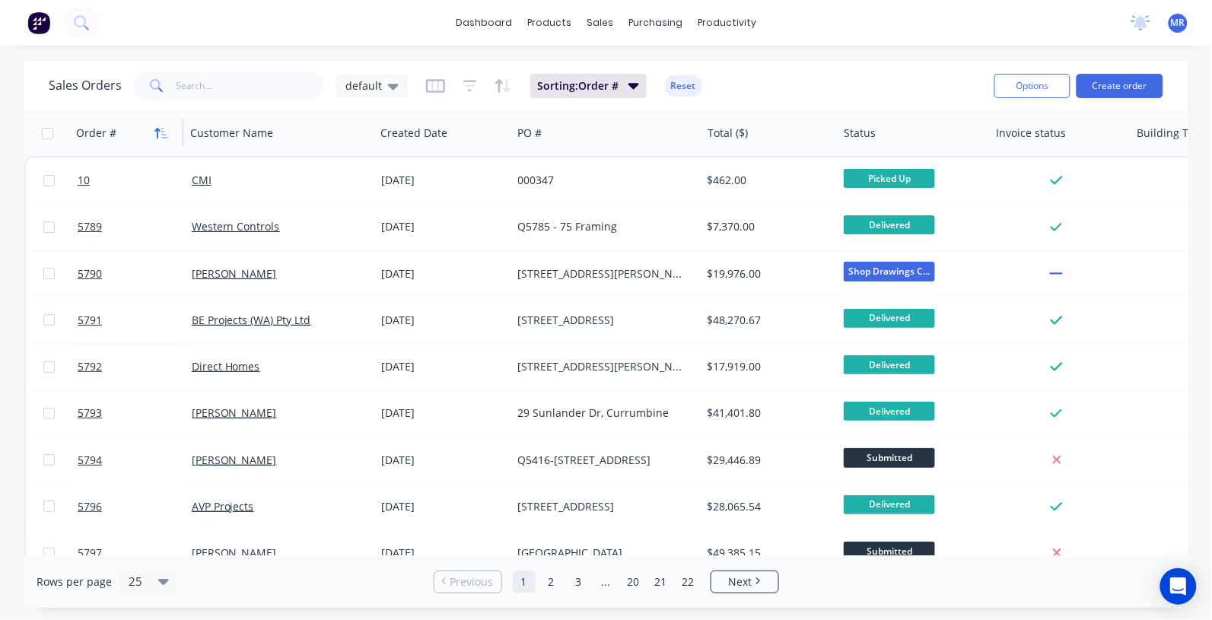
click at [164, 134] on icon "button" at bounding box center [164, 133] width 7 height 11
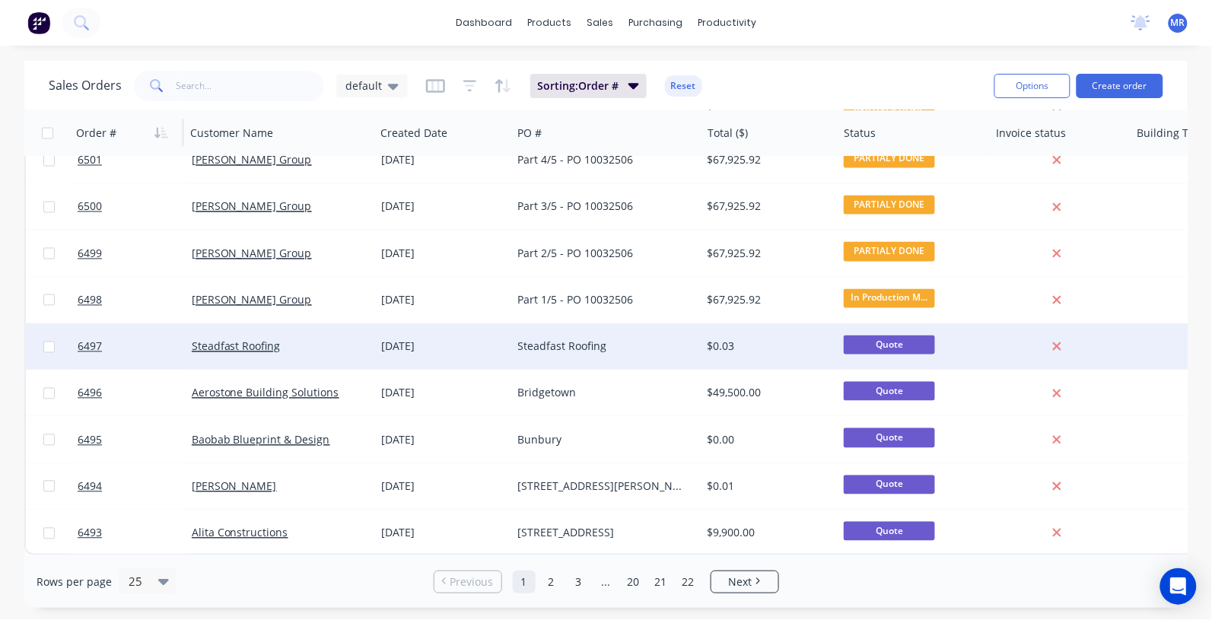
scroll to position [773, 0]
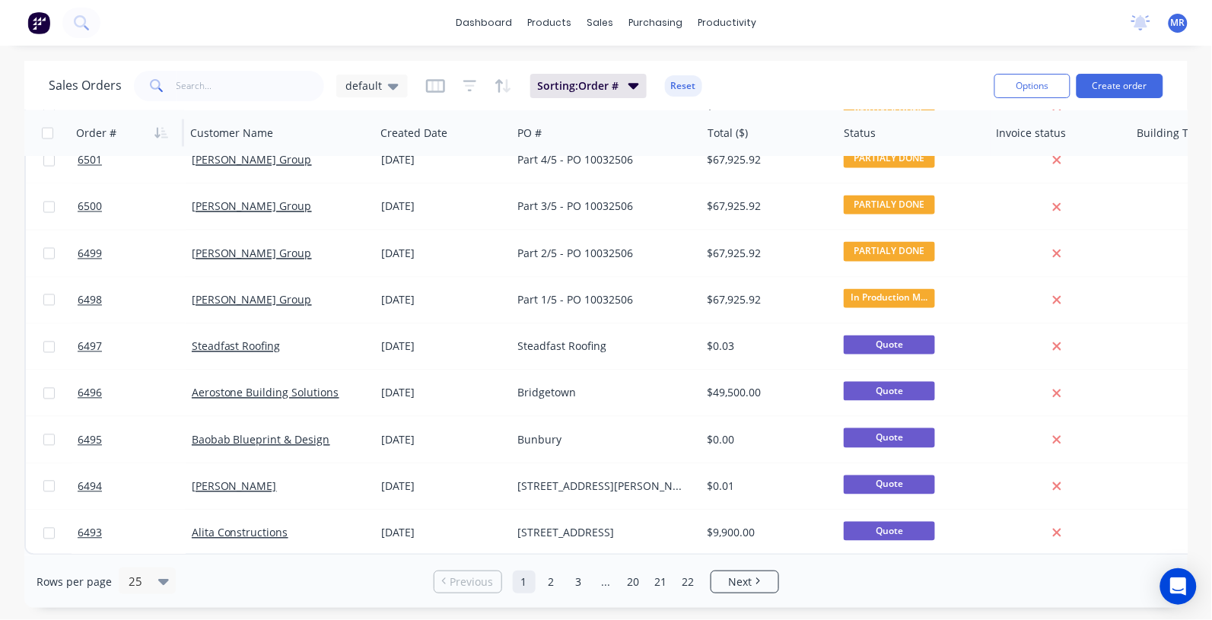
drag, startPoint x: 549, startPoint y: 586, endPoint x: 552, endPoint y: 578, distance: 8.2
click at [550, 584] on link "2" at bounding box center [551, 582] width 23 height 23
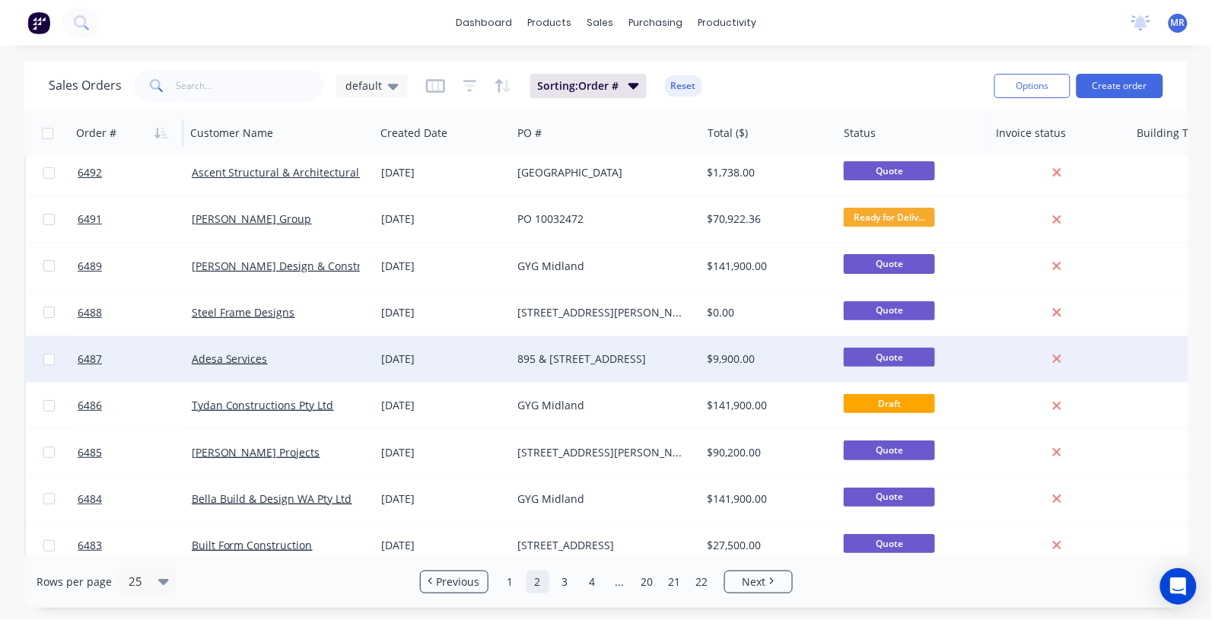
scroll to position [0, 0]
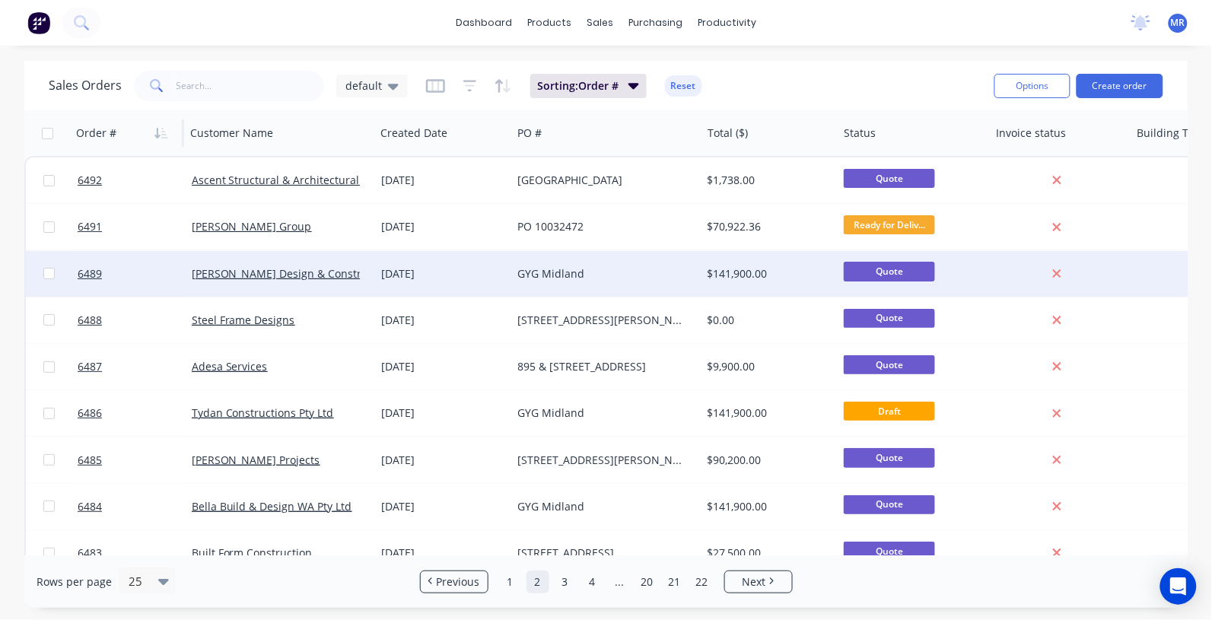
click at [553, 266] on div "GYG Midland" at bounding box center [602, 273] width 169 height 15
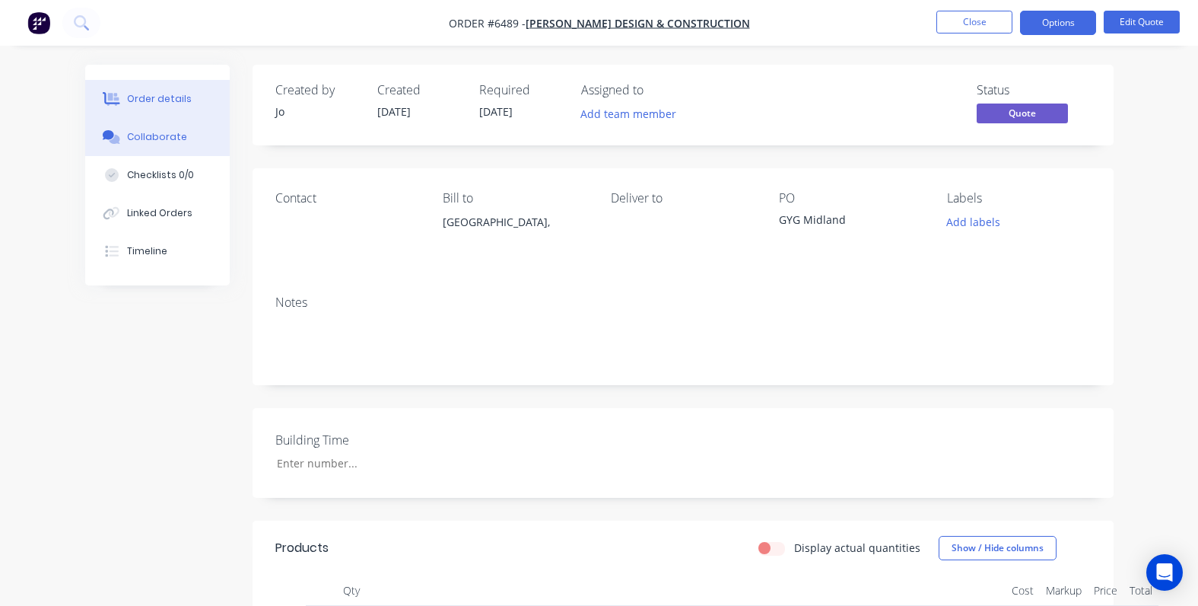
click at [161, 139] on div "Collaborate" at bounding box center [157, 137] width 60 height 14
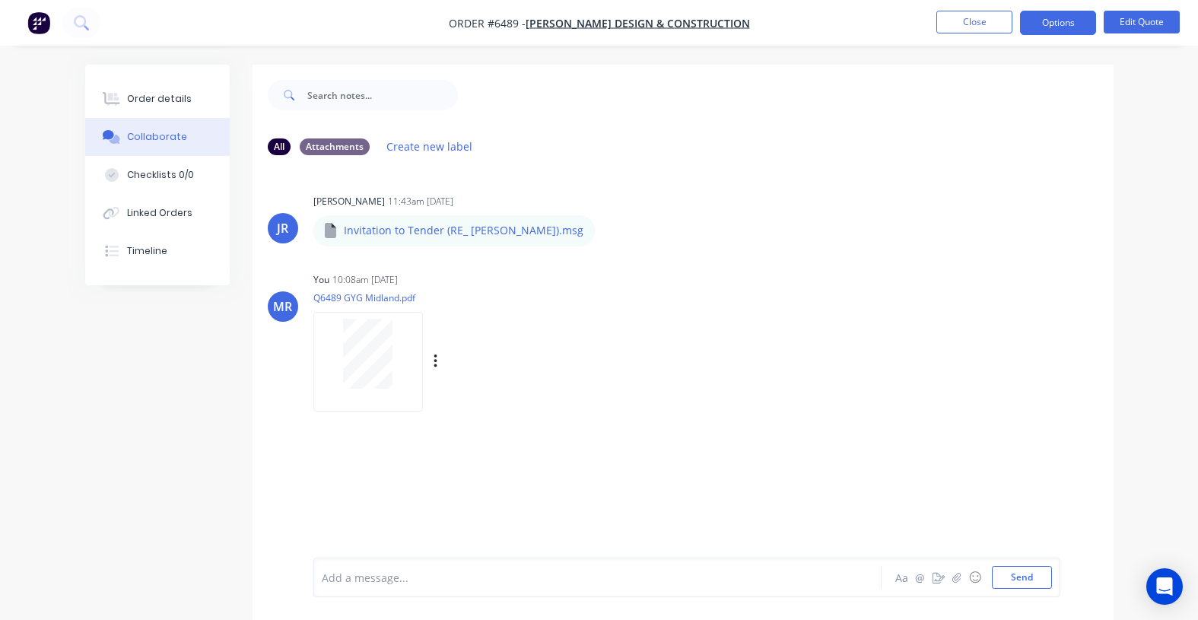
click at [393, 347] on div at bounding box center [368, 354] width 96 height 70
click at [976, 19] on button "Close" at bounding box center [975, 22] width 76 height 23
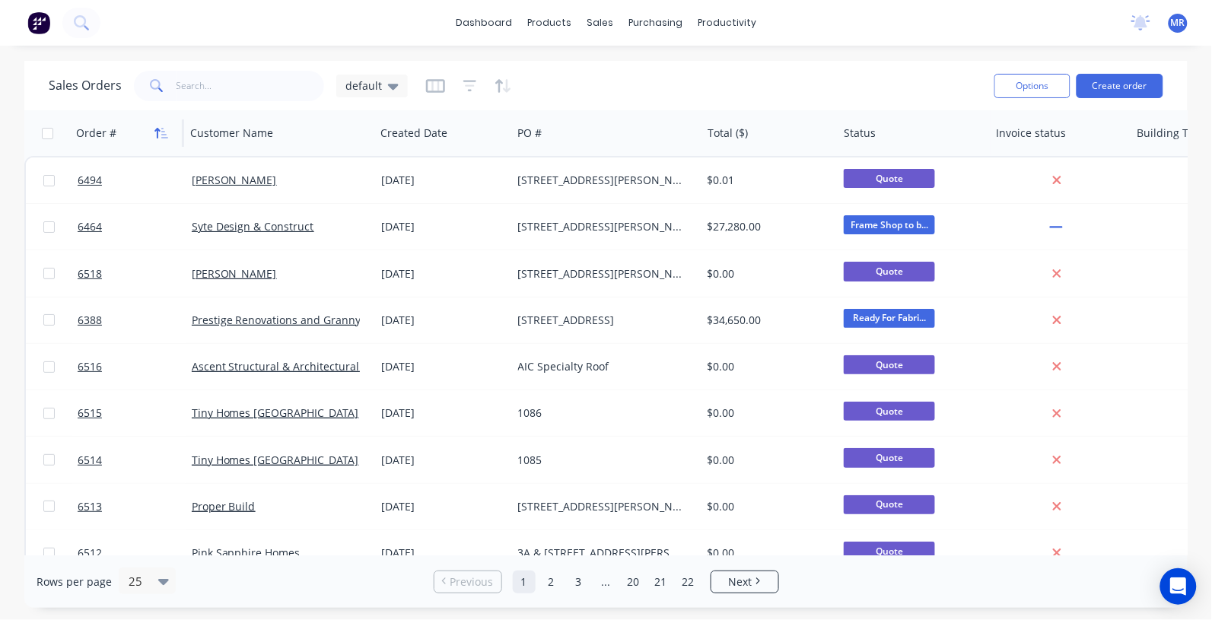
click at [154, 137] on icon "button" at bounding box center [161, 133] width 14 height 12
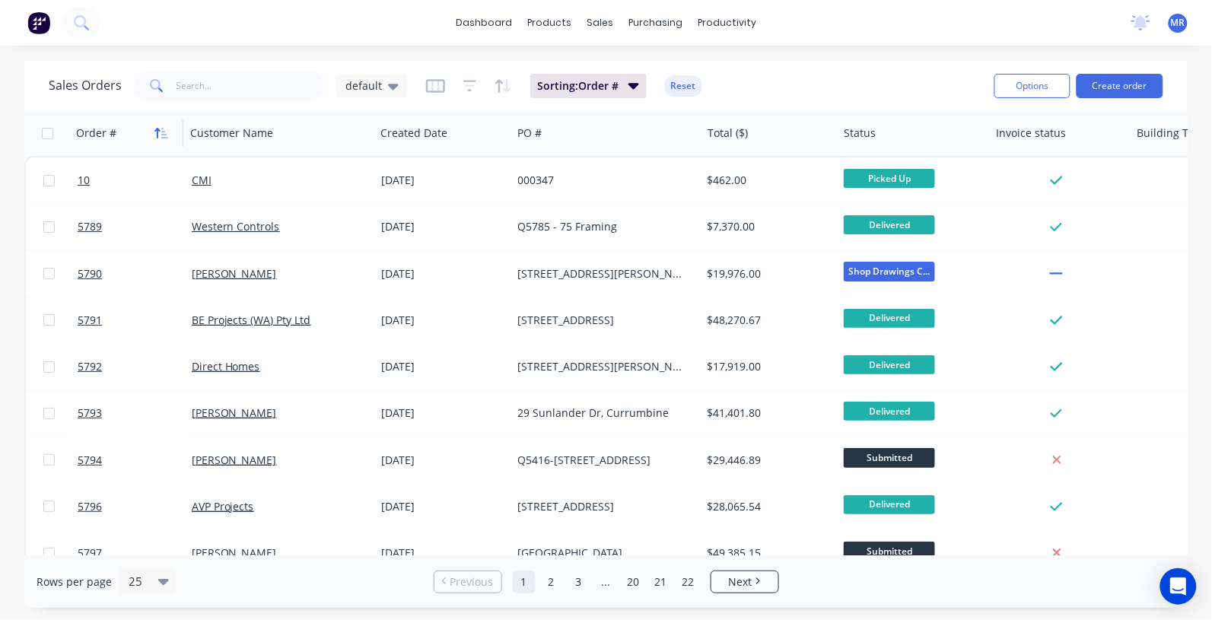
click at [157, 135] on icon "button" at bounding box center [161, 133] width 14 height 12
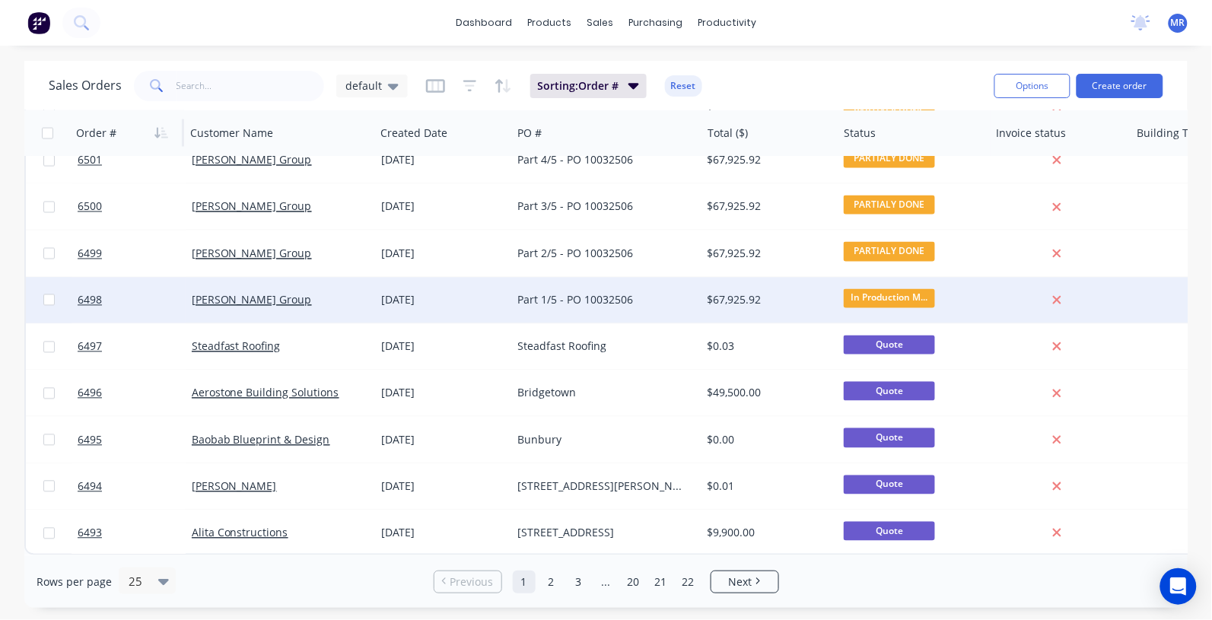
scroll to position [773, 0]
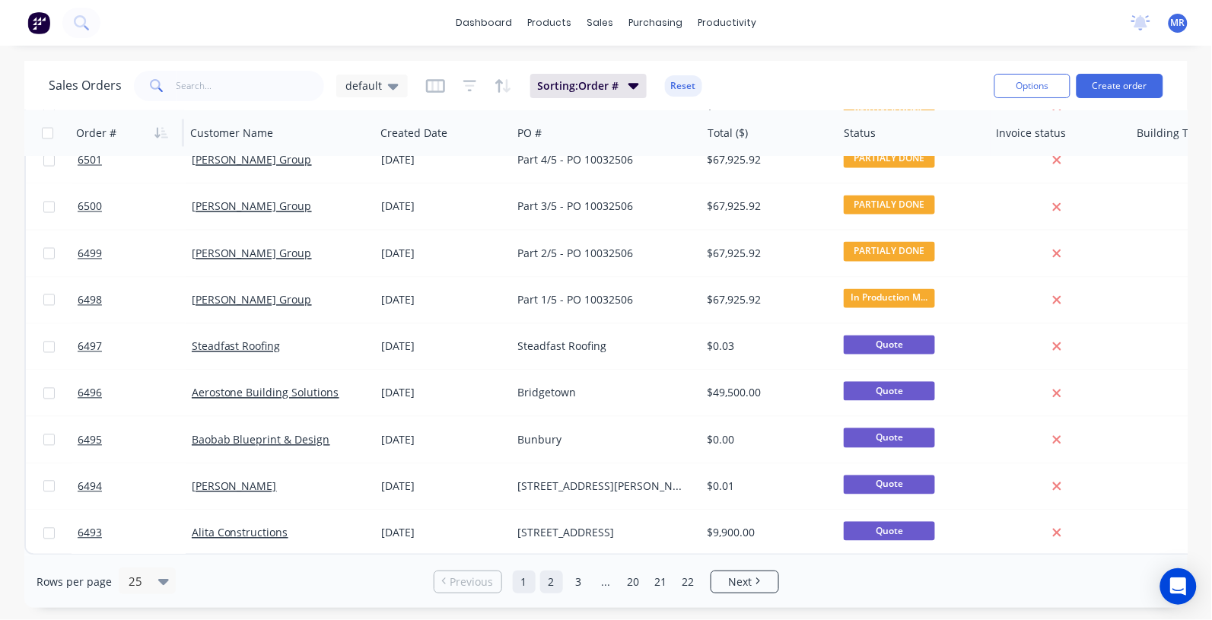
click at [556, 587] on link "2" at bounding box center [551, 582] width 23 height 23
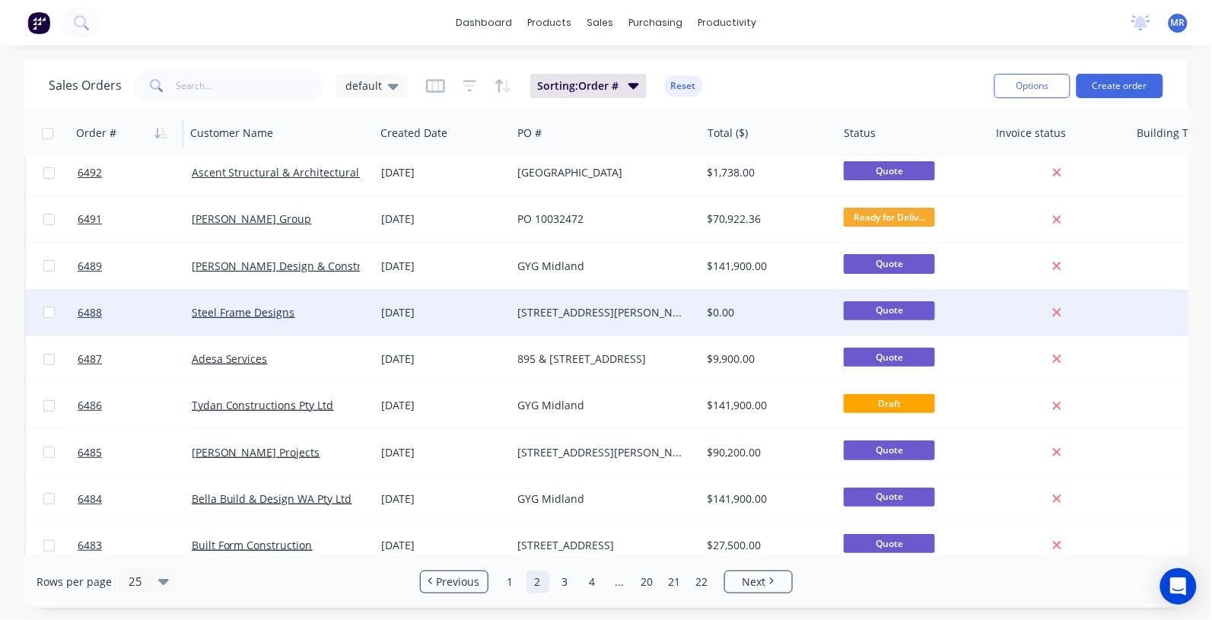
scroll to position [0, 0]
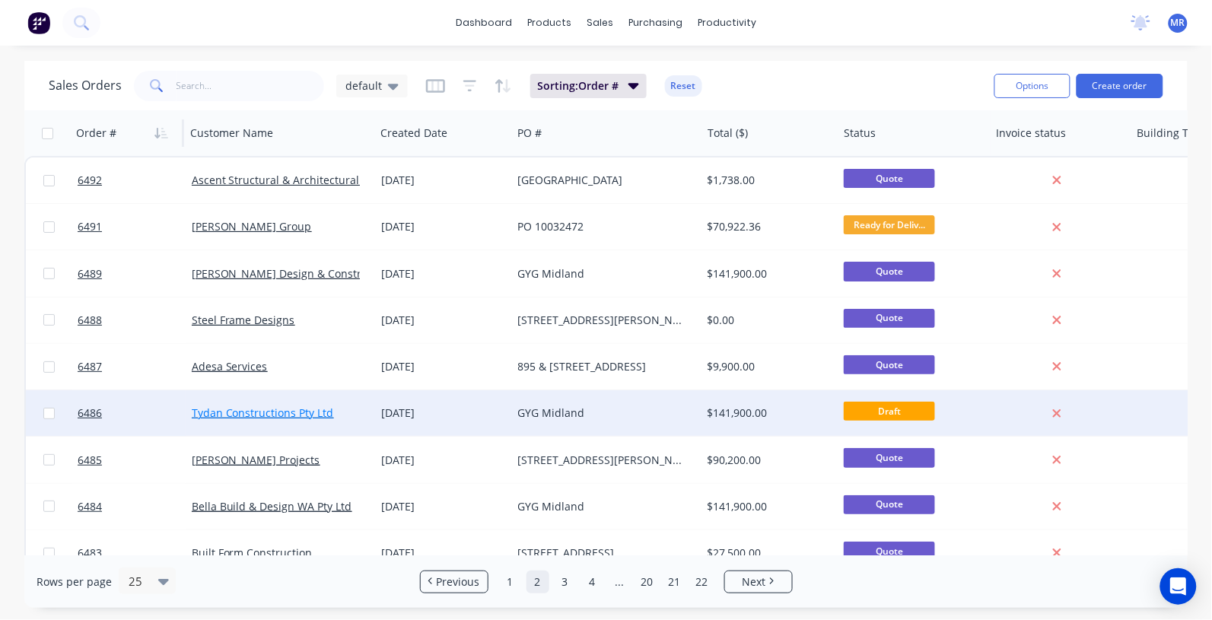
click at [291, 413] on link "Tydan Constructions Pty Ltd" at bounding box center [263, 413] width 142 height 14
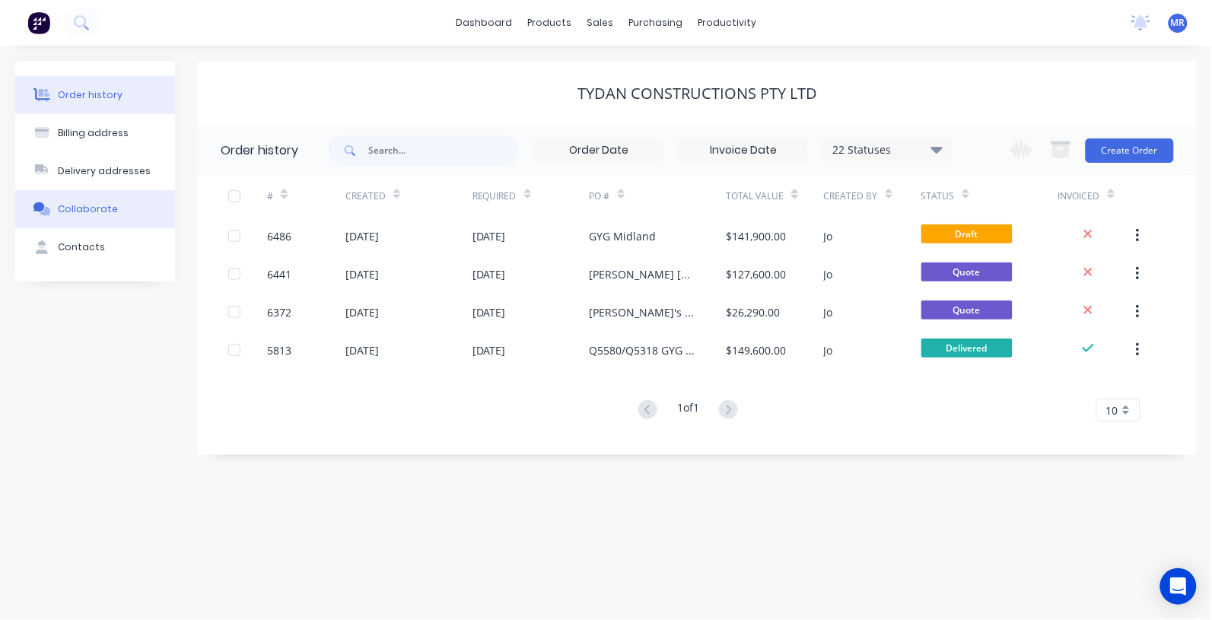
drag, startPoint x: 78, startPoint y: 207, endPoint x: 103, endPoint y: 211, distance: 25.4
click at [78, 208] on div "Collaborate" at bounding box center [88, 209] width 60 height 14
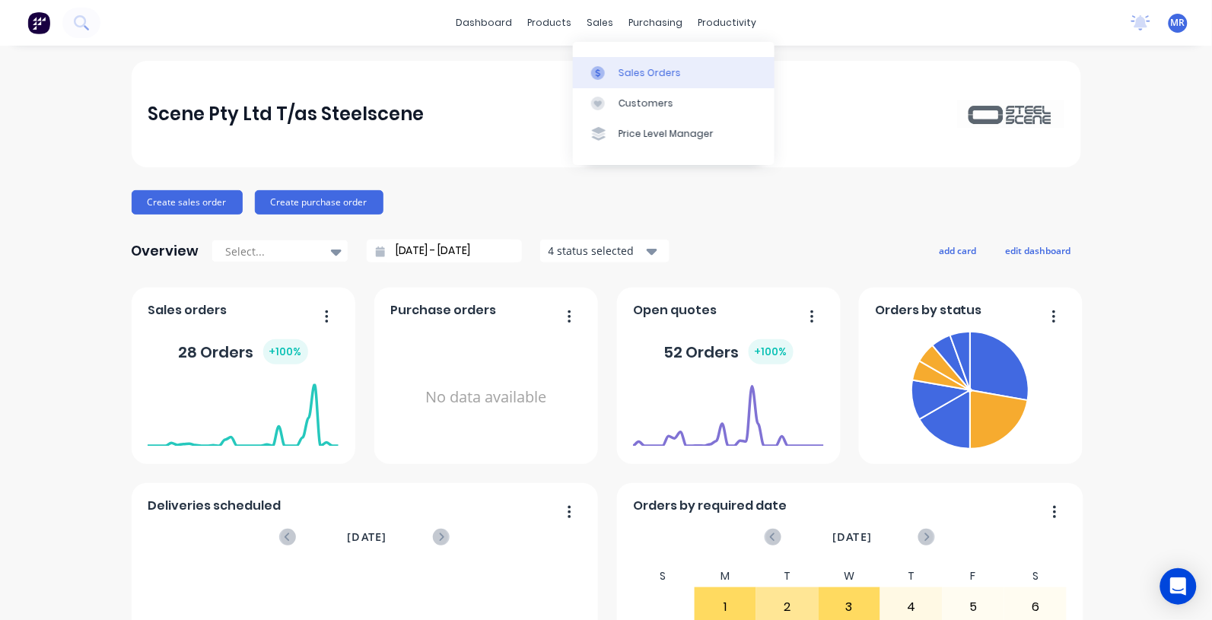
drag, startPoint x: 637, startPoint y: 73, endPoint x: 625, endPoint y: 81, distance: 14.8
click at [634, 73] on div "Sales Orders" at bounding box center [650, 73] width 62 height 14
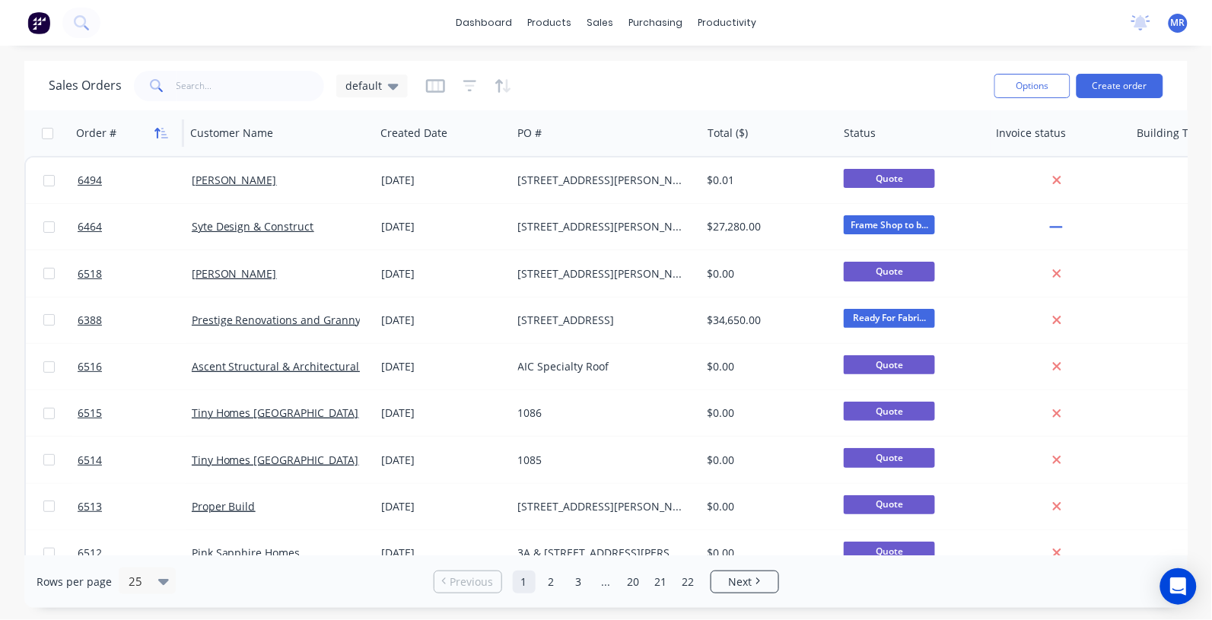
click at [150, 137] on button "button" at bounding box center [161, 133] width 23 height 23
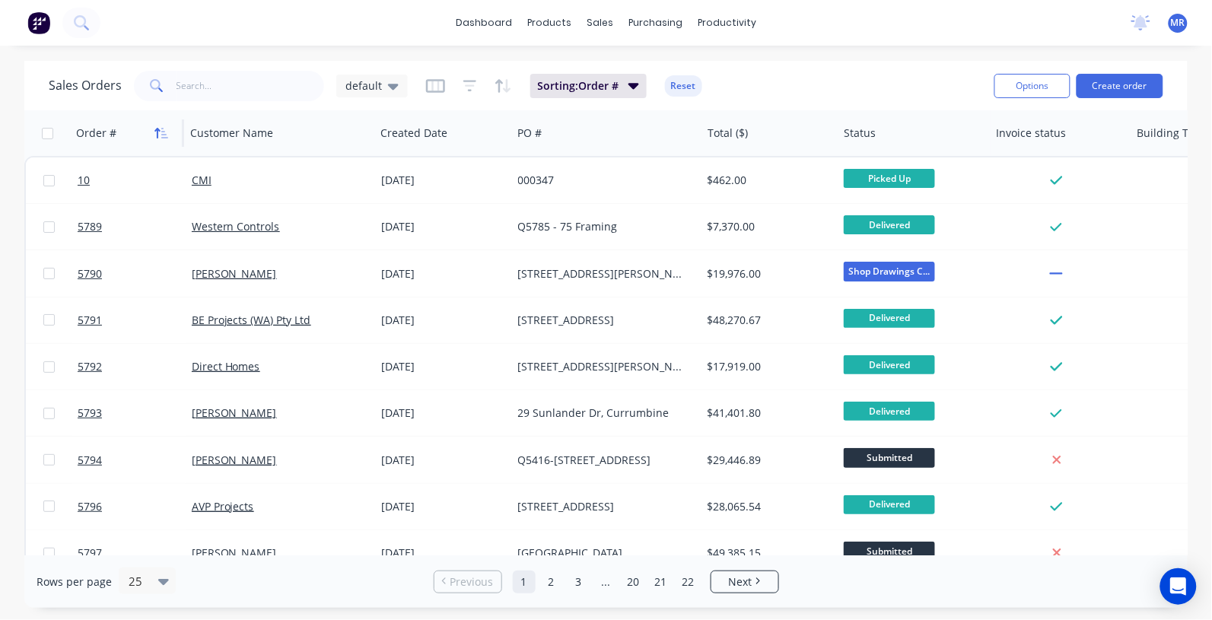
click at [153, 135] on button "button" at bounding box center [161, 133] width 23 height 23
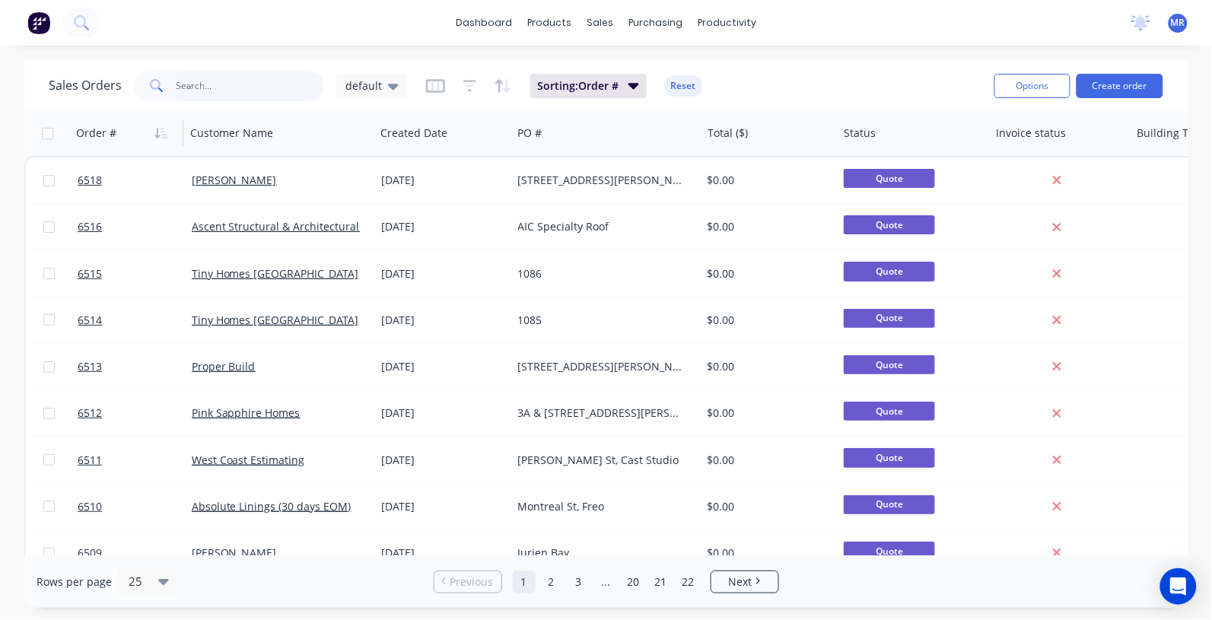
click at [206, 88] on input "text" at bounding box center [251, 86] width 148 height 30
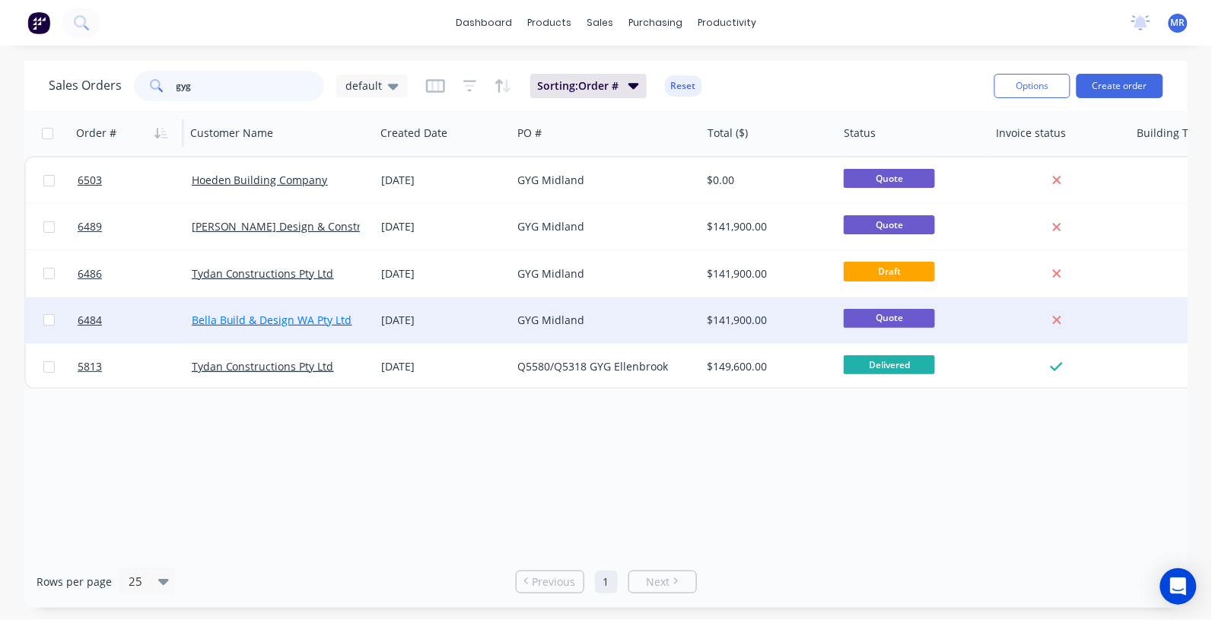
type input "gyg"
click at [279, 320] on link "Bella Build & Design WA Pty Ltd" at bounding box center [272, 320] width 161 height 14
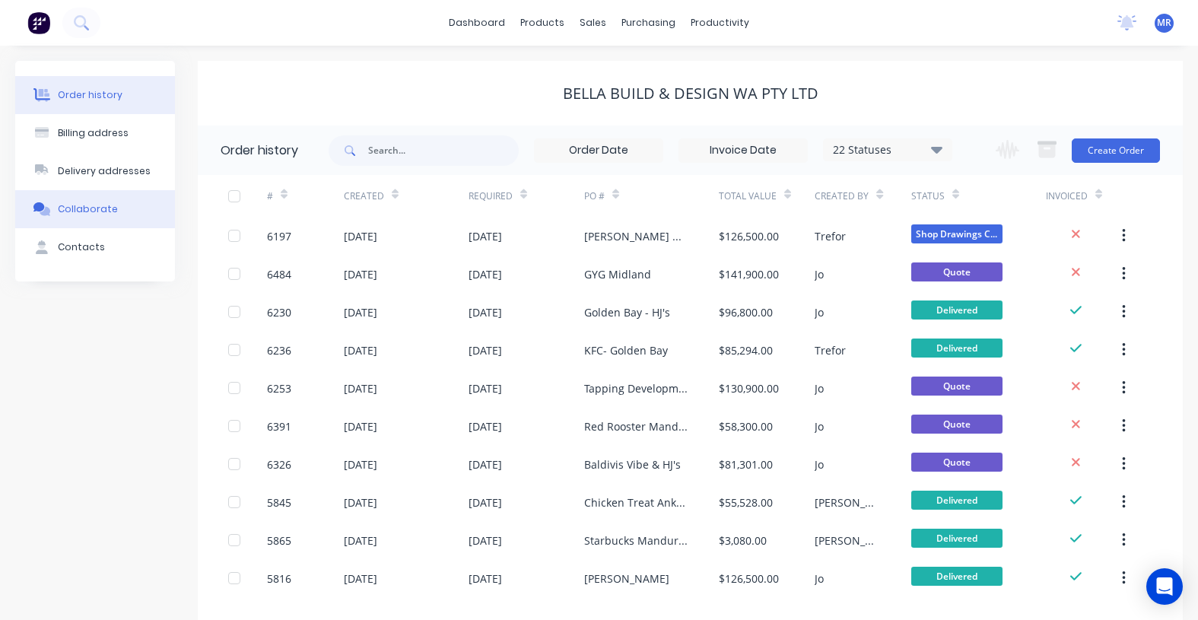
click at [80, 212] on div "Collaborate" at bounding box center [88, 209] width 60 height 14
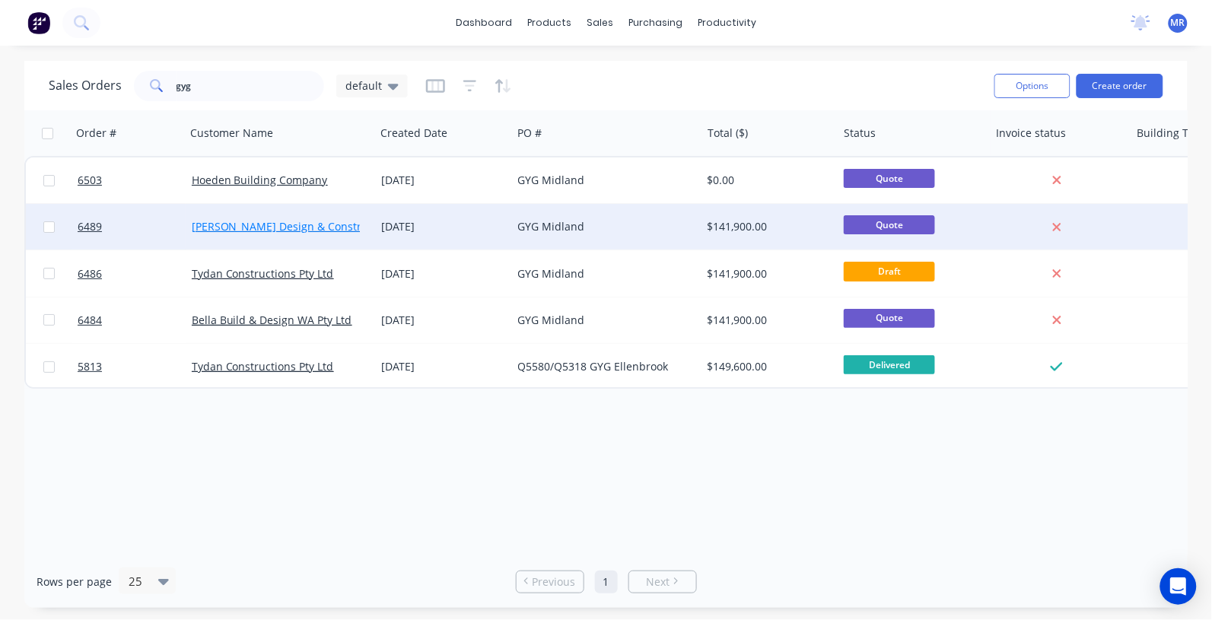
click at [268, 224] on link "[PERSON_NAME] Design & Construction" at bounding box center [293, 226] width 202 height 14
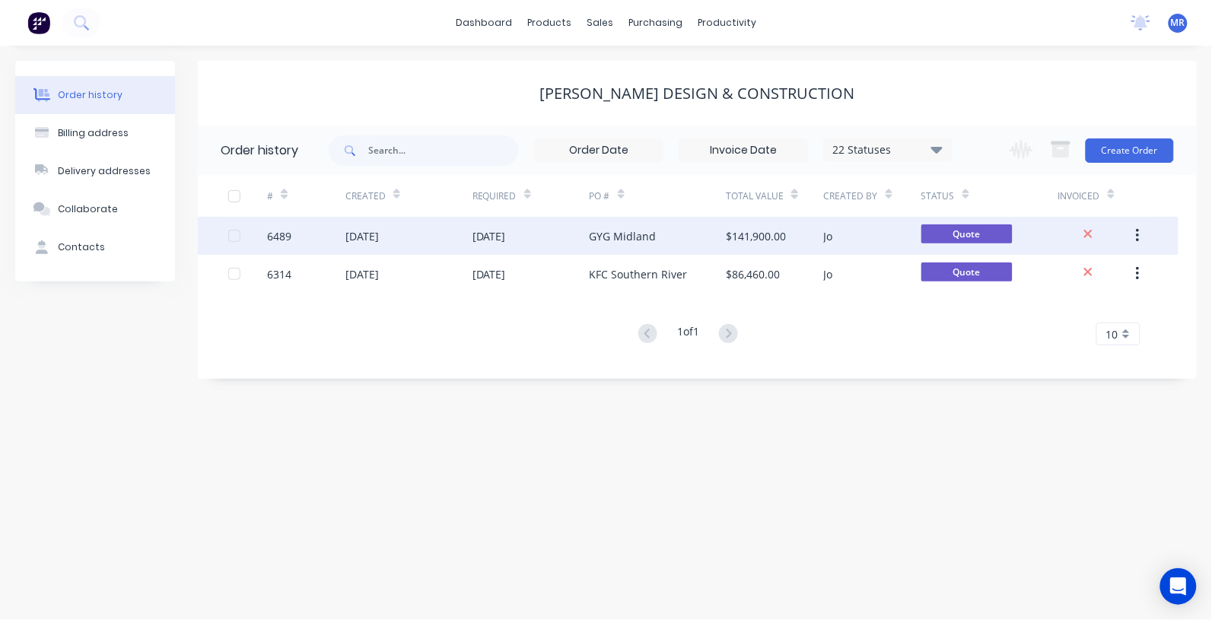
click at [424, 236] on div "[DATE]" at bounding box center [408, 236] width 127 height 38
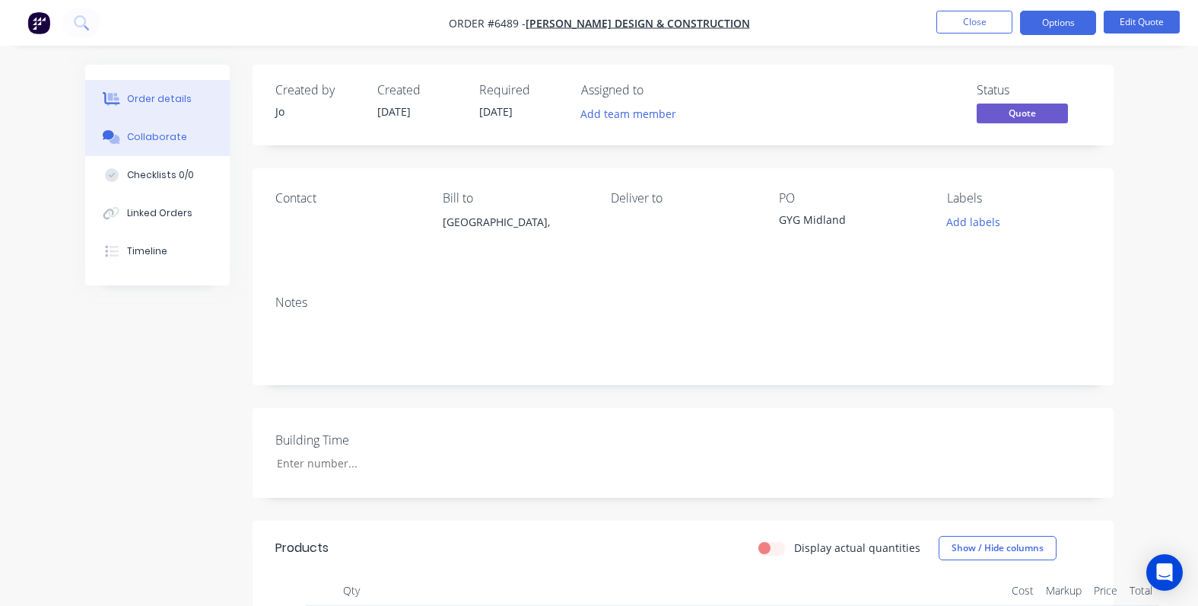
click at [171, 137] on div "Collaborate" at bounding box center [157, 137] width 60 height 14
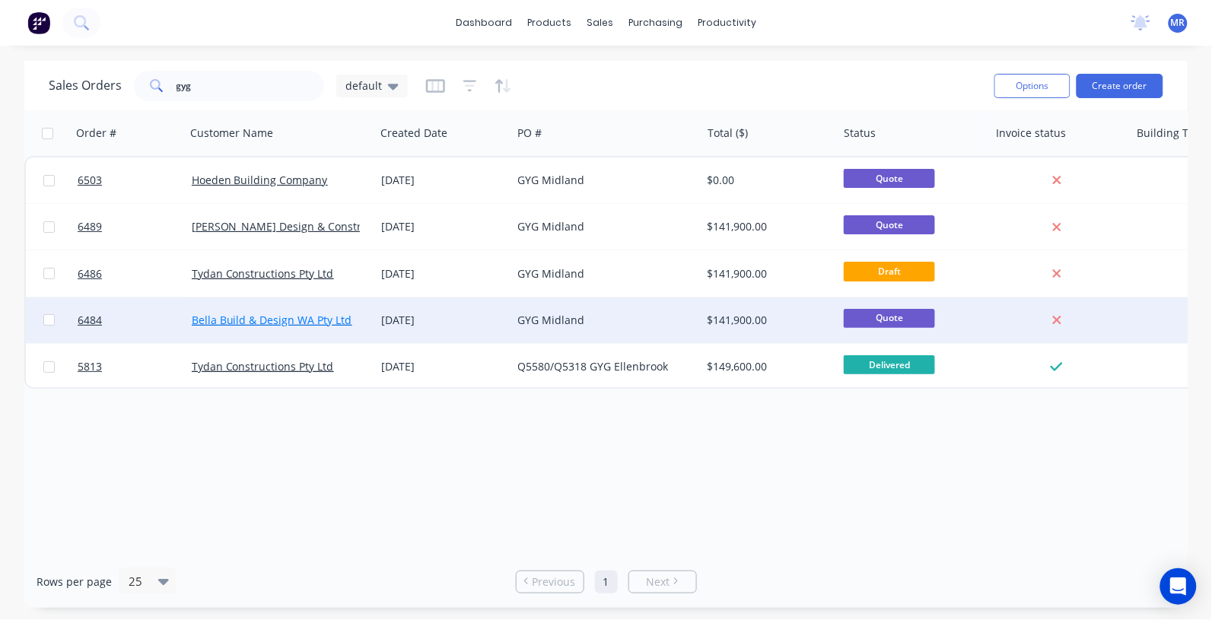
click at [276, 313] on link "Bella Build & Design WA Pty Ltd" at bounding box center [272, 320] width 161 height 14
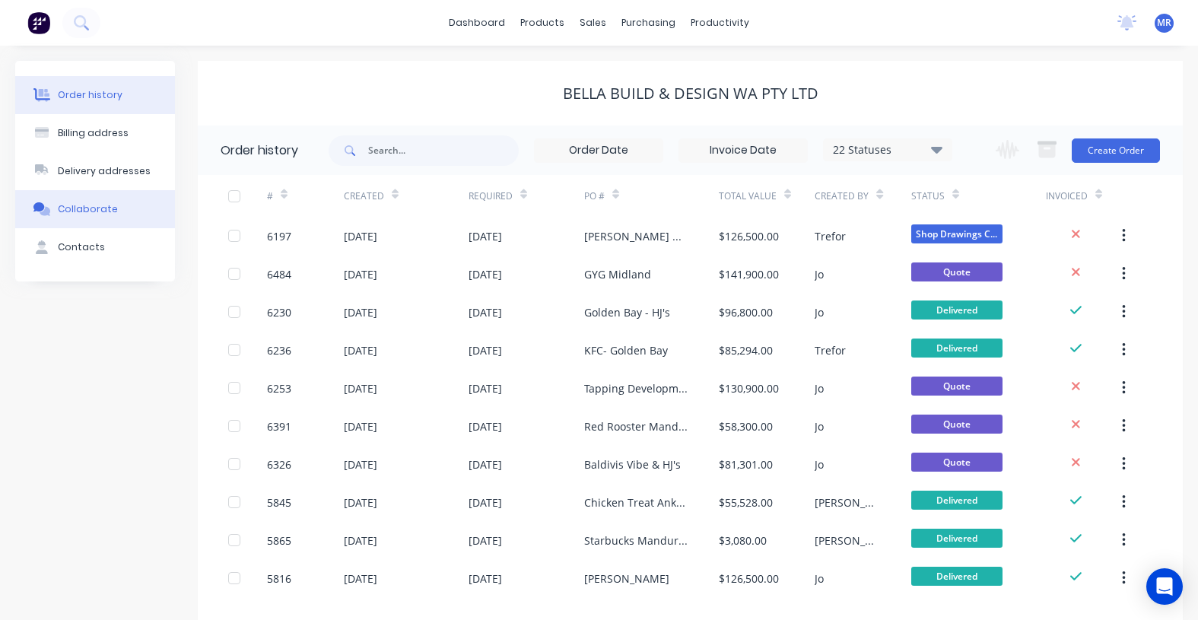
click at [89, 215] on div "Collaborate" at bounding box center [88, 209] width 60 height 14
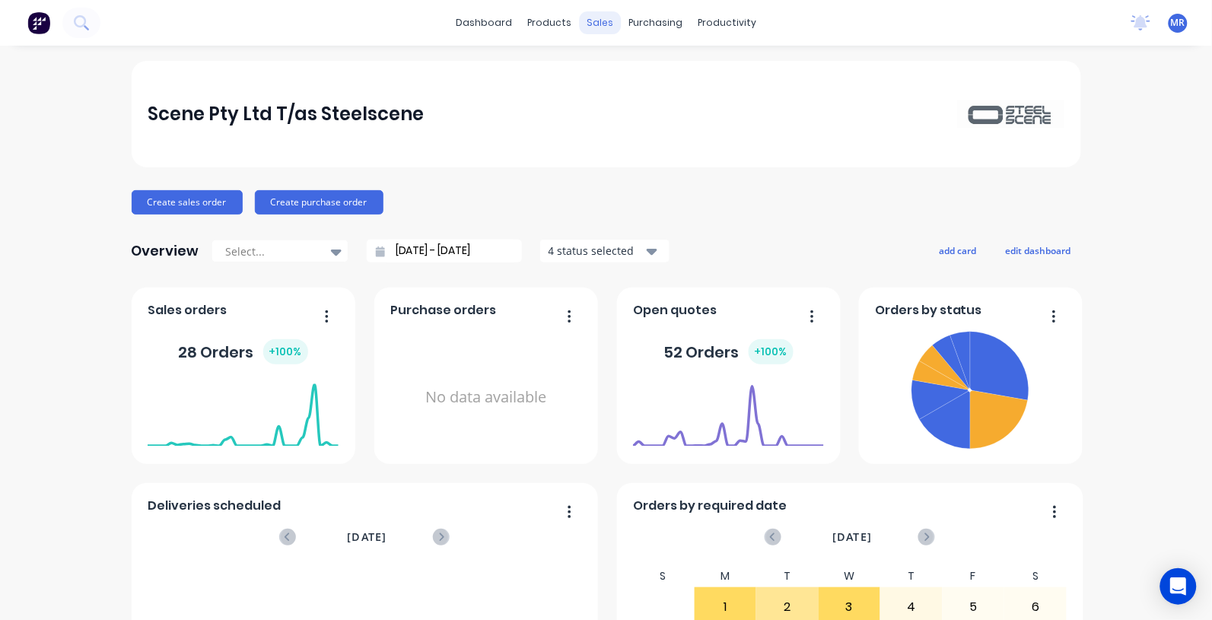
click at [590, 27] on div "sales" at bounding box center [600, 22] width 42 height 23
click at [597, 28] on div "sales" at bounding box center [600, 22] width 42 height 23
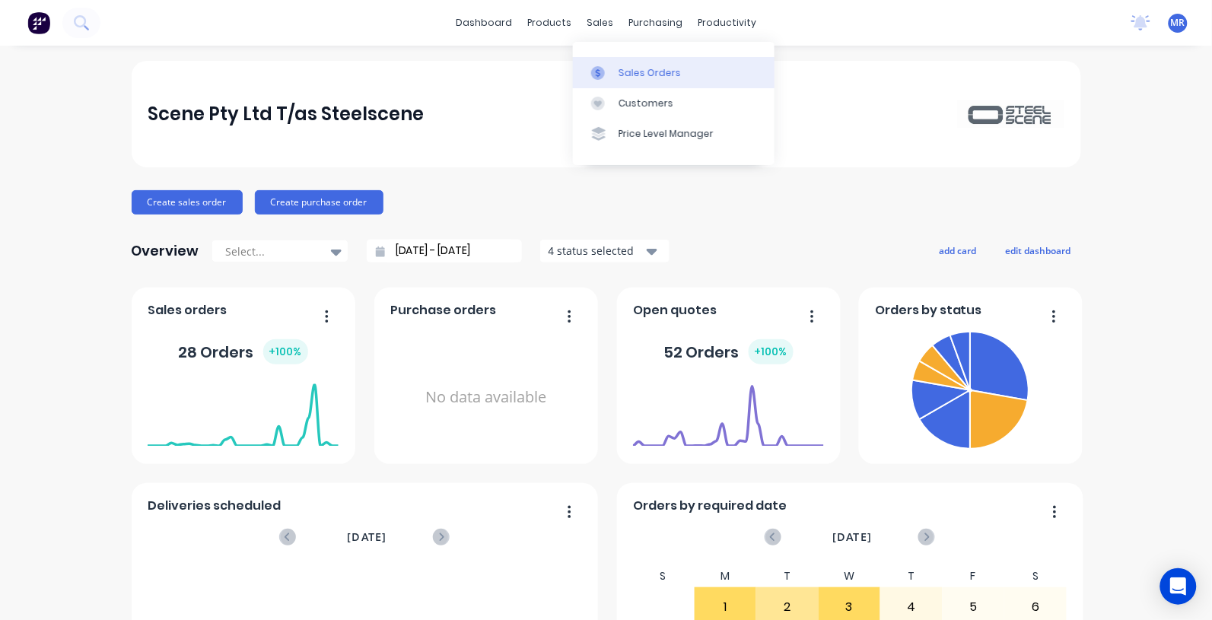
click at [641, 67] on div "Sales Orders" at bounding box center [650, 73] width 62 height 14
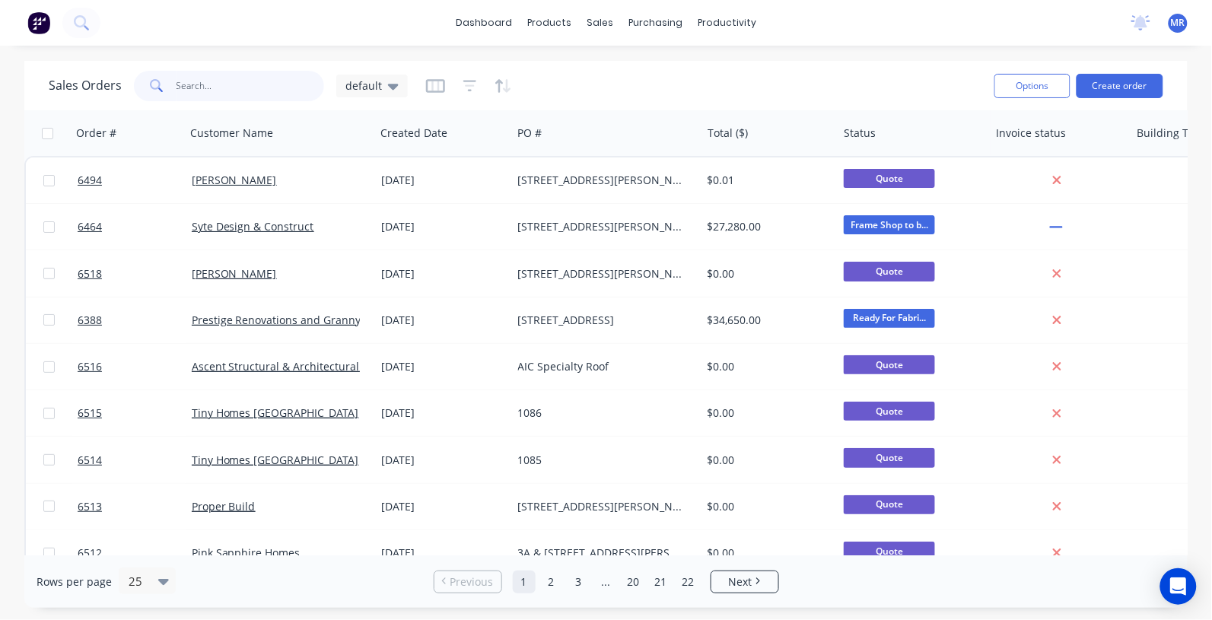
click at [237, 85] on input "text" at bounding box center [251, 86] width 148 height 30
type input "gyg"
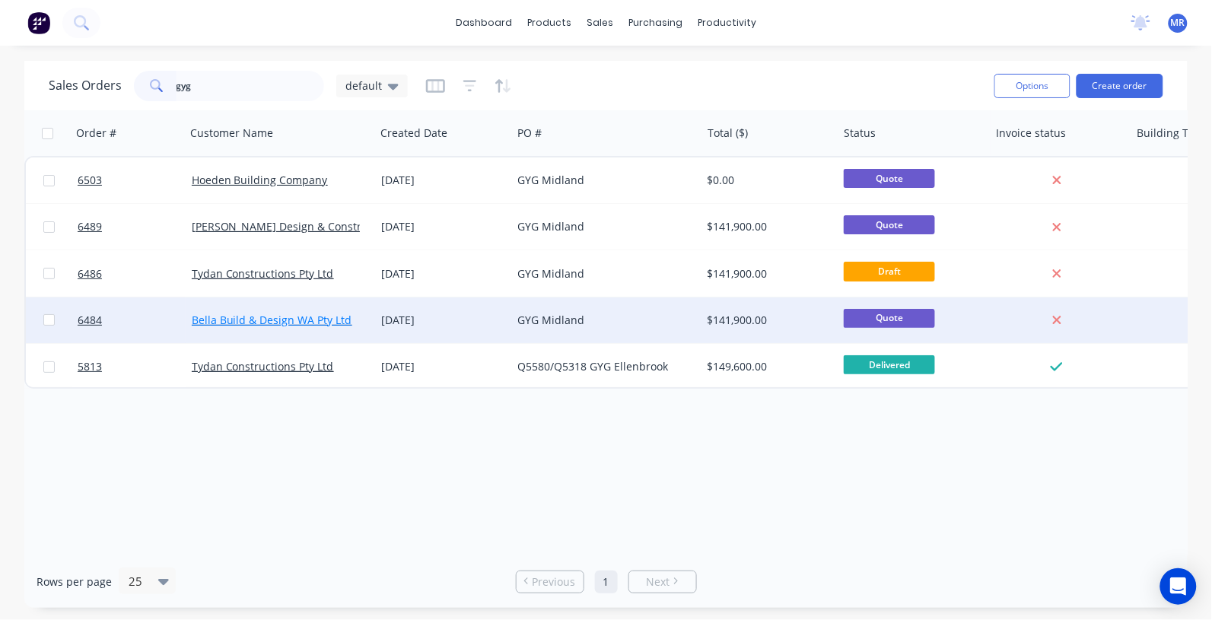
click at [297, 320] on link "Bella Build & Design WA Pty Ltd" at bounding box center [272, 320] width 161 height 14
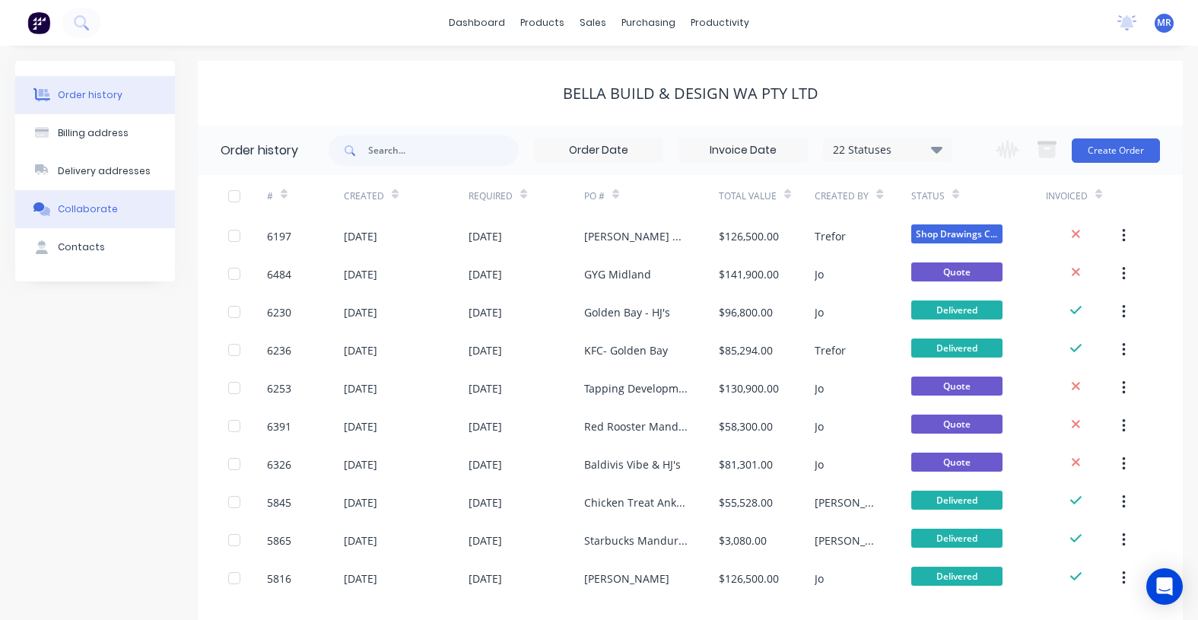
click at [89, 200] on button "Collaborate" at bounding box center [95, 209] width 160 height 38
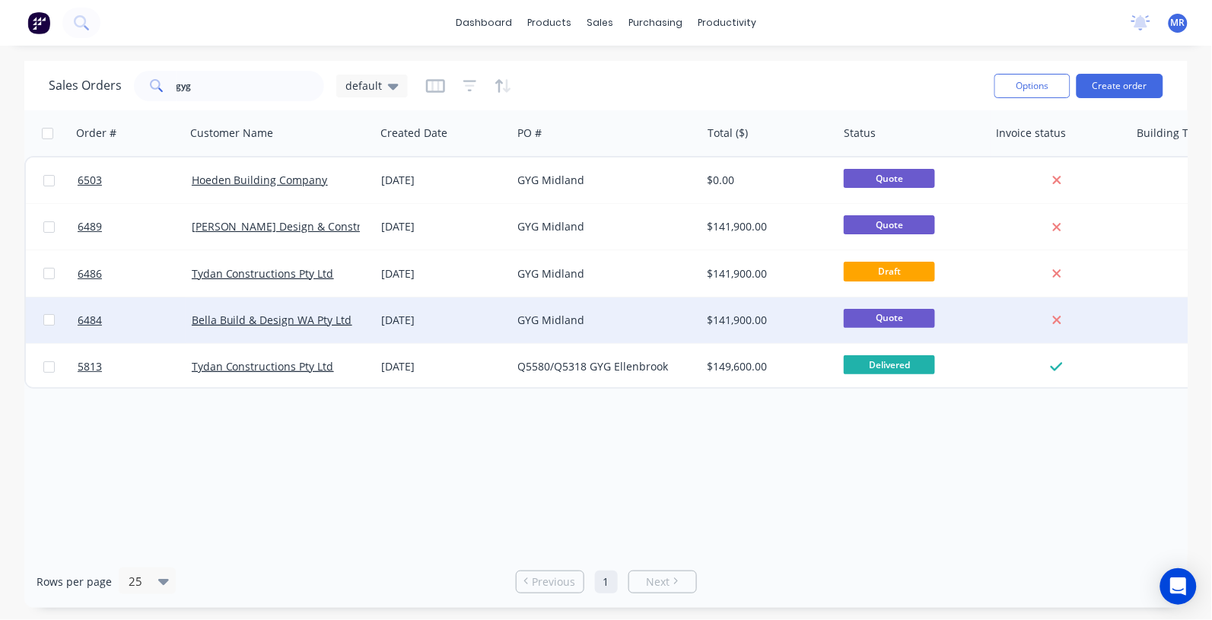
click at [546, 318] on div "GYG Midland" at bounding box center [602, 320] width 169 height 15
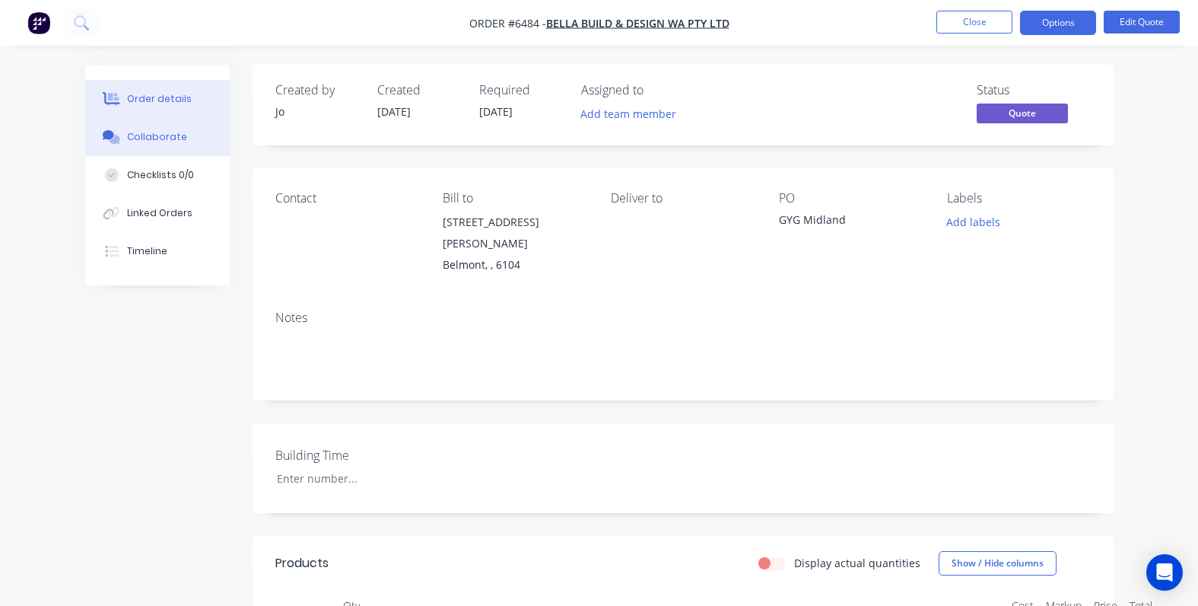
click at [145, 143] on div "Collaborate" at bounding box center [157, 137] width 60 height 14
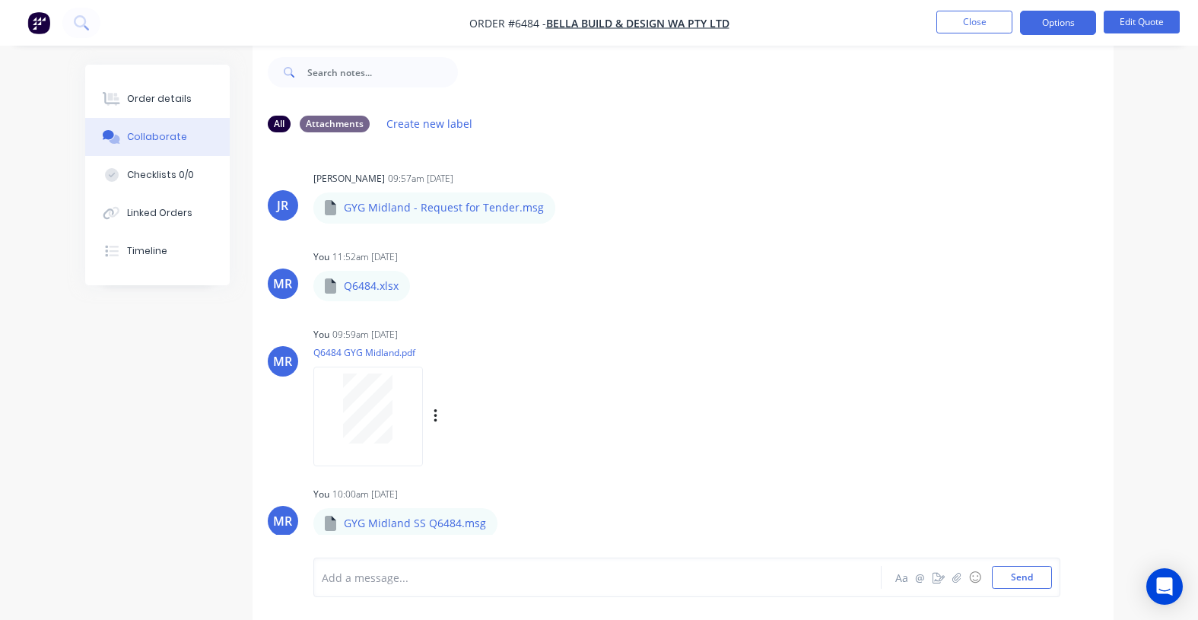
scroll to position [4, 0]
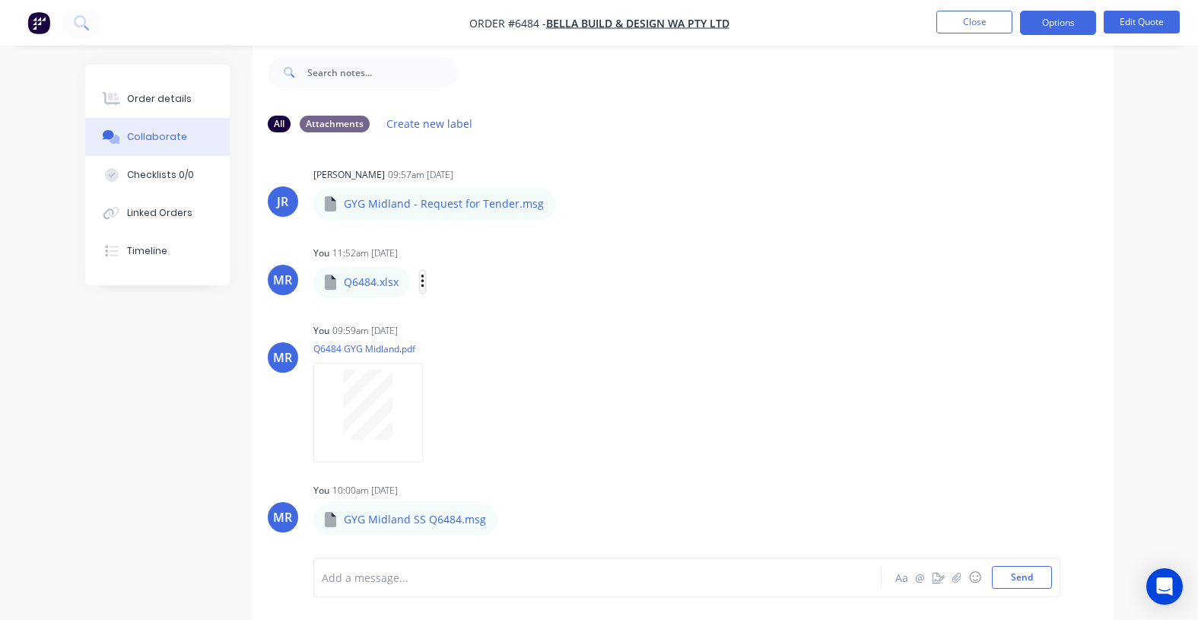
click at [423, 282] on icon "button" at bounding box center [422, 282] width 3 height 14
click at [472, 326] on button "Download" at bounding box center [522, 322] width 171 height 34
click at [968, 27] on button "Close" at bounding box center [975, 22] width 76 height 23
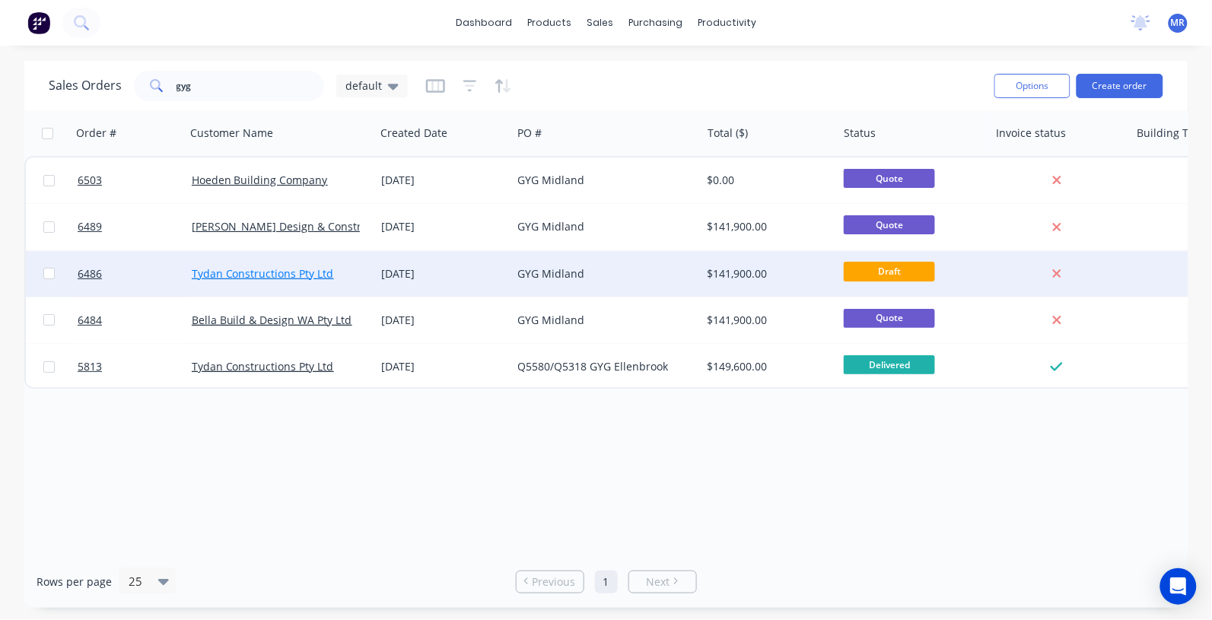
click at [268, 266] on link "Tydan Constructions Pty Ltd" at bounding box center [263, 273] width 142 height 14
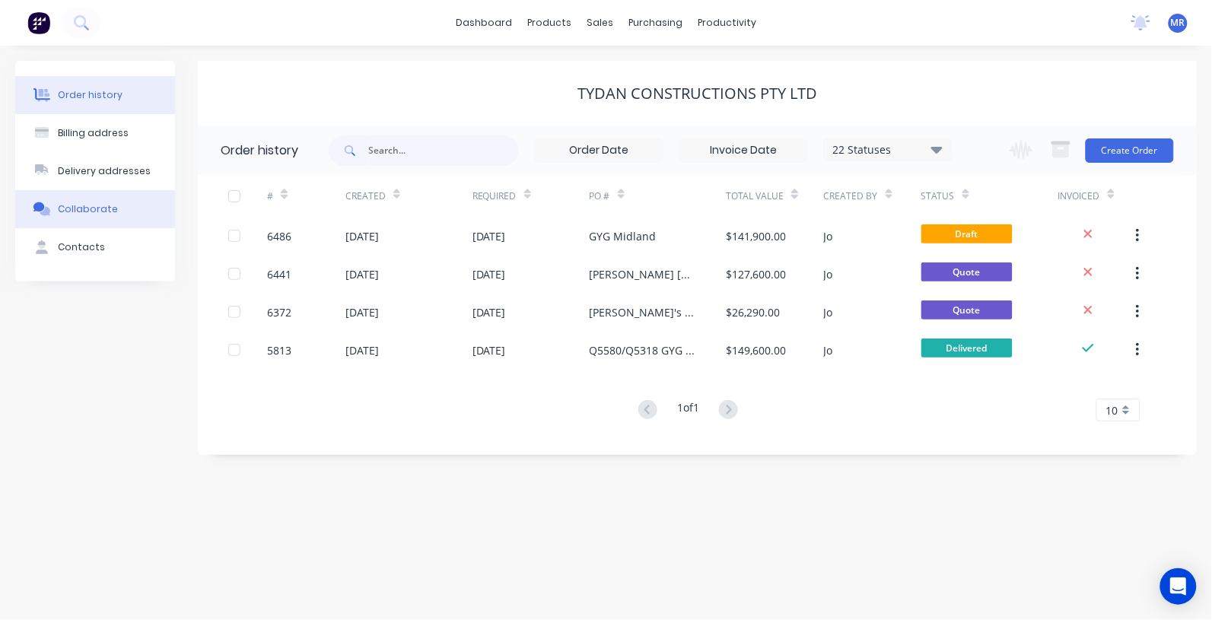
drag, startPoint x: 81, startPoint y: 205, endPoint x: 127, endPoint y: 210, distance: 45.9
click at [82, 206] on div "Collaborate" at bounding box center [88, 209] width 60 height 14
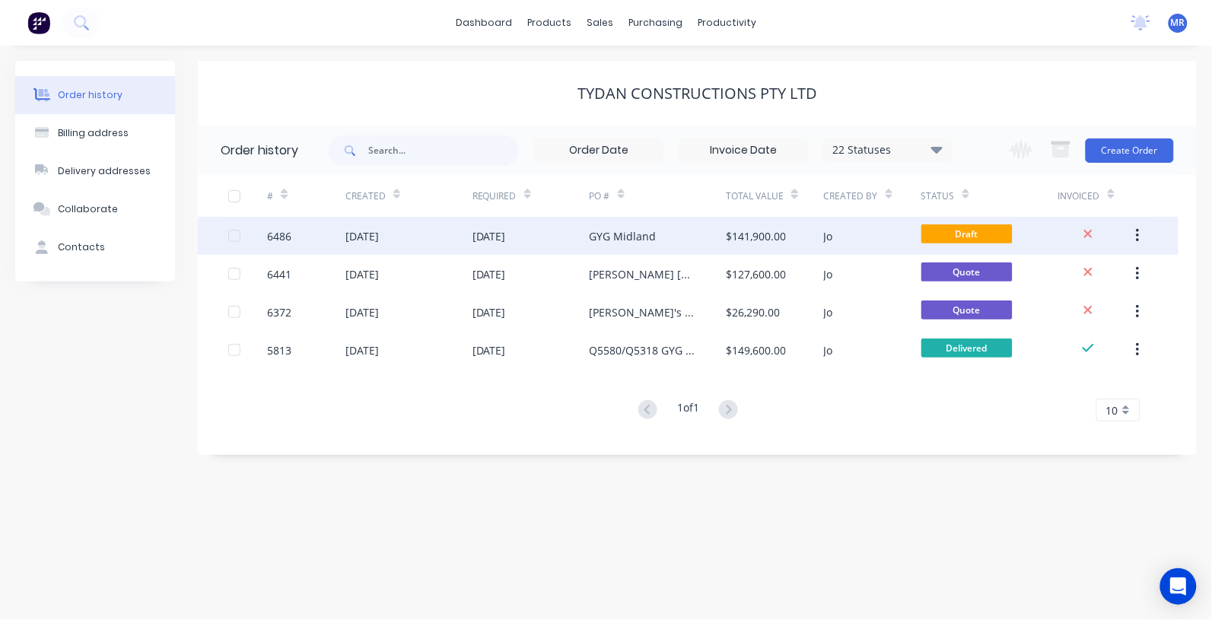
click at [583, 237] on div "27 Aug 2025" at bounding box center [530, 236] width 117 height 38
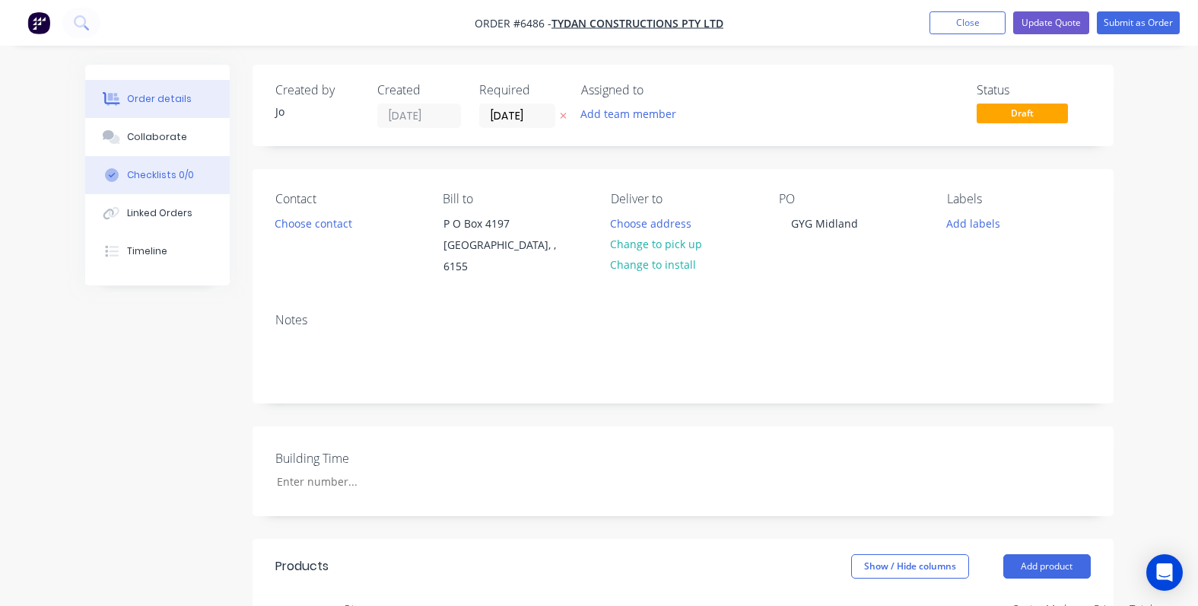
drag, startPoint x: 164, startPoint y: 139, endPoint x: 231, endPoint y: 161, distance: 69.8
click at [166, 139] on div "Collaborate" at bounding box center [157, 137] width 60 height 14
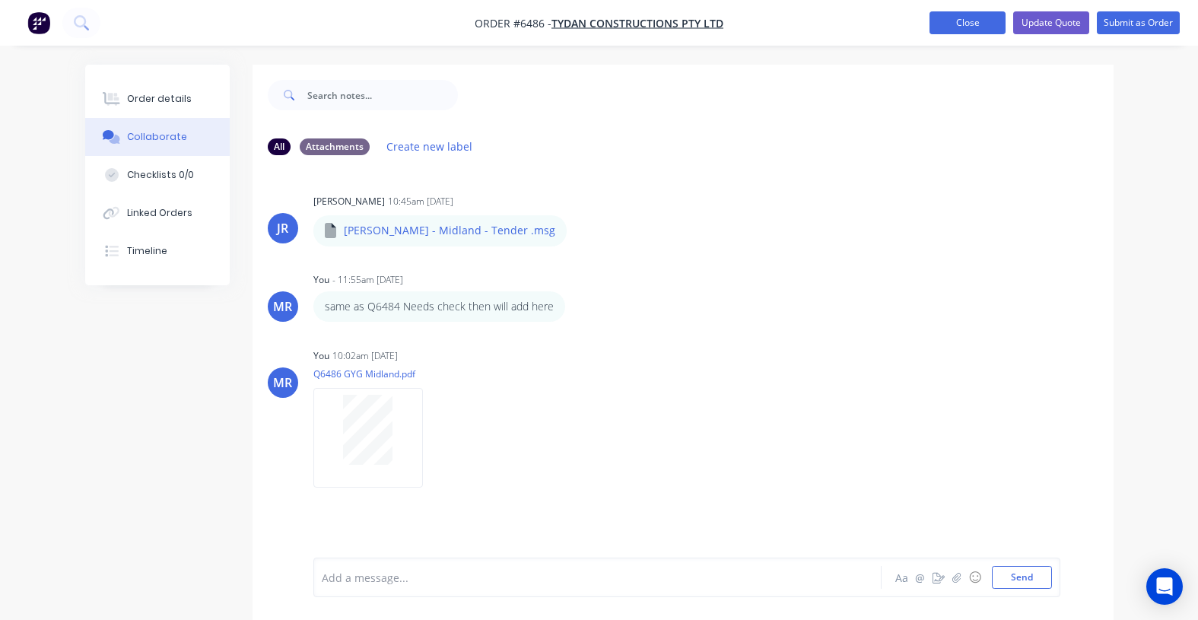
click at [940, 27] on button "Close" at bounding box center [968, 22] width 76 height 23
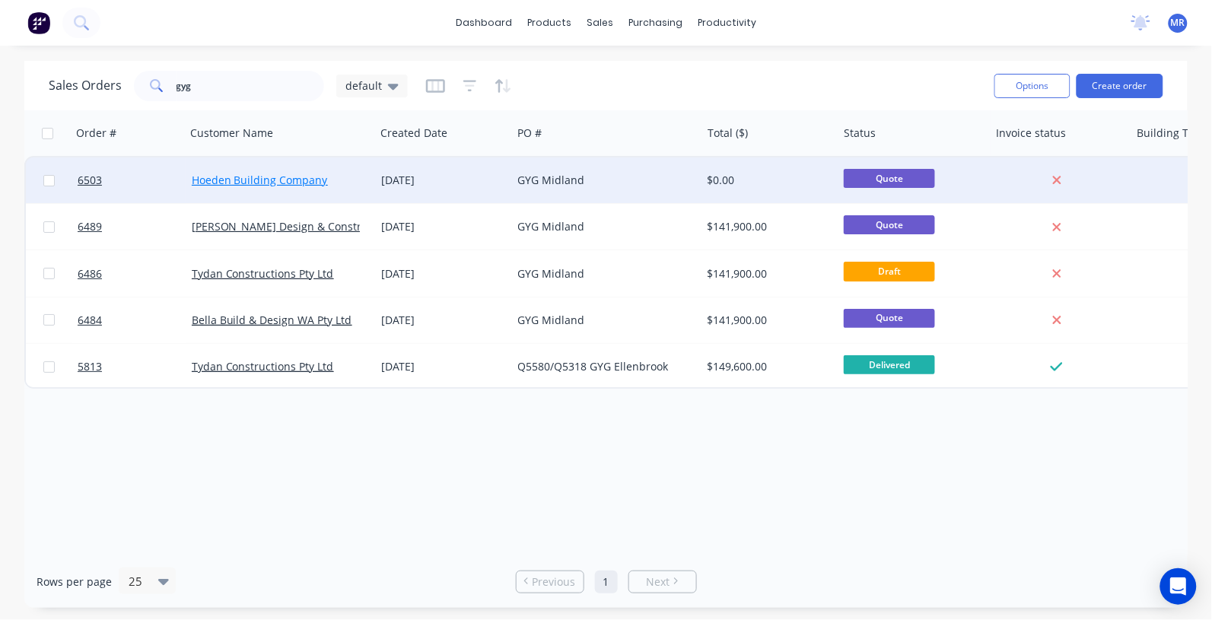
click at [299, 180] on link "Hoeden Building Company" at bounding box center [260, 180] width 136 height 14
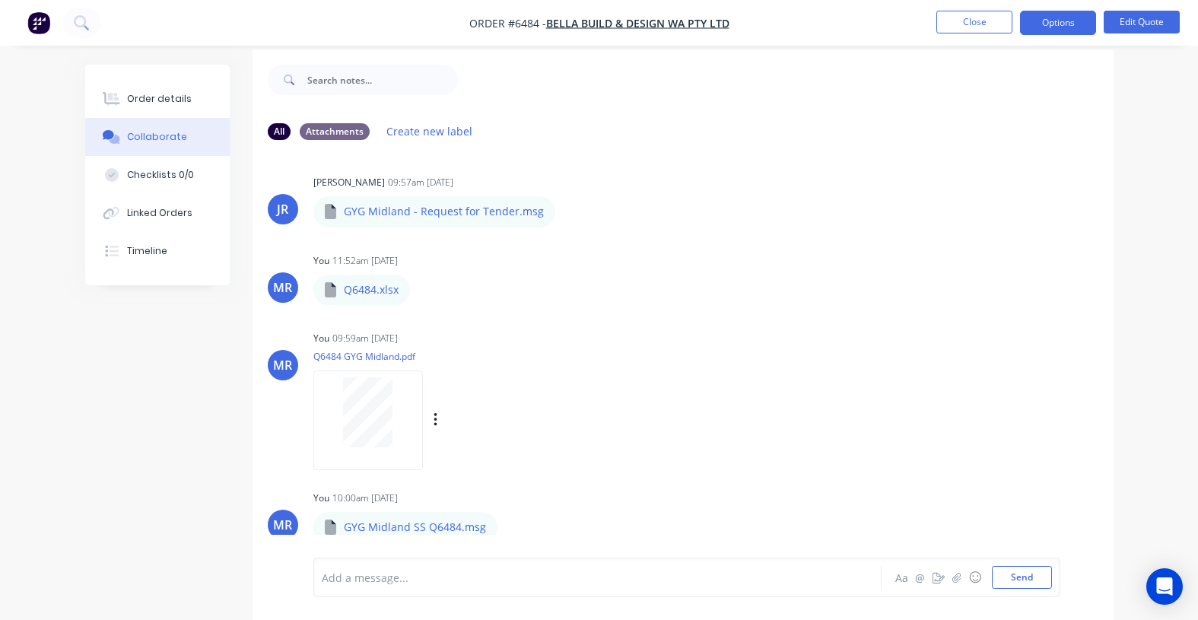
scroll to position [24, 0]
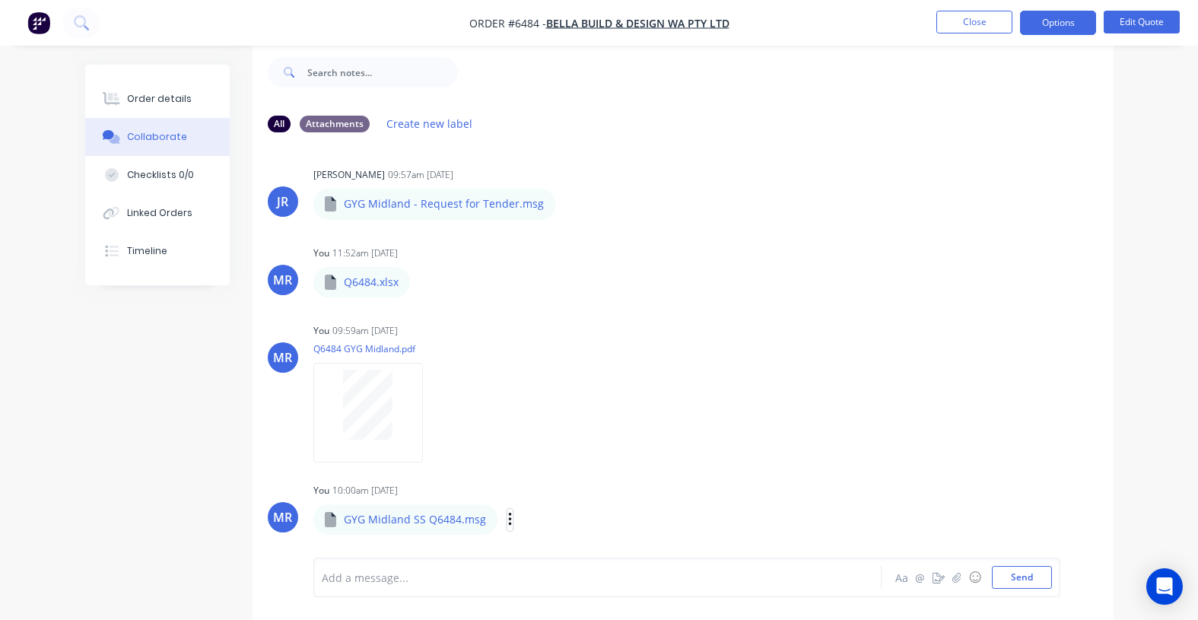
drag, startPoint x: 506, startPoint y: 523, endPoint x: 517, endPoint y: 523, distance: 11.4
click at [508, 525] on icon "button" at bounding box center [509, 520] width 3 height 14
click at [567, 478] on button "Download" at bounding box center [610, 480] width 171 height 34
click at [978, 24] on button "Close" at bounding box center [975, 22] width 76 height 23
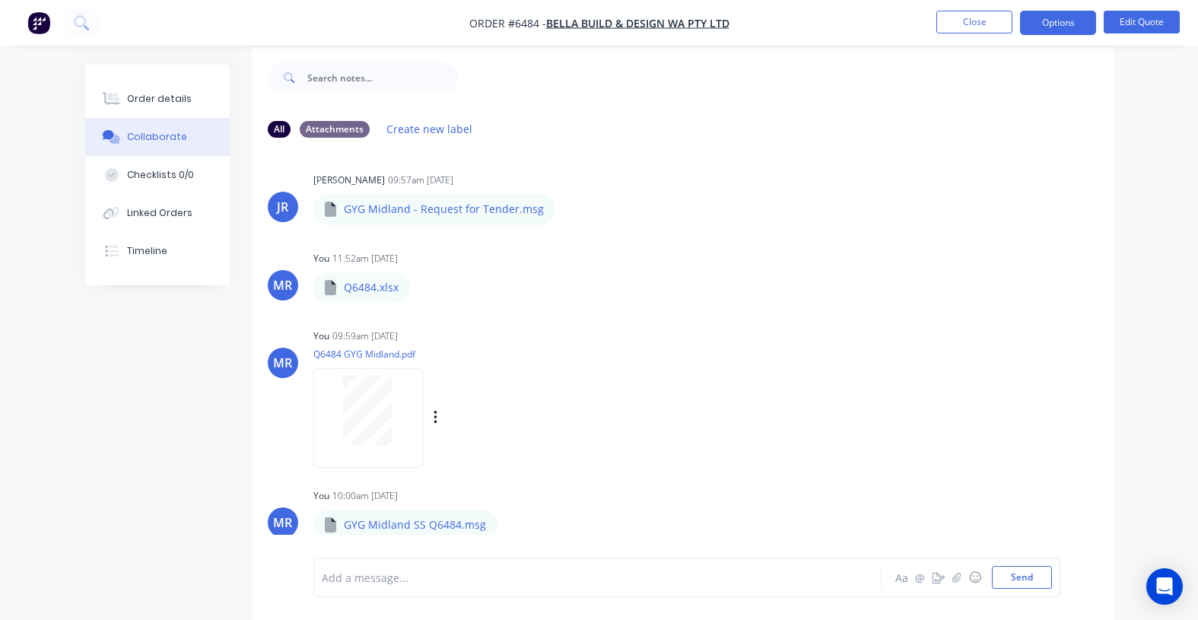
scroll to position [24, 0]
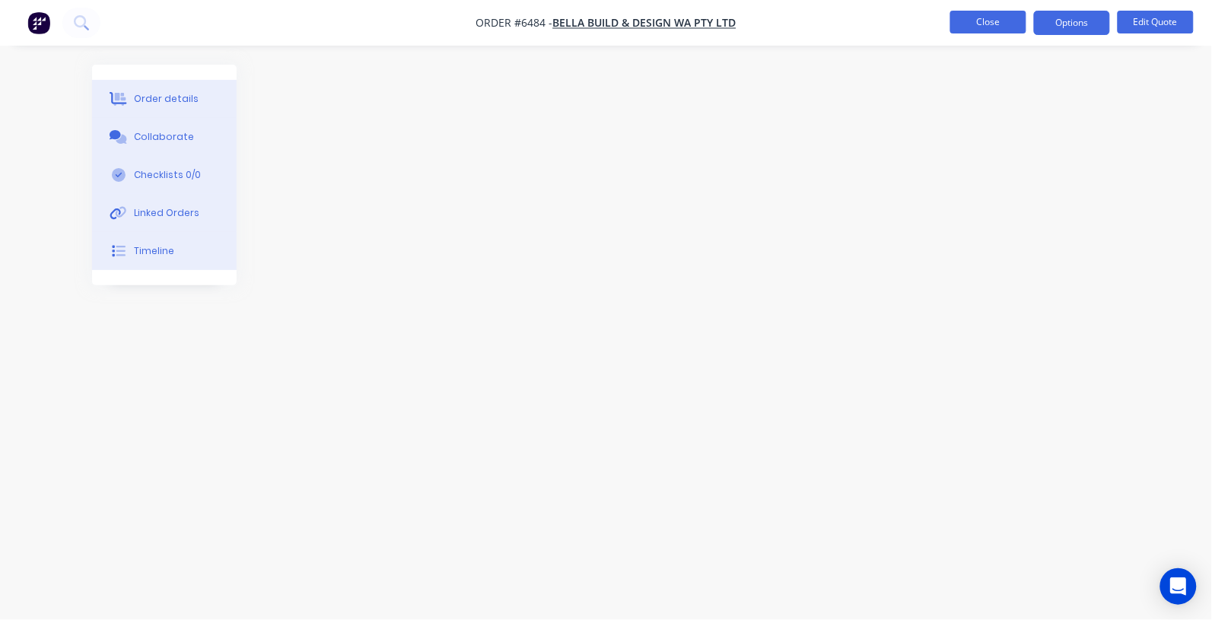
click at [994, 16] on button "Close" at bounding box center [988, 22] width 76 height 23
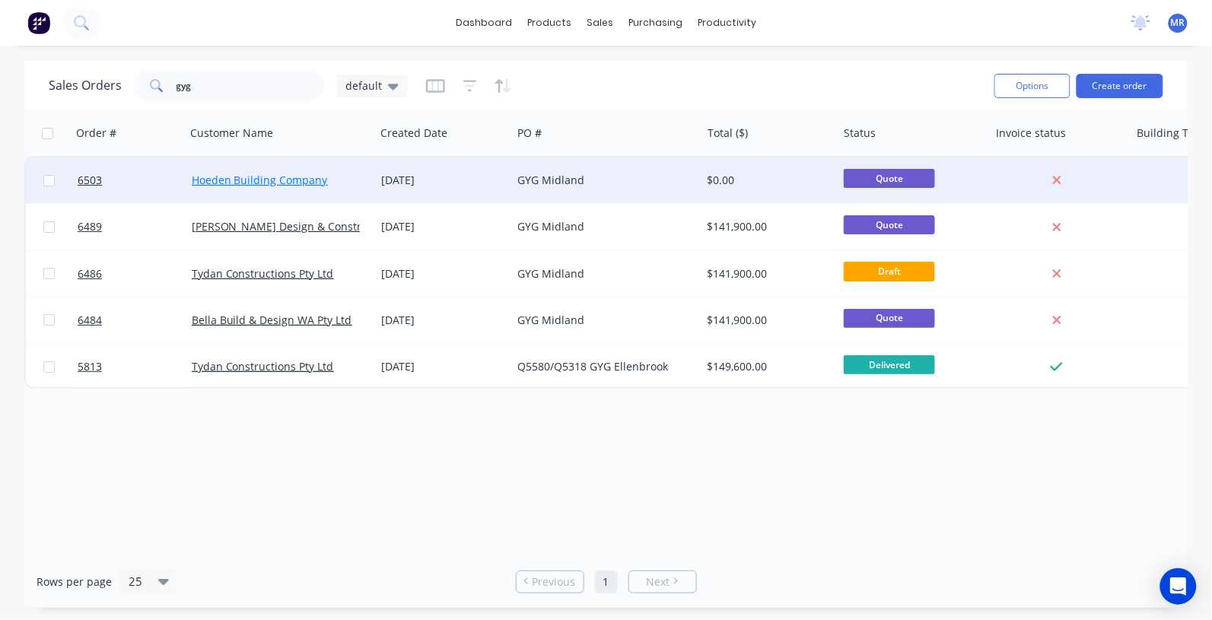
click at [282, 177] on link "Hoeden Building Company" at bounding box center [260, 180] width 136 height 14
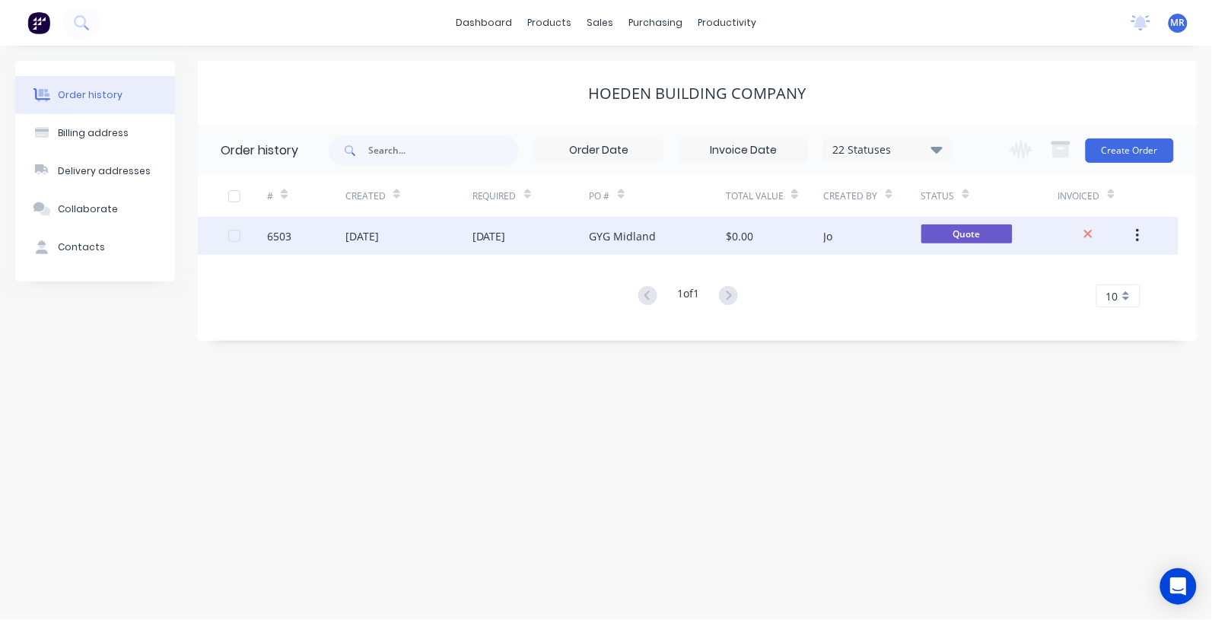
click at [620, 237] on div "GYG Midland" at bounding box center [623, 236] width 67 height 16
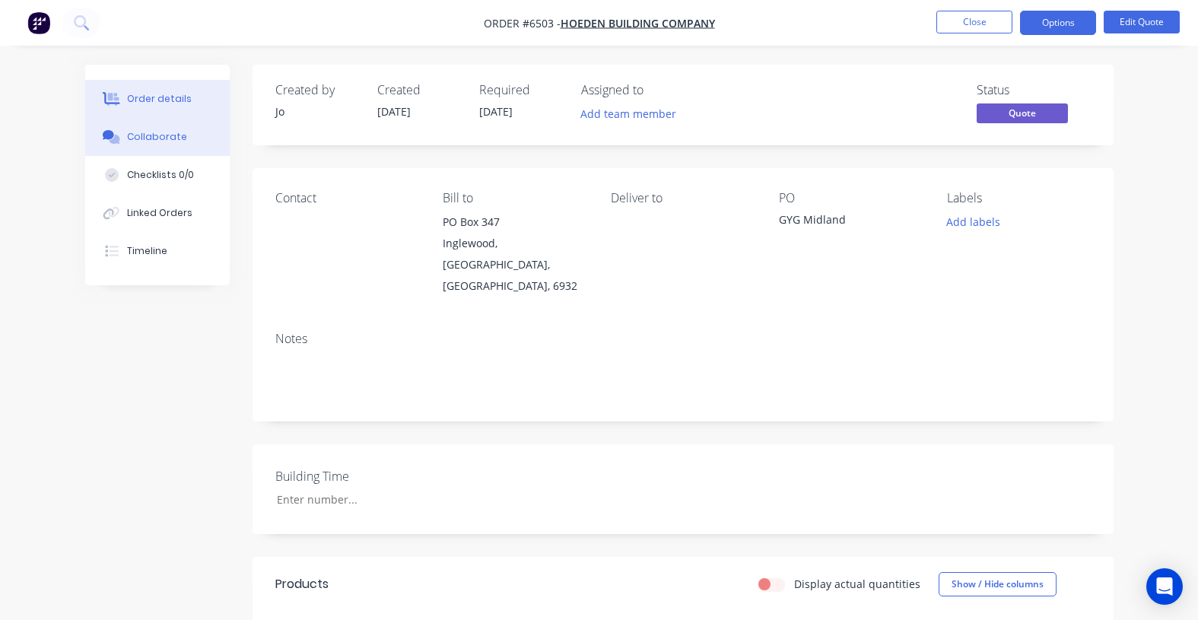
click at [145, 137] on div "Collaborate" at bounding box center [157, 137] width 60 height 14
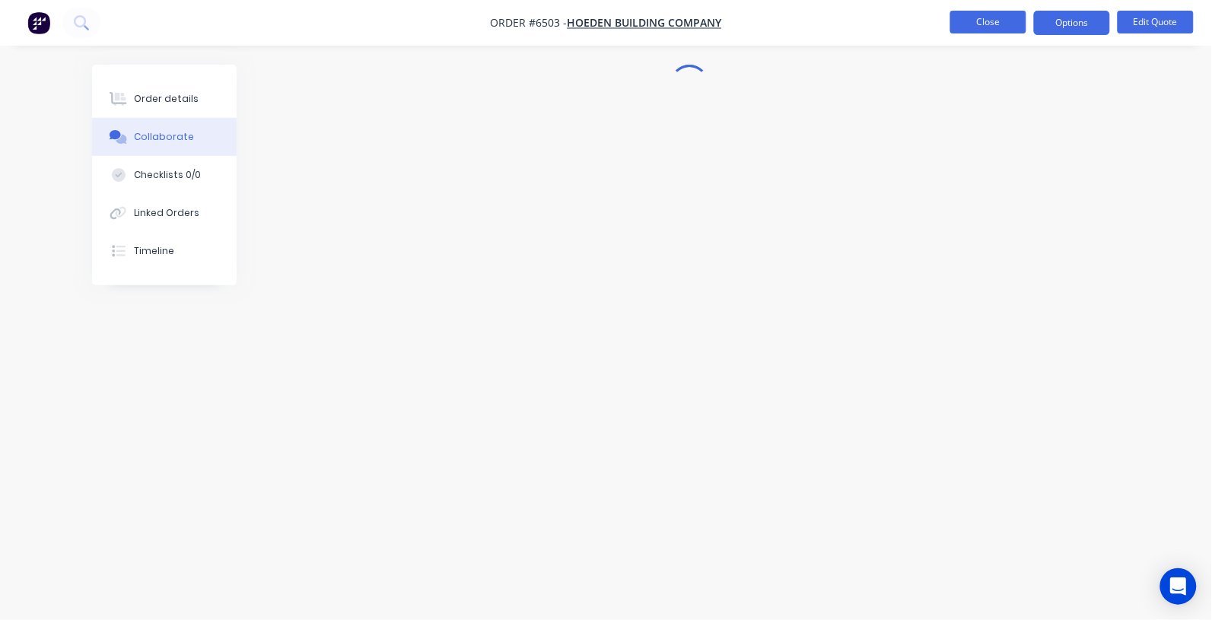
click at [1016, 21] on button "Close" at bounding box center [988, 22] width 76 height 23
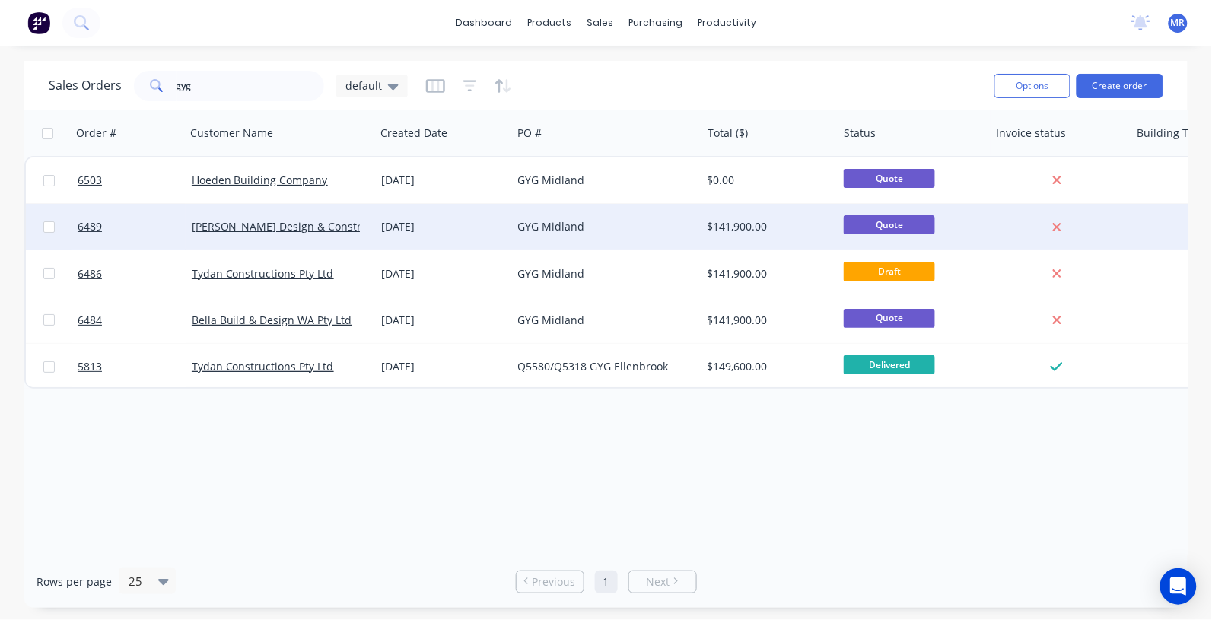
click at [226, 233] on div "Pitts Design & Construction" at bounding box center [276, 226] width 169 height 15
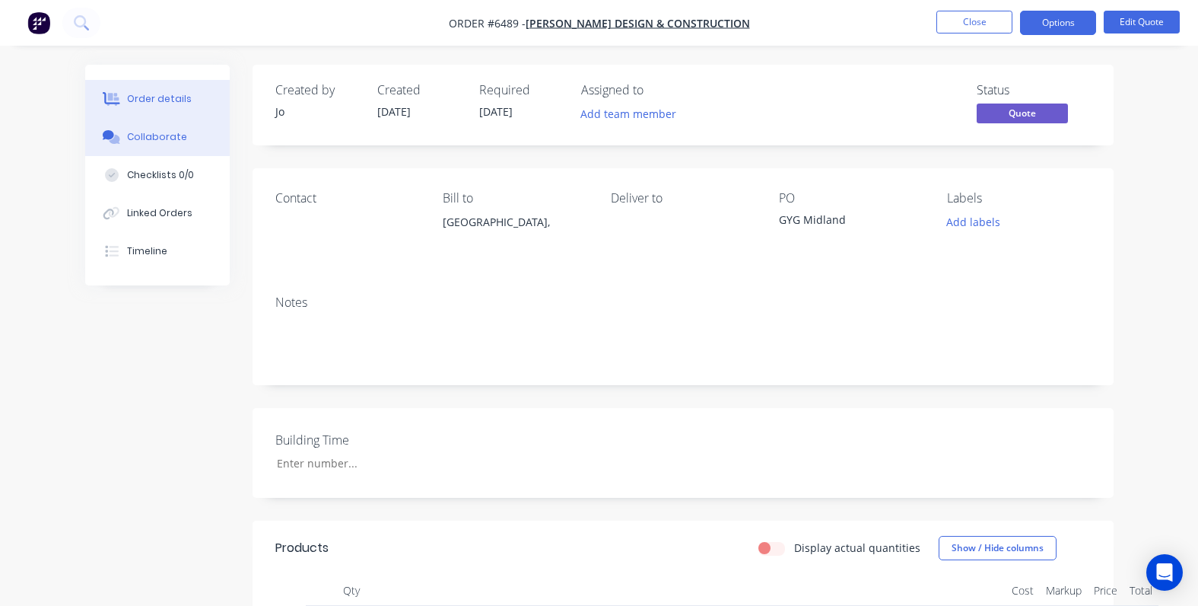
click at [170, 135] on div "Collaborate" at bounding box center [157, 137] width 60 height 14
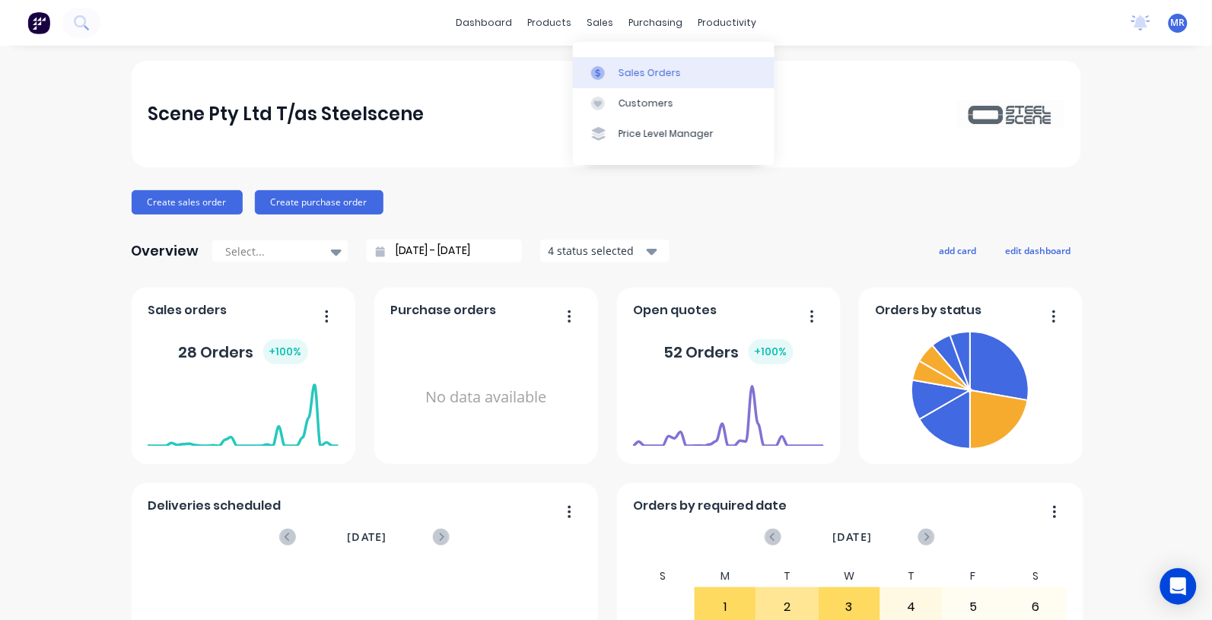
drag, startPoint x: 637, startPoint y: 74, endPoint x: 672, endPoint y: 81, distance: 35.8
click at [637, 74] on div "Sales Orders" at bounding box center [650, 73] width 62 height 14
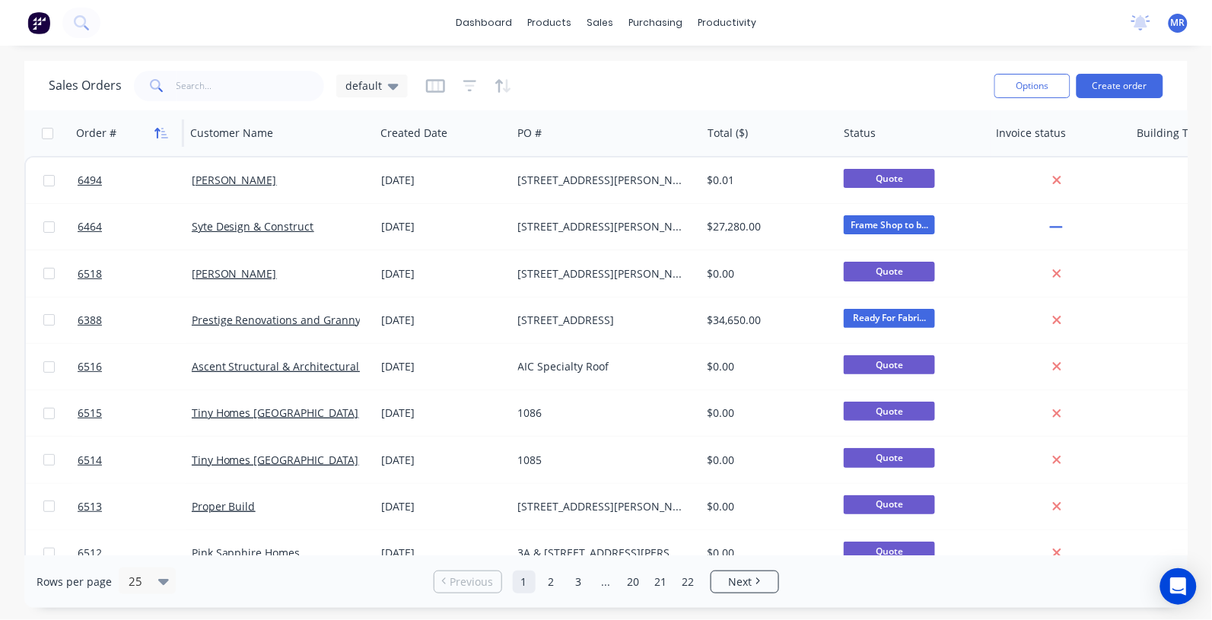
click at [168, 133] on icon "button" at bounding box center [161, 133] width 14 height 12
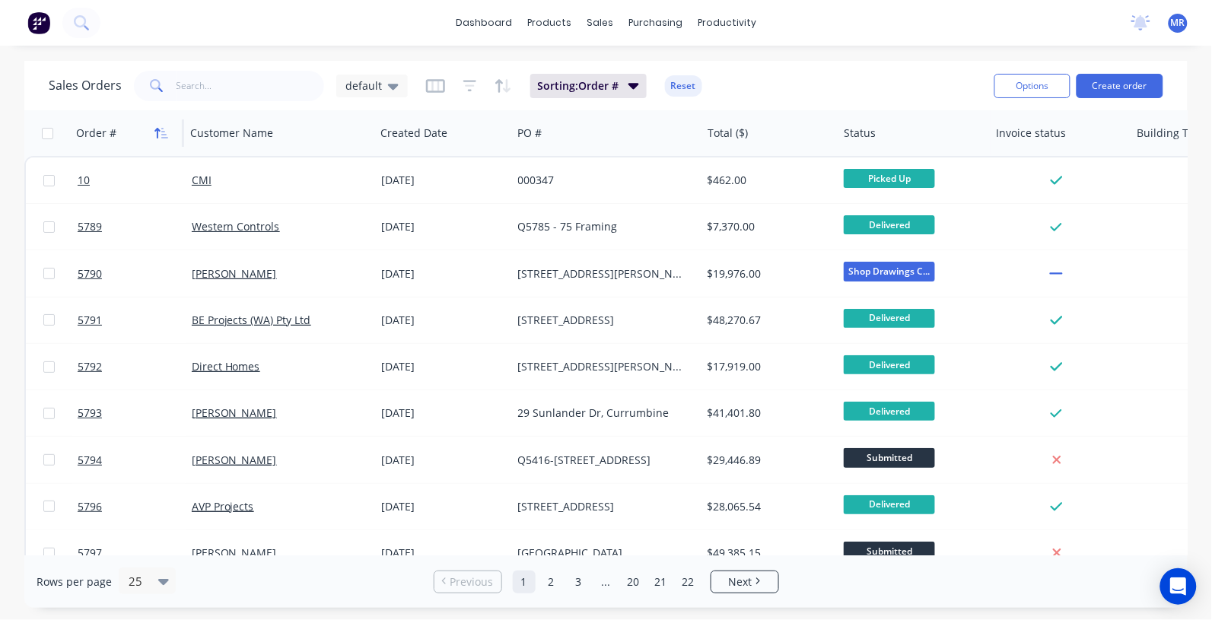
click at [164, 130] on icon "button" at bounding box center [161, 133] width 14 height 12
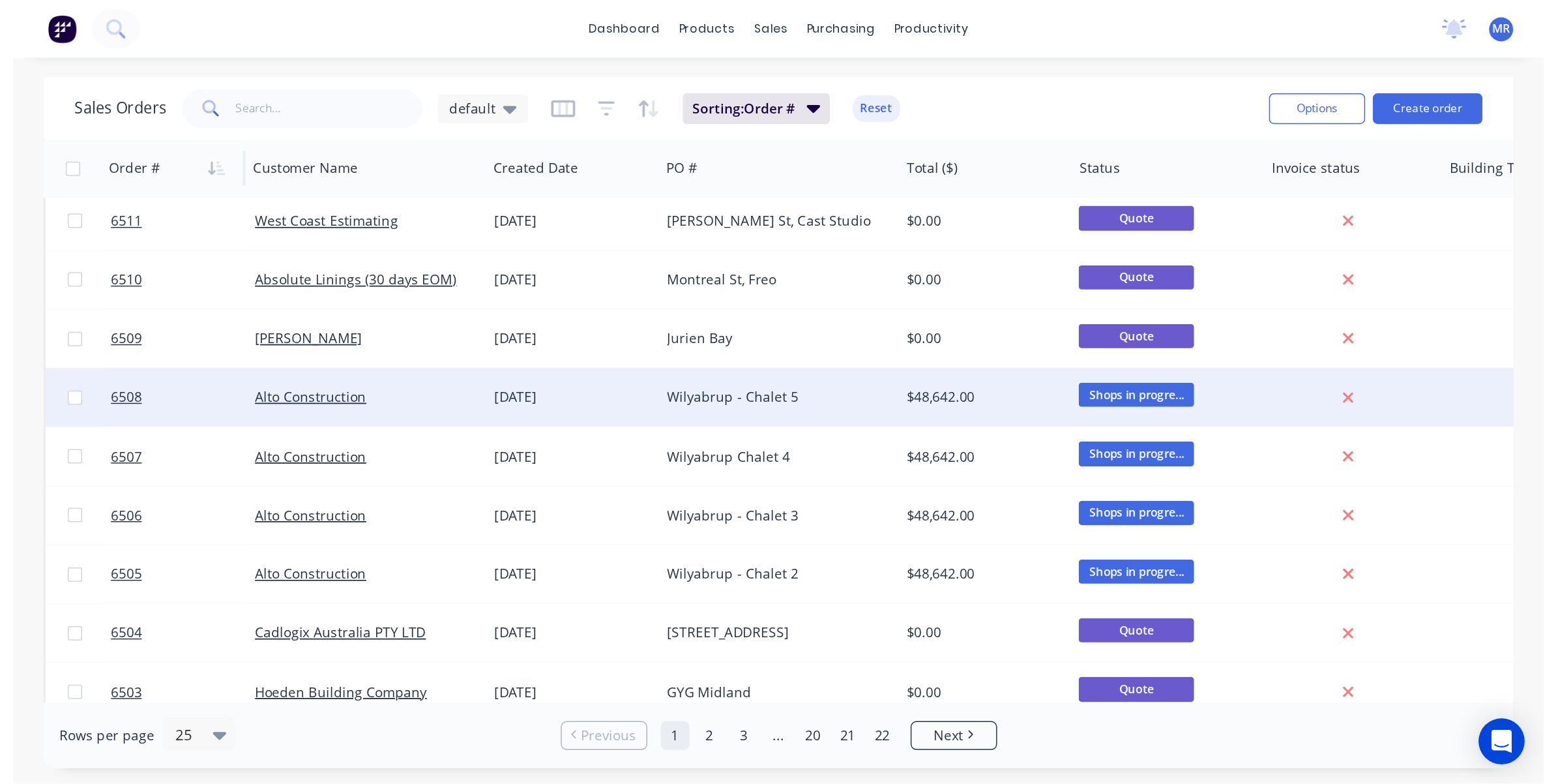
scroll to position [326, 0]
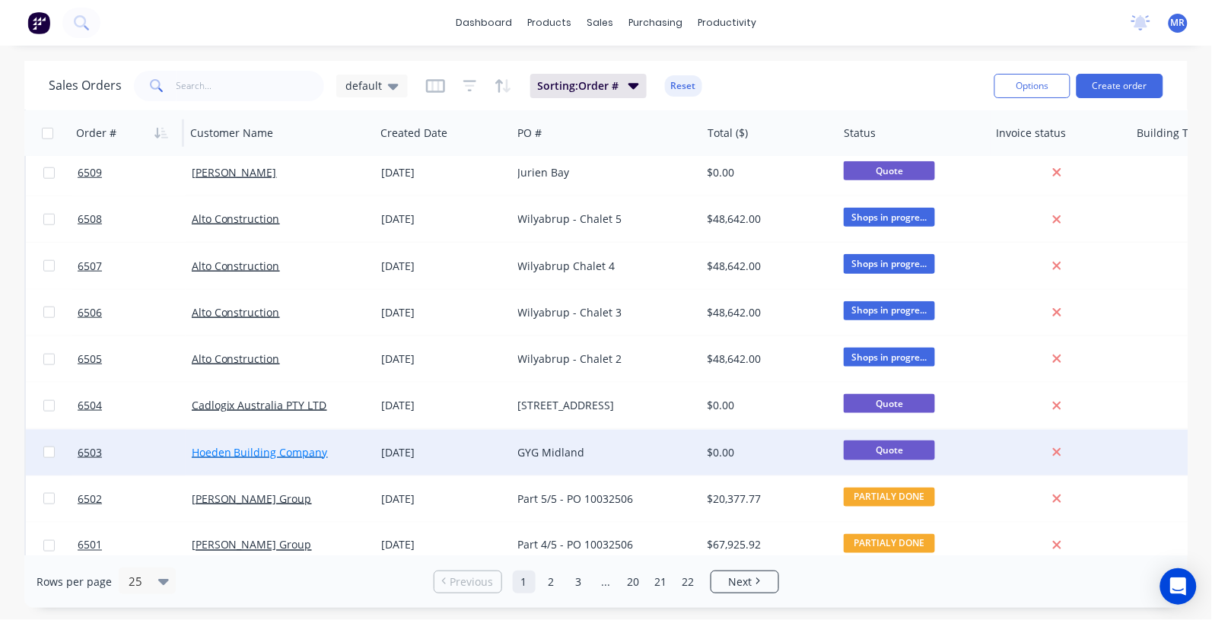
click at [224, 445] on link "Hoeden Building Company" at bounding box center [260, 452] width 136 height 14
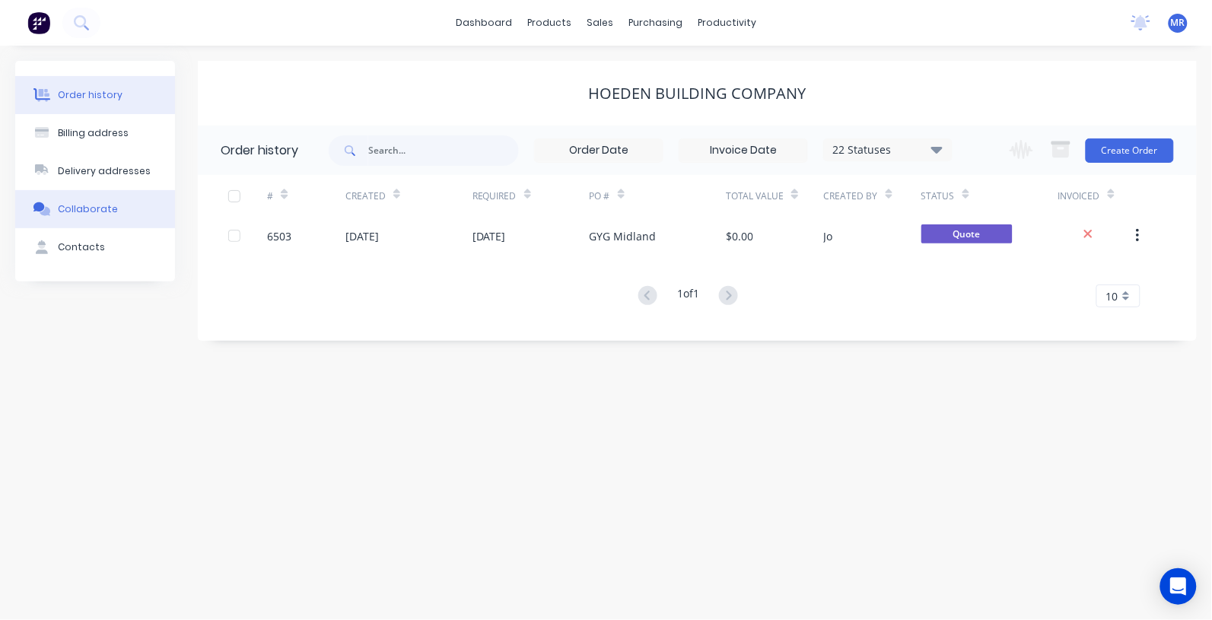
click at [81, 213] on div "Collaborate" at bounding box center [88, 209] width 60 height 14
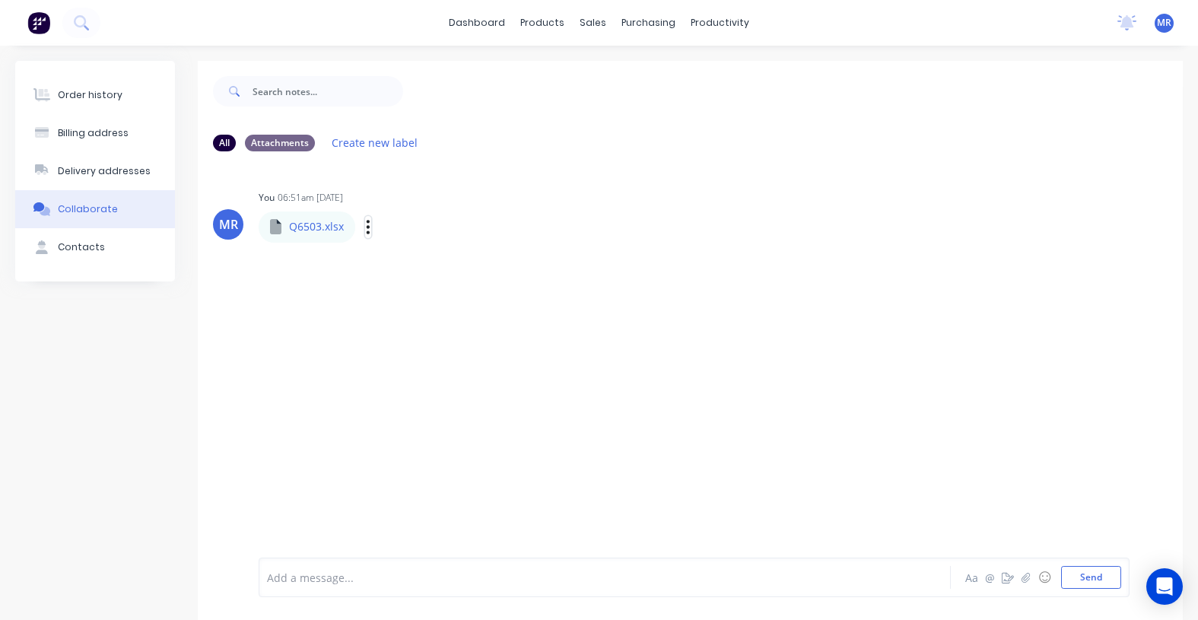
click at [365, 230] on button "button" at bounding box center [368, 227] width 6 height 22
click at [419, 335] on button "Delete" at bounding box center [468, 337] width 171 height 34
click at [1099, 583] on button "Send" at bounding box center [1091, 577] width 60 height 23
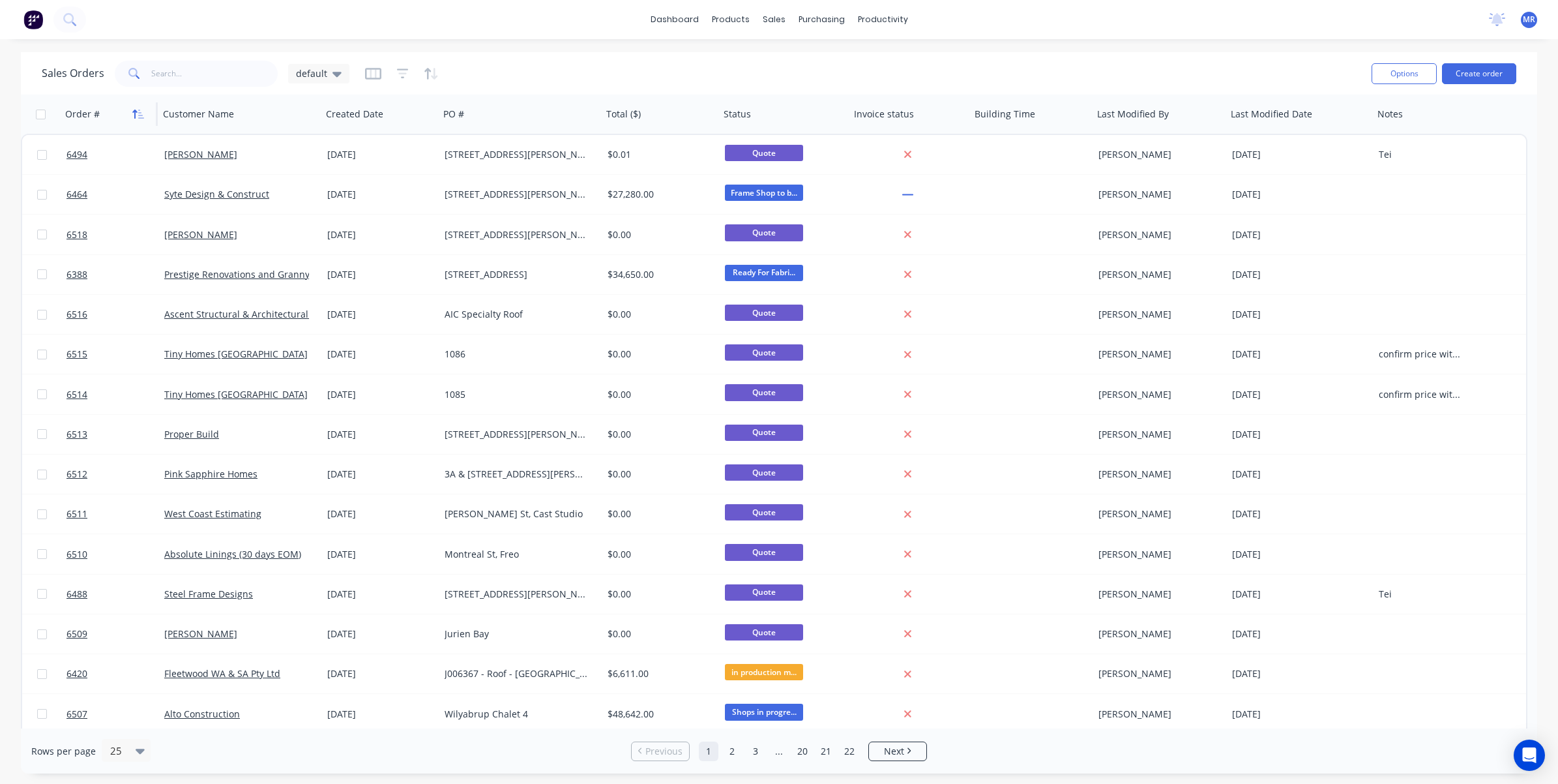
click at [135, 110] on icon "button" at bounding box center [135, 114] width 4 height 9
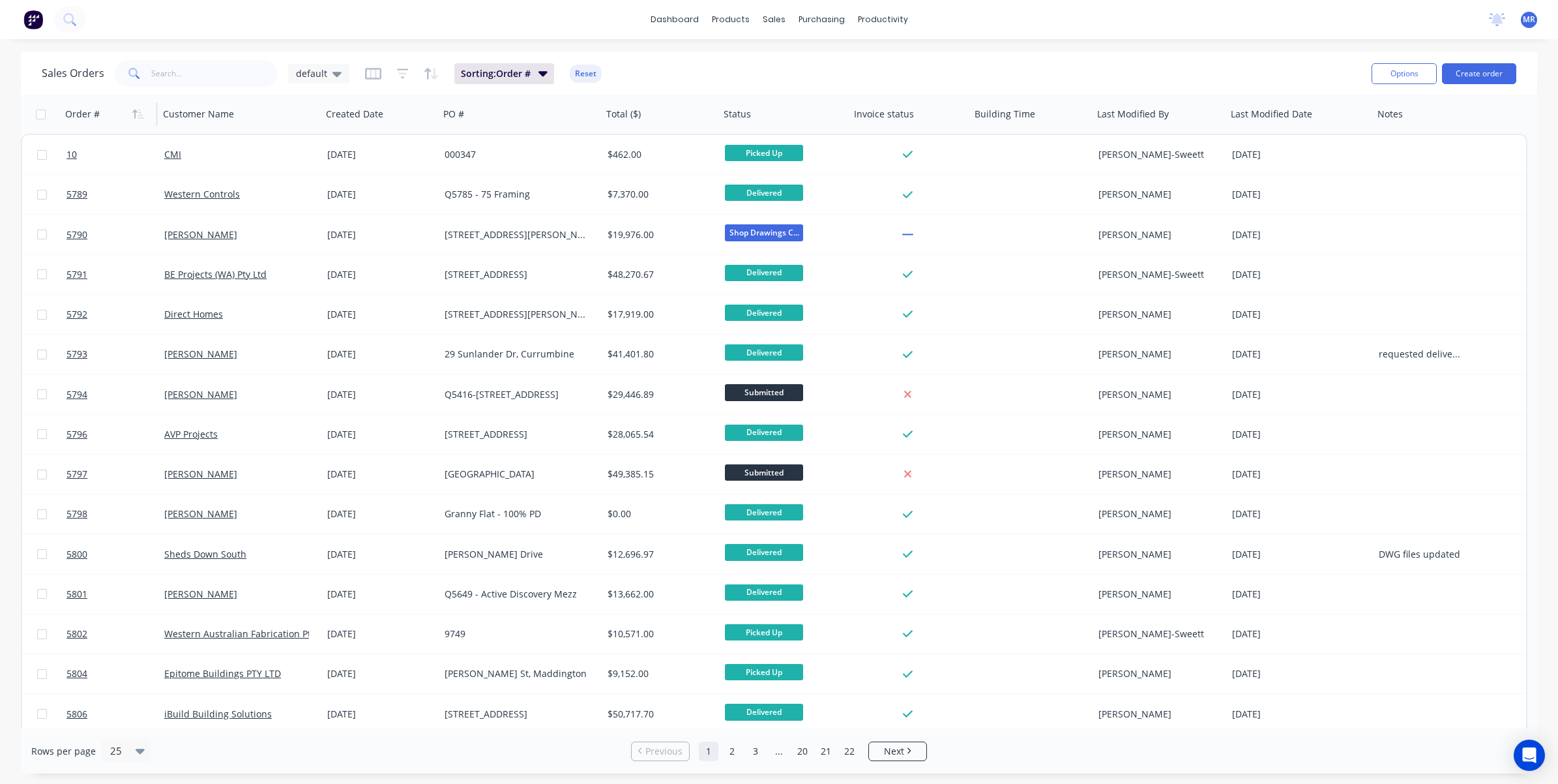
click at [135, 109] on icon "button" at bounding box center [138, 114] width 12 height 10
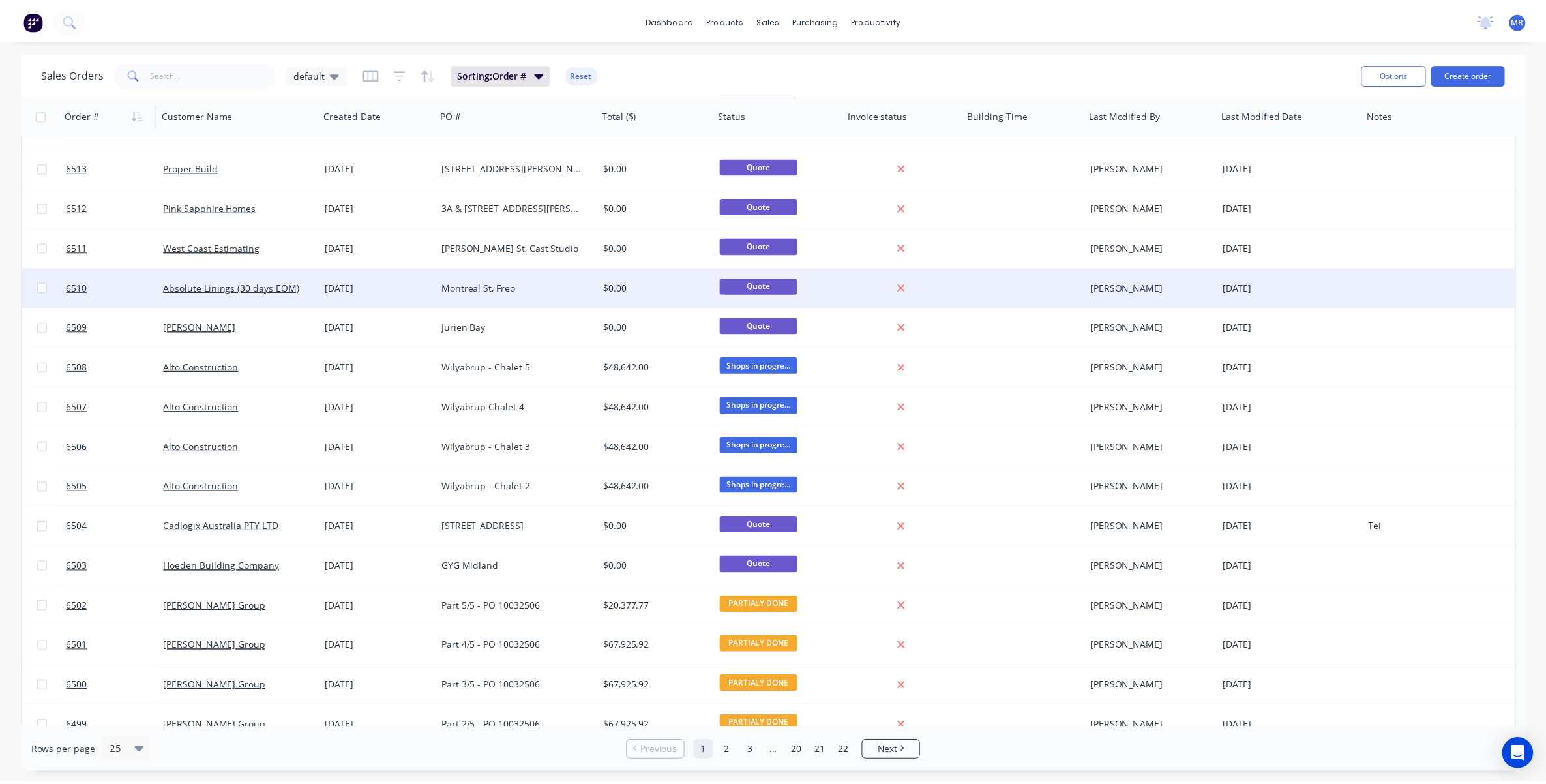
scroll to position [163, 0]
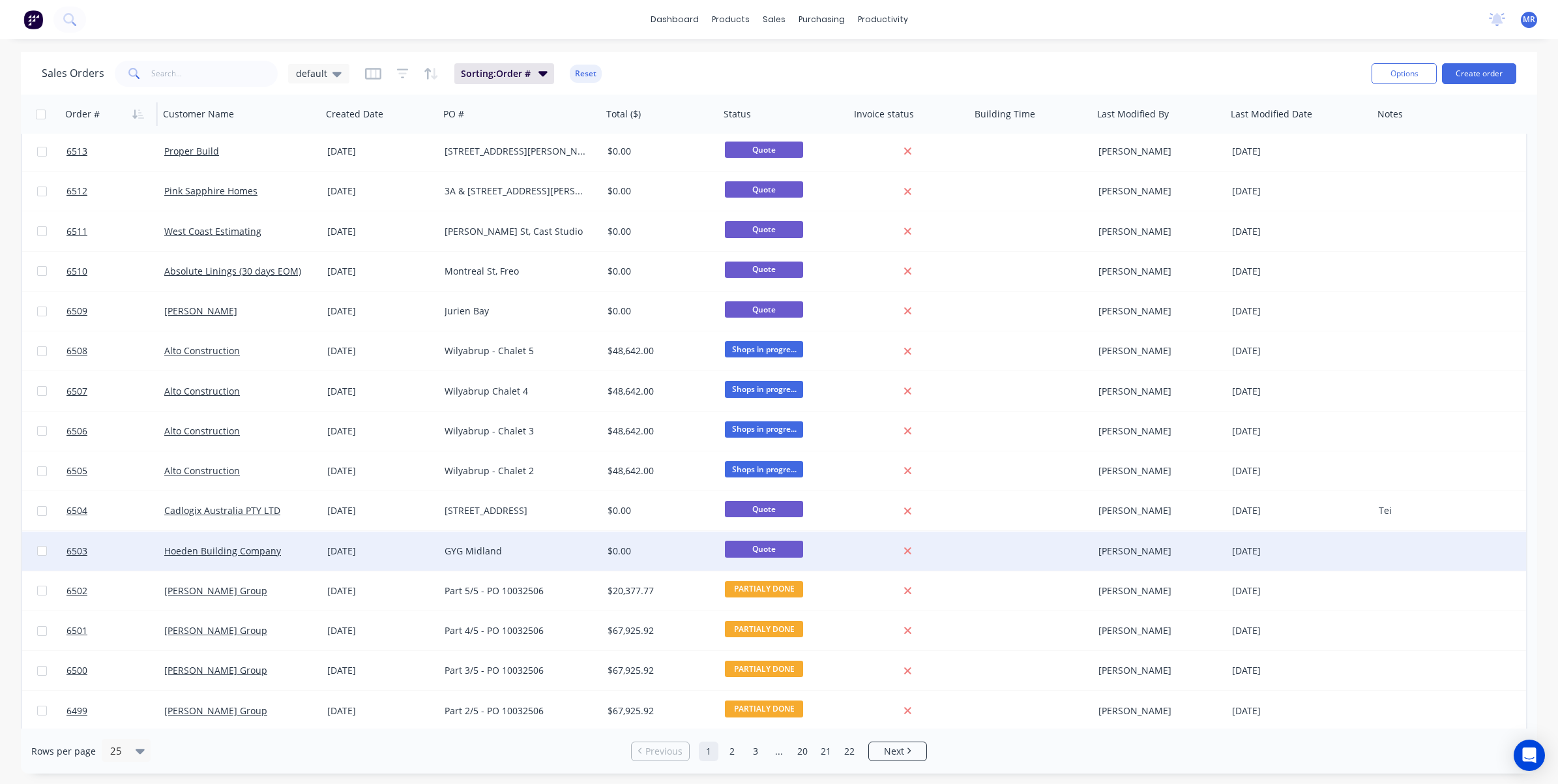
click at [492, 530] on div "GYG Midland" at bounding box center [517, 550] width 145 height 13
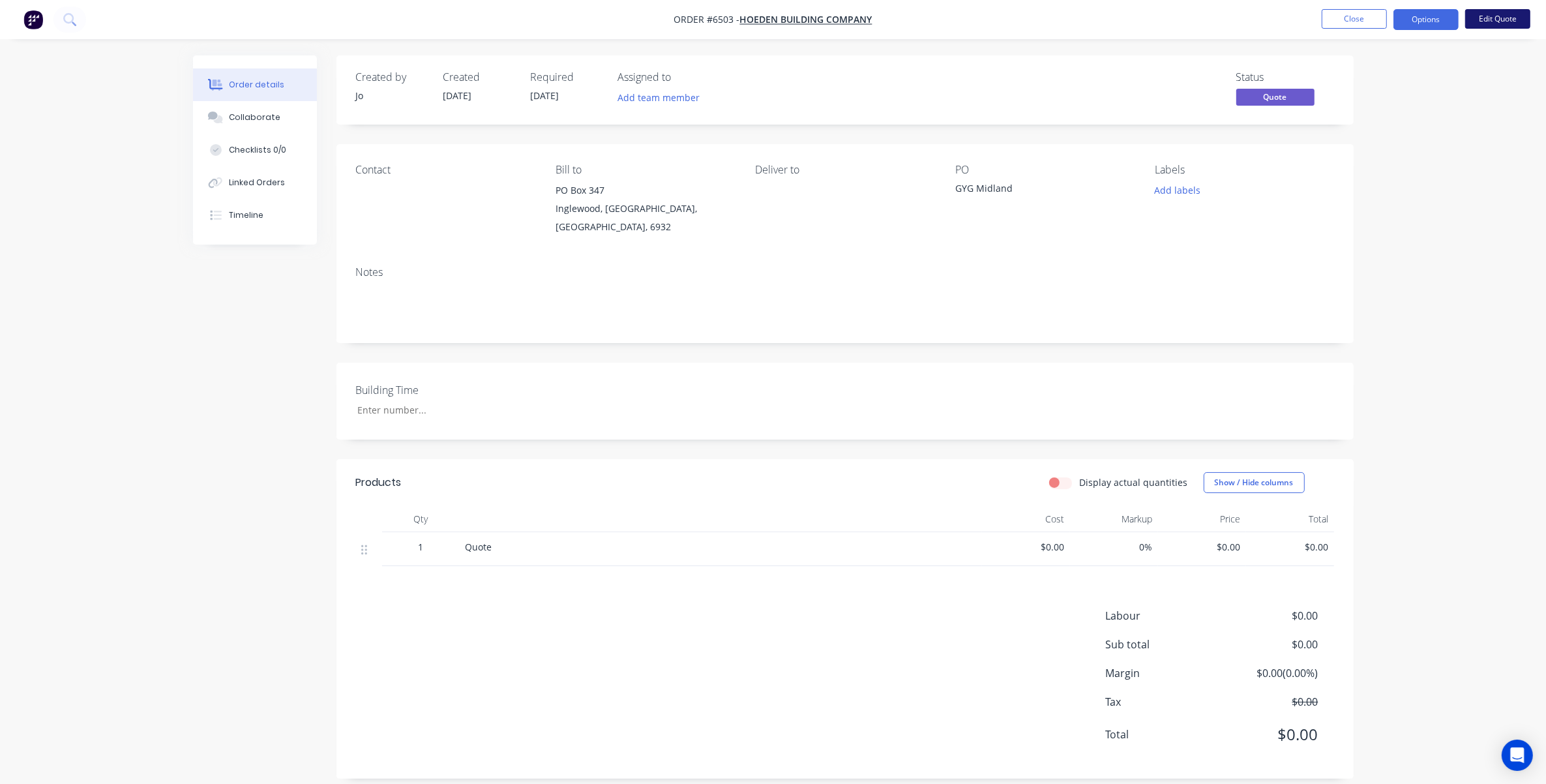
click at [1038, 17] on button "Edit Quote" at bounding box center [1498, 19] width 65 height 20
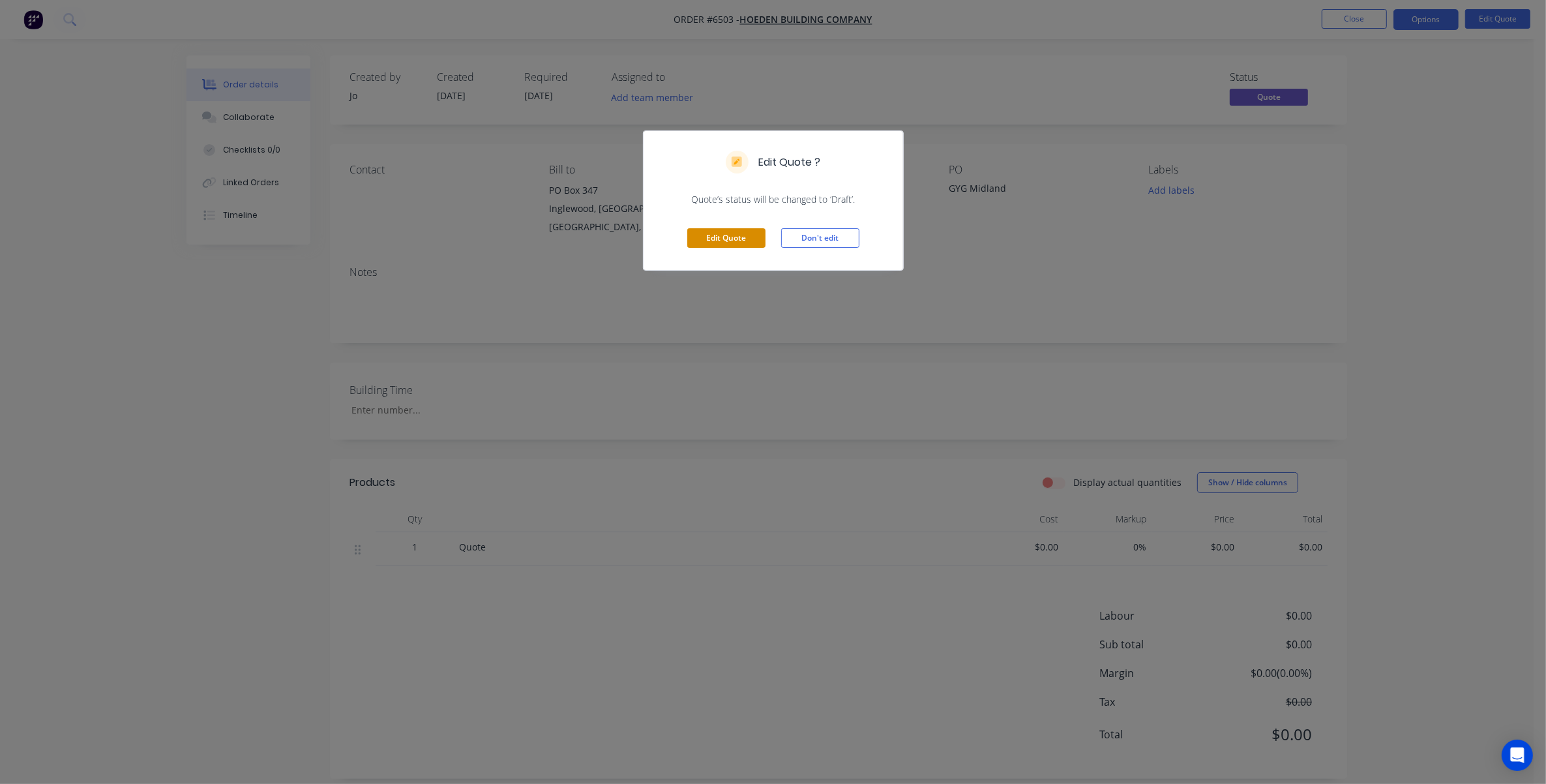
click at [718, 238] on button "Edit Quote" at bounding box center [726, 237] width 78 height 20
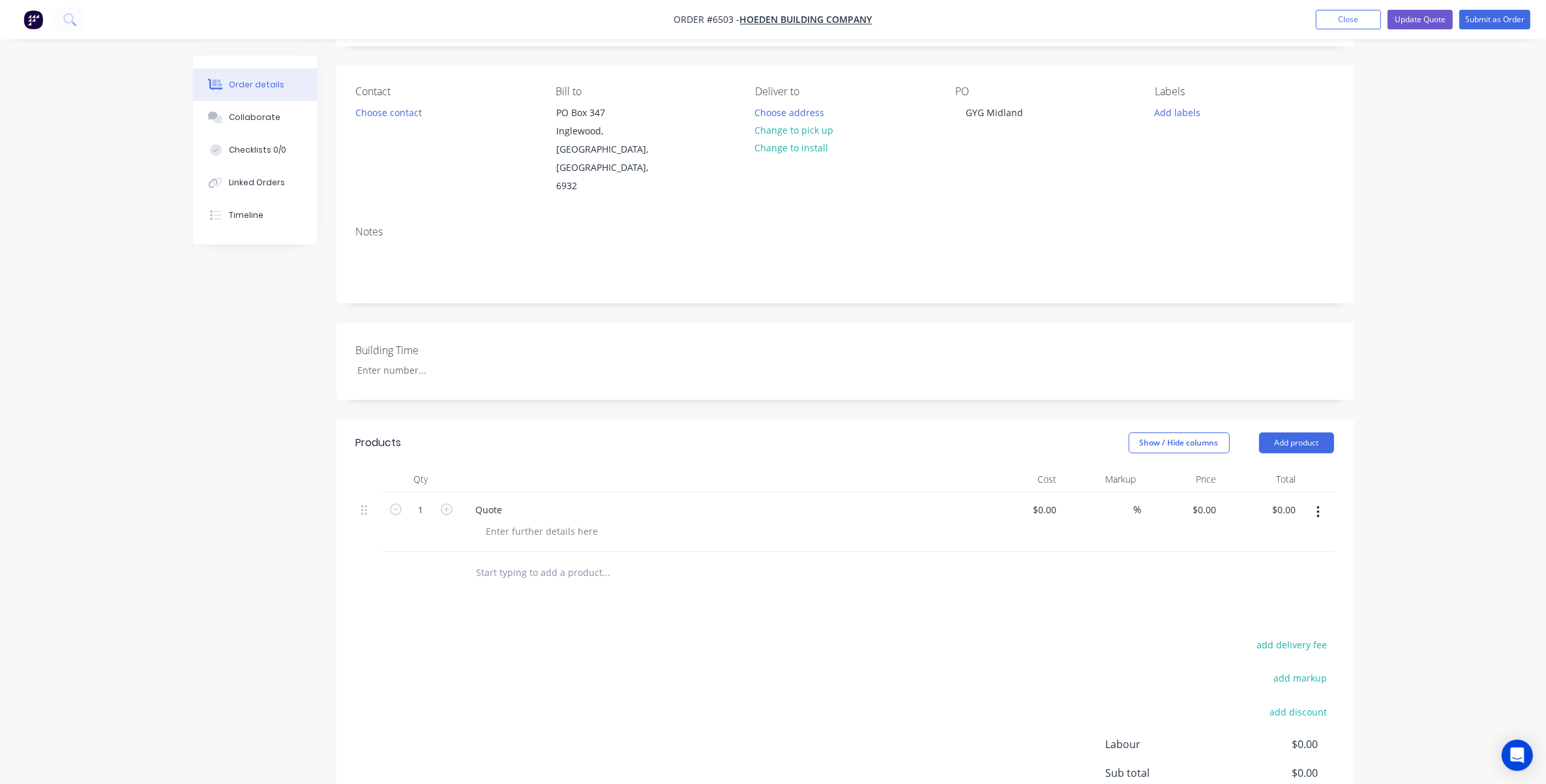
scroll to position [186, 0]
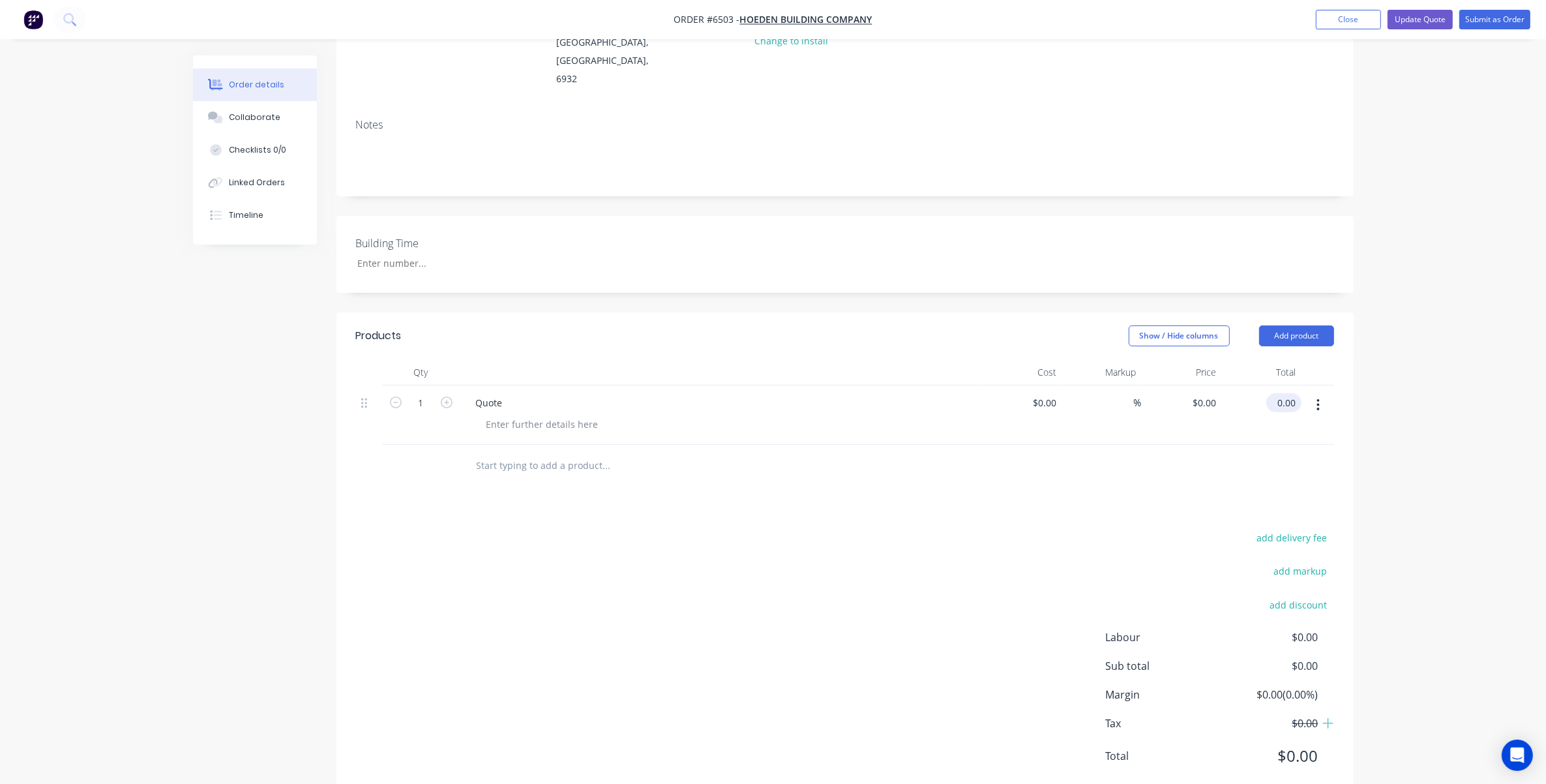
click at [1038, 393] on input "0.00" at bounding box center [1286, 403] width 30 height 19
type input "0.01"
type input "$0.01"
click at [1038, 302] on div "Order details Collaborate Checklists 0/0 Linked Orders Timeline Order details C…" at bounding box center [773, 316] width 1546 height 1005
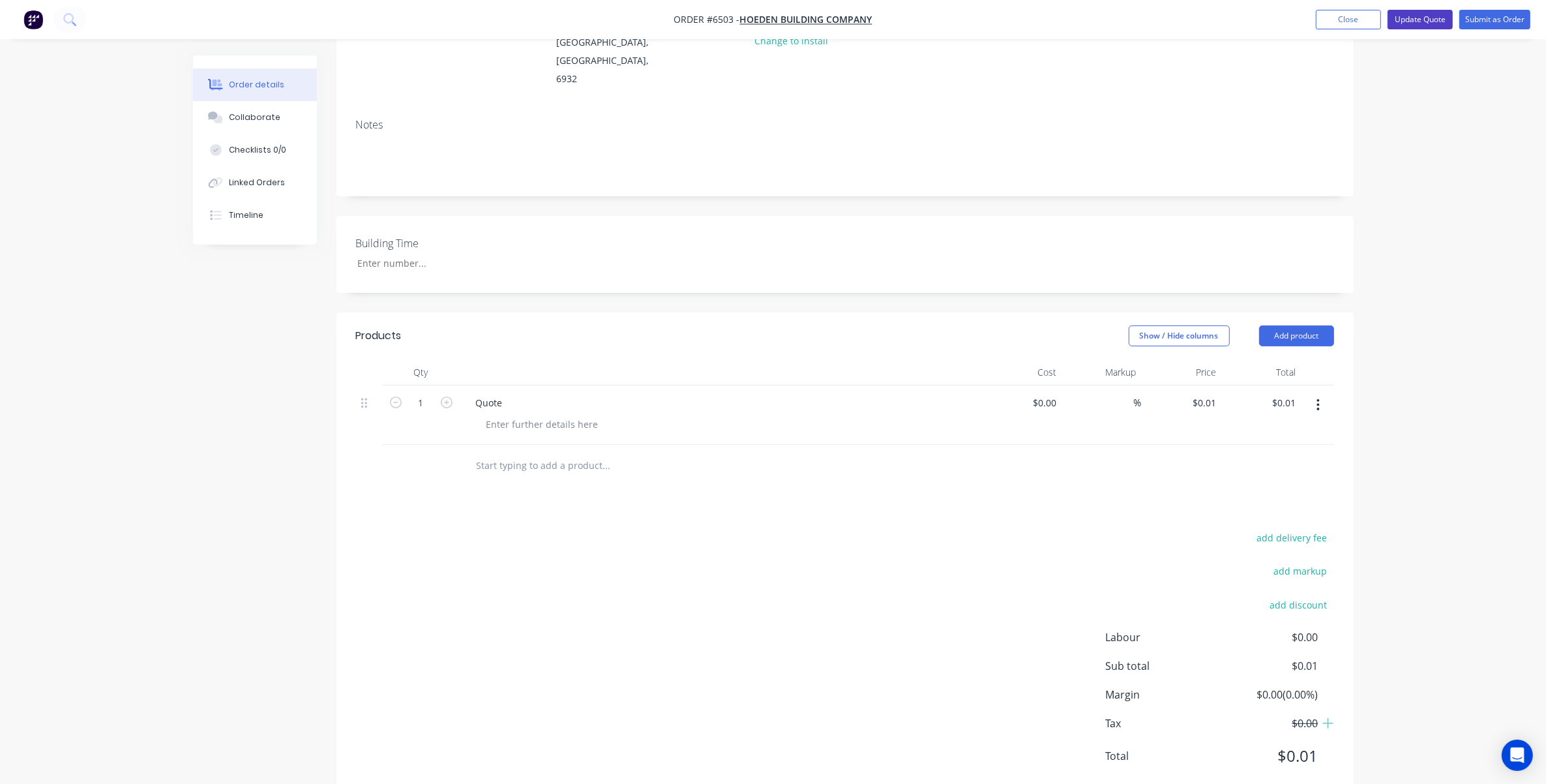
click at [1038, 20] on button "Update Quote" at bounding box center [1420, 19] width 65 height 20
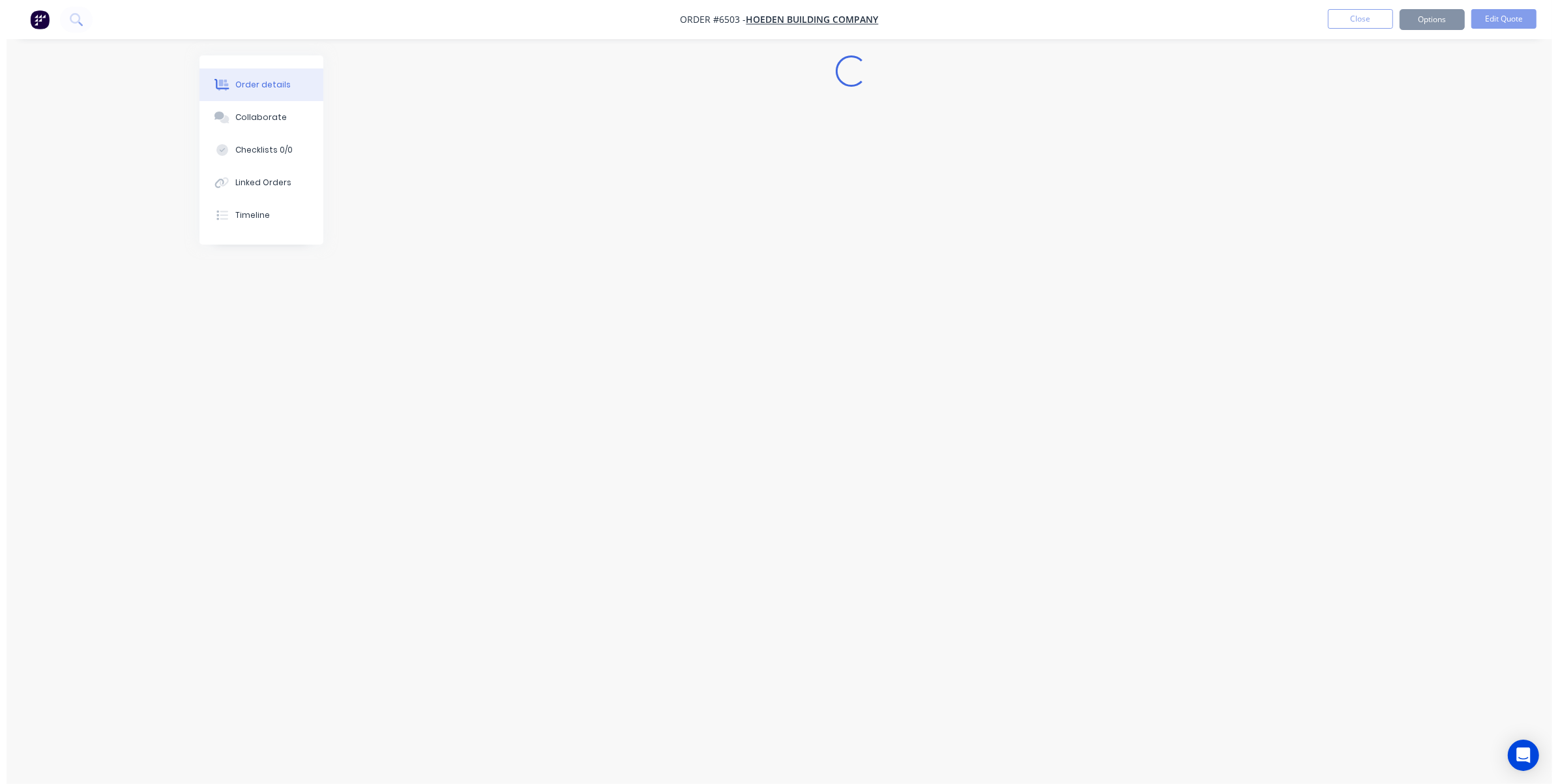
scroll to position [0, 0]
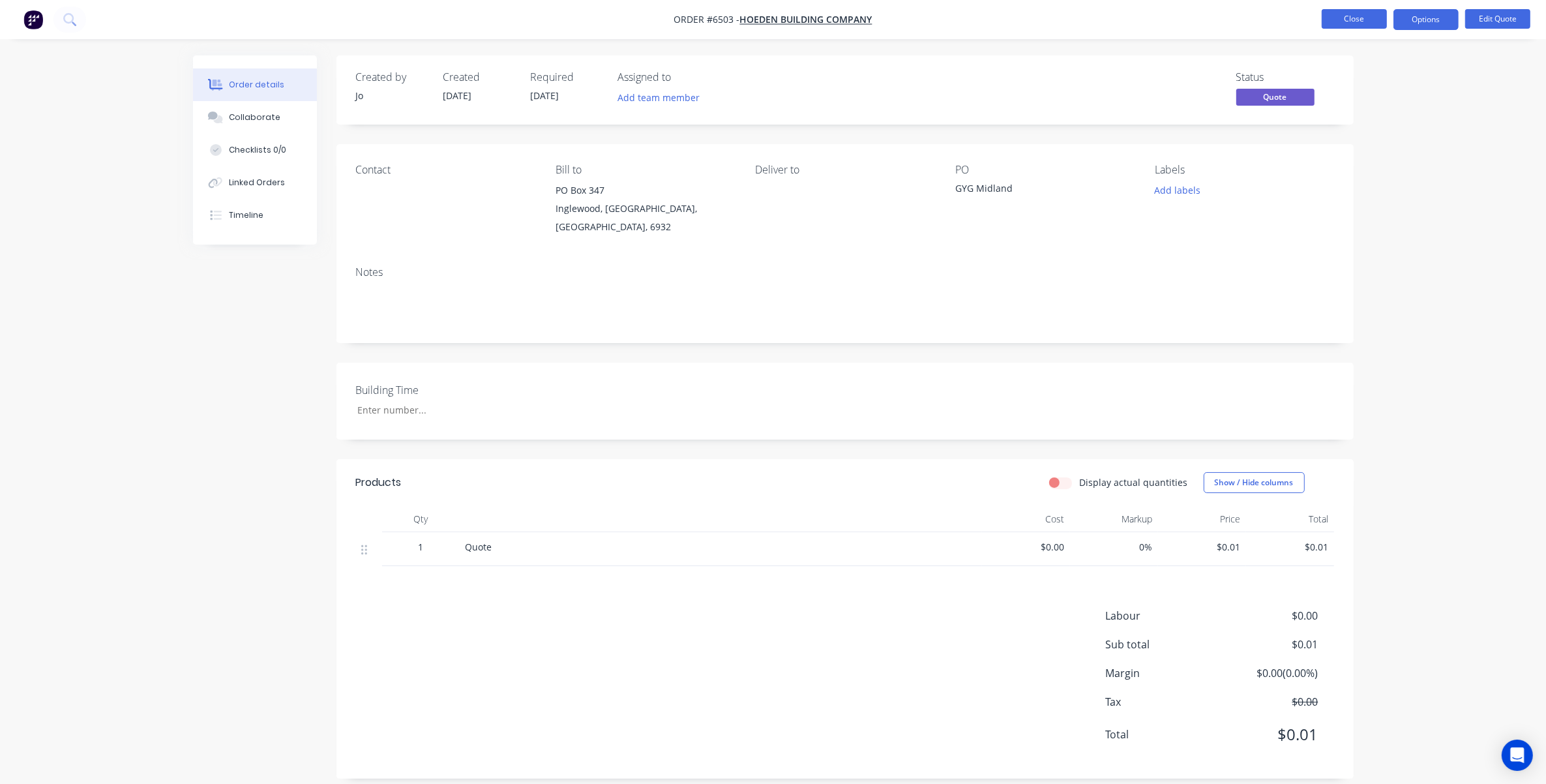
click at [1038, 21] on button "Close" at bounding box center [1354, 19] width 65 height 20
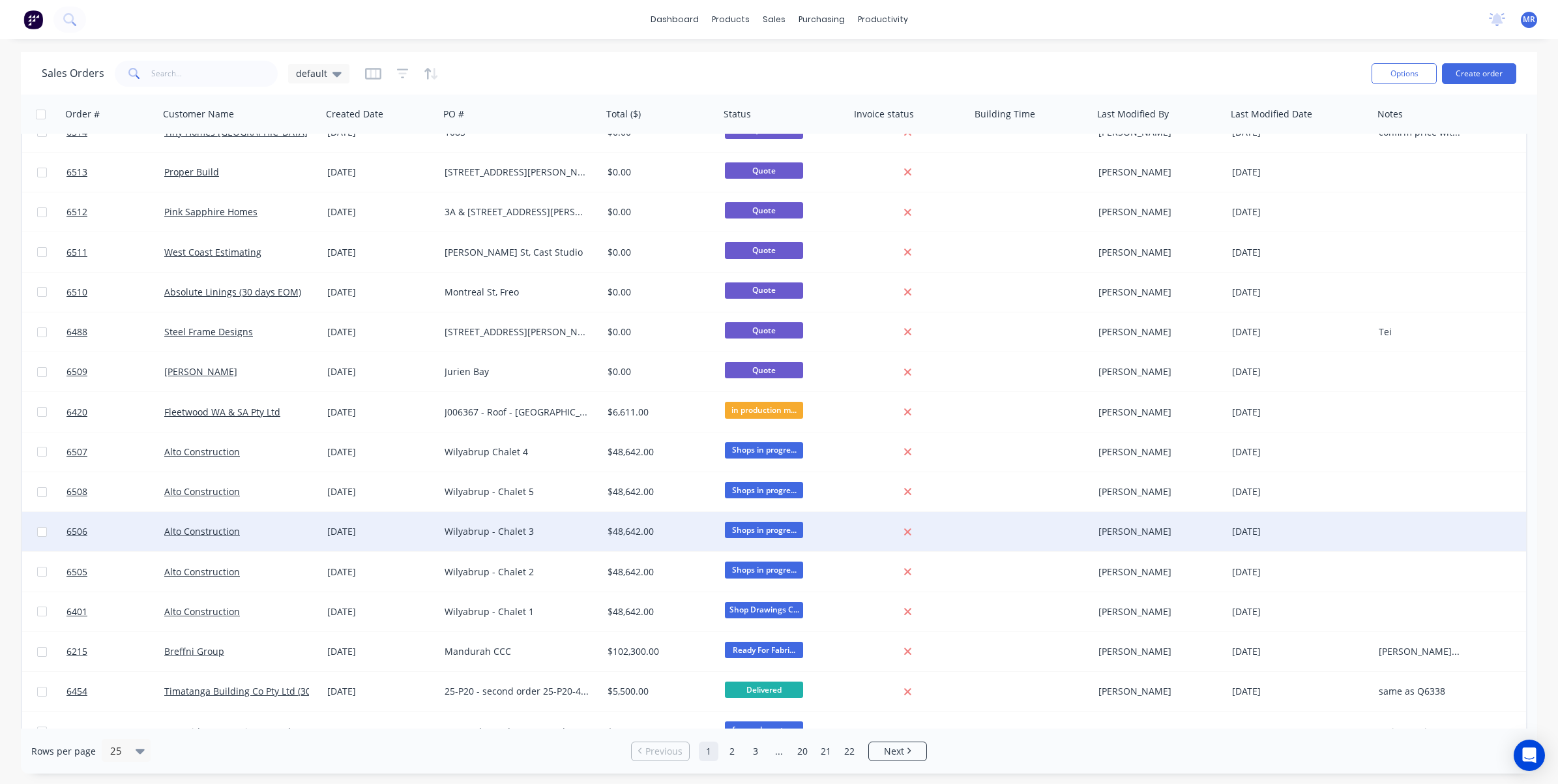
scroll to position [403, 0]
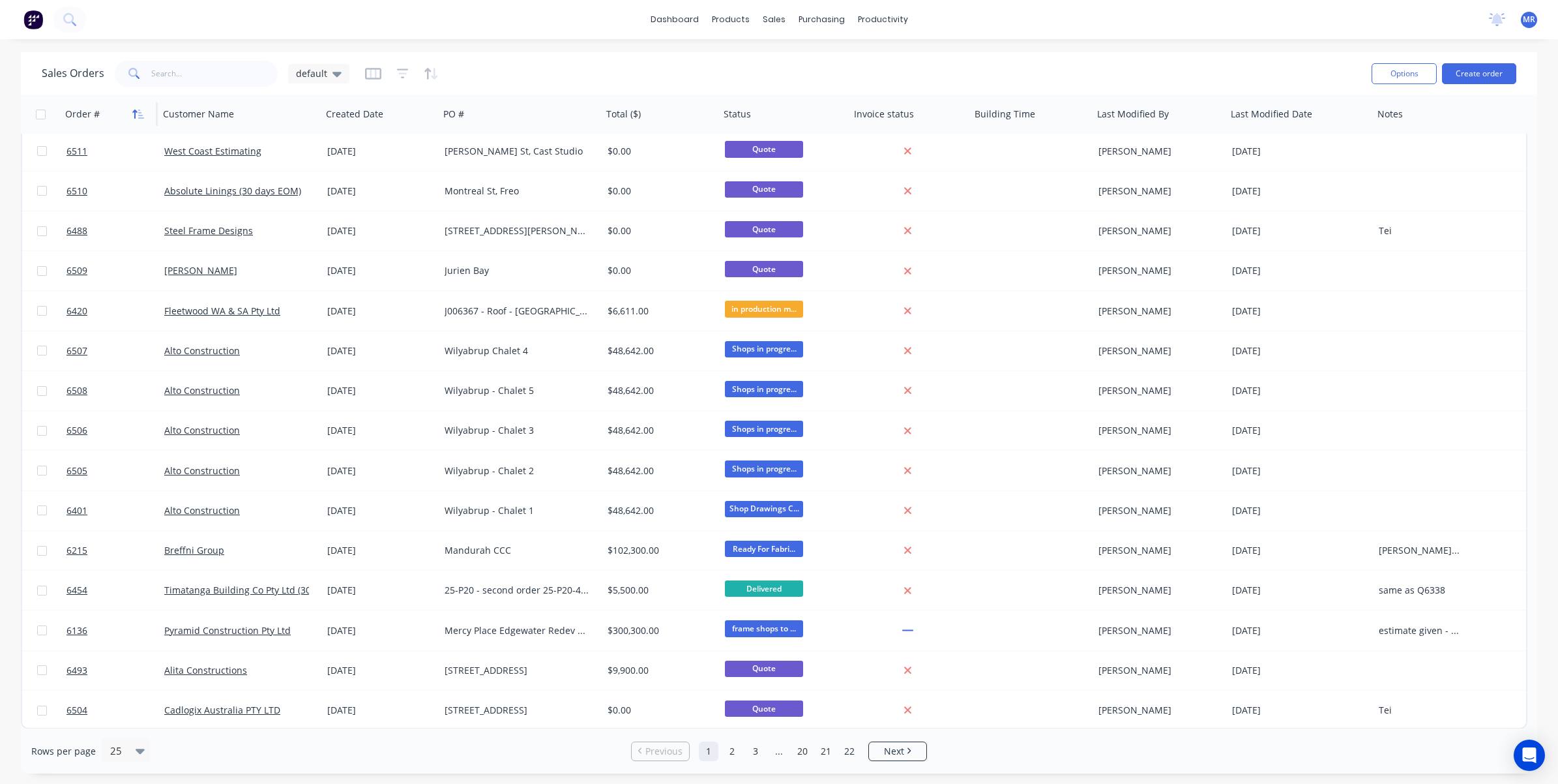
click at [141, 112] on icon "button" at bounding box center [141, 114] width 6 height 9
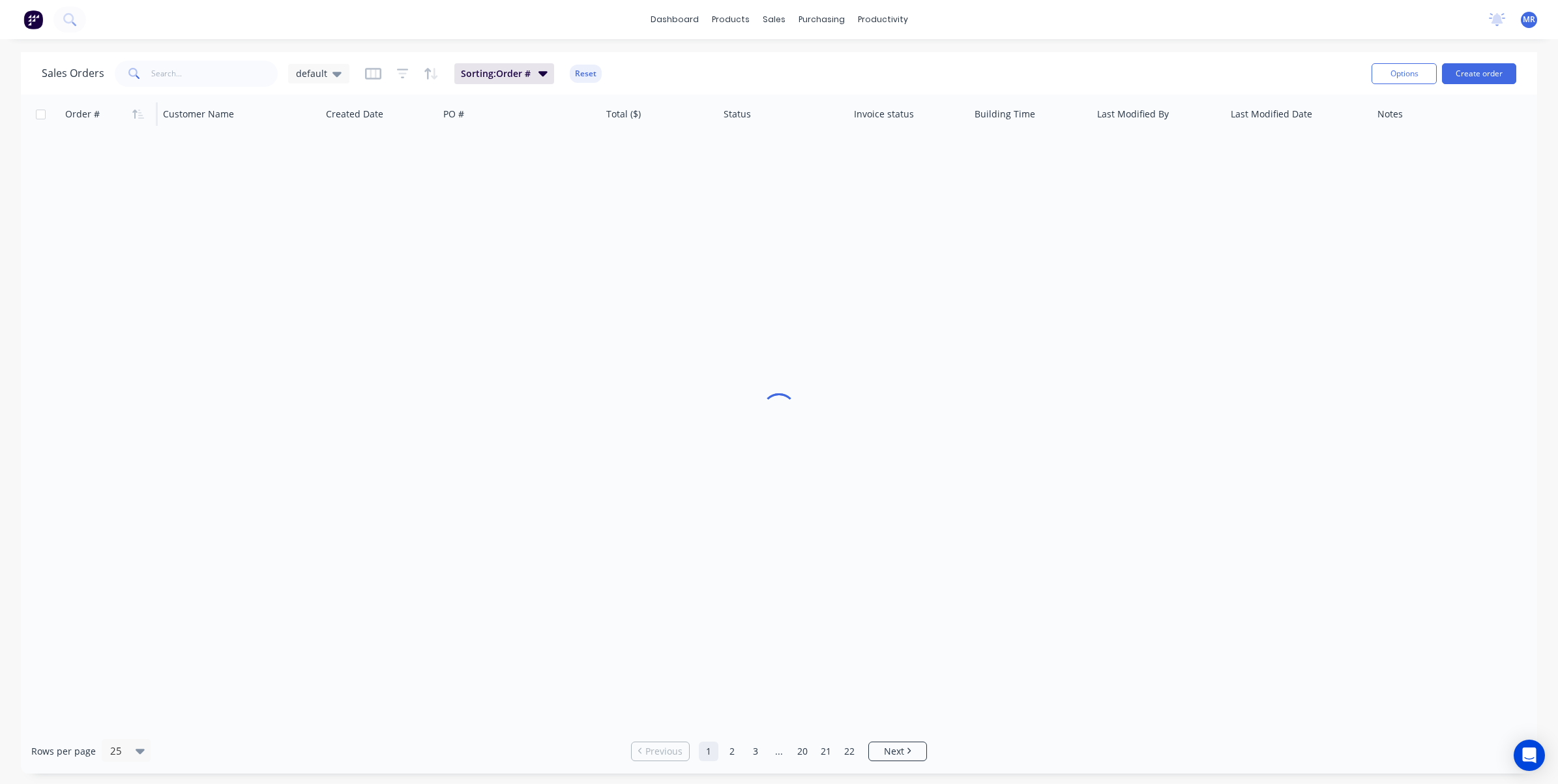
scroll to position [0, 0]
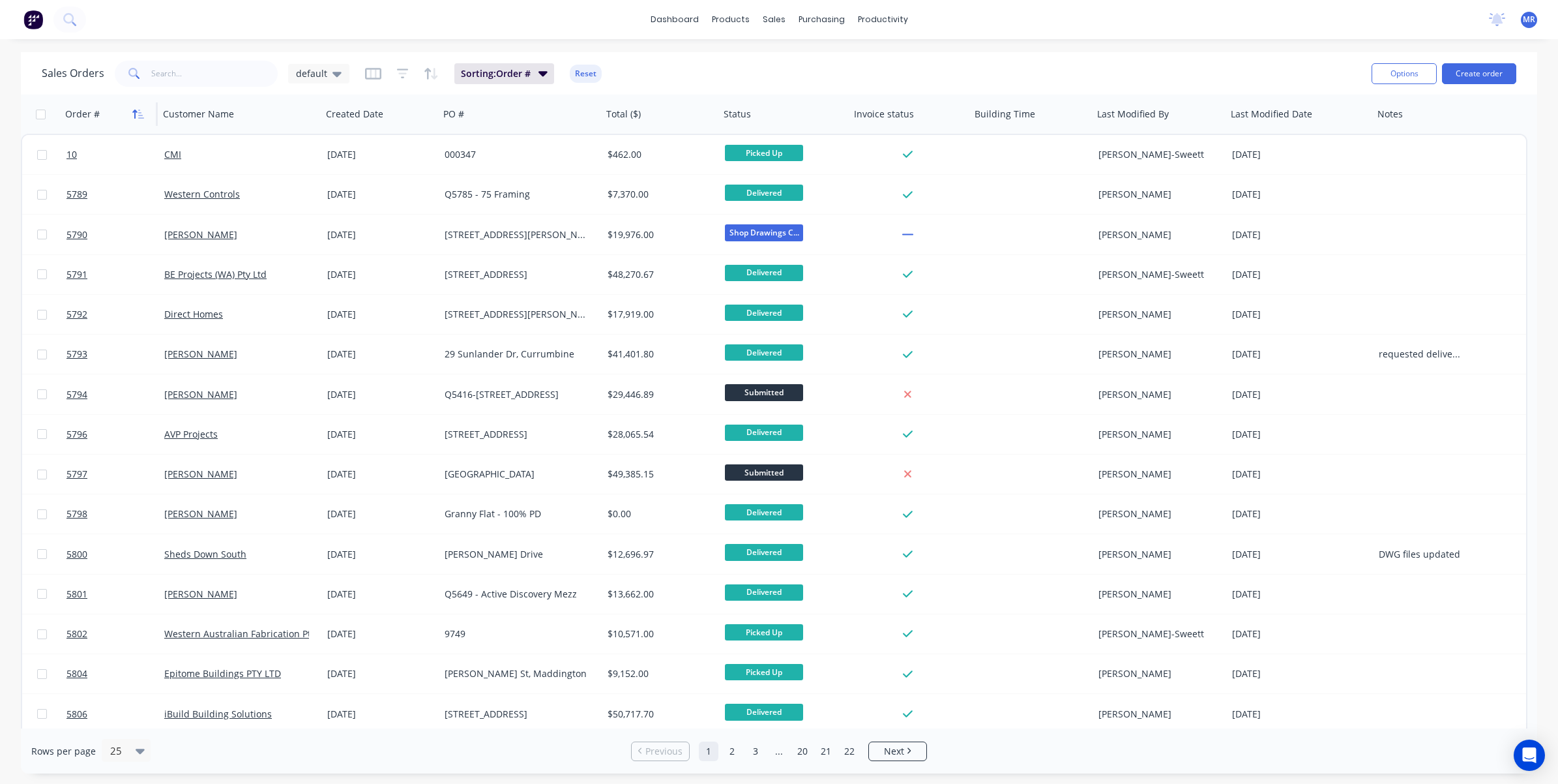
click at [135, 111] on icon "button" at bounding box center [135, 114] width 4 height 9
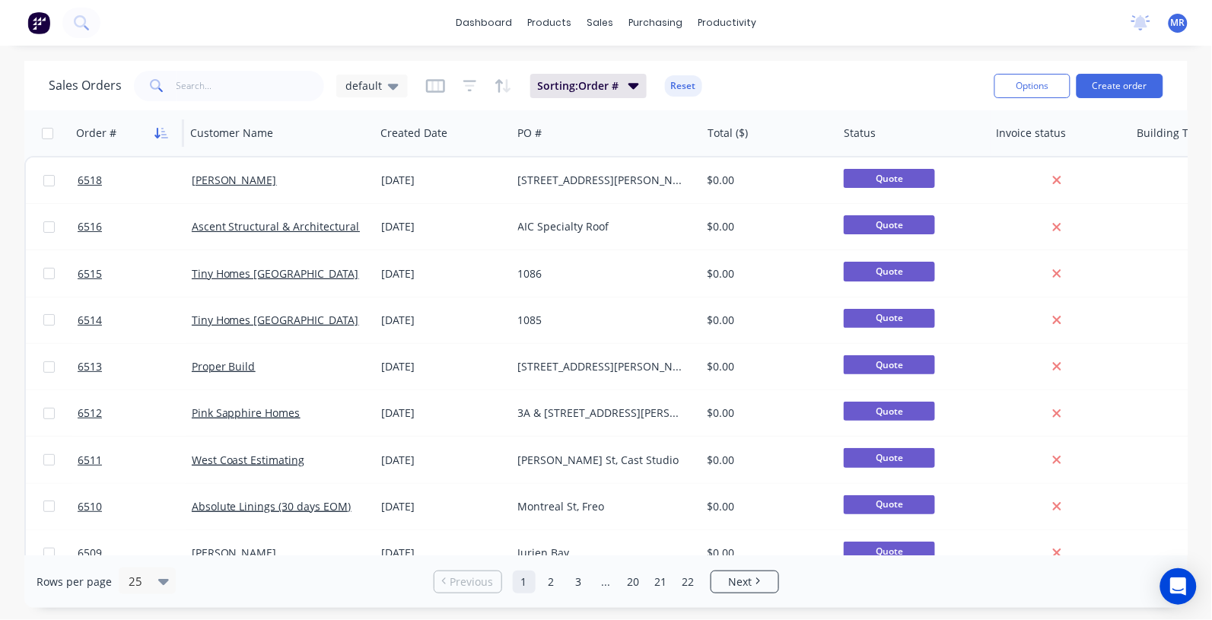
click at [164, 128] on icon "button" at bounding box center [161, 133] width 14 height 12
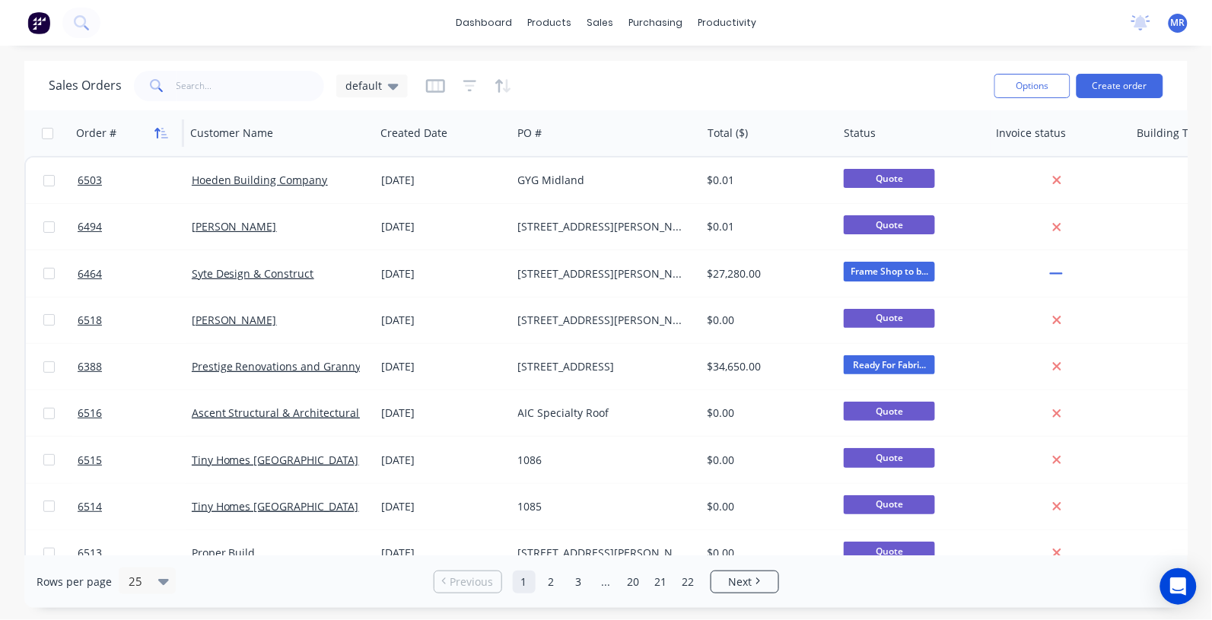
click at [164, 129] on icon "button" at bounding box center [161, 133] width 14 height 12
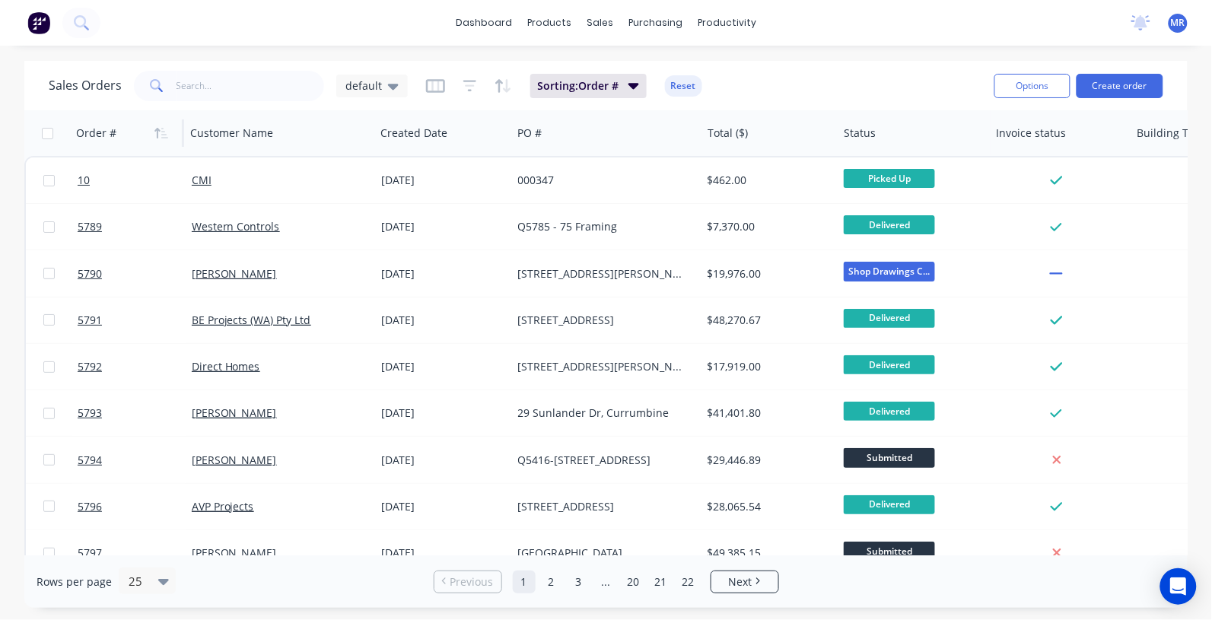
click at [164, 129] on icon "button" at bounding box center [161, 133] width 14 height 12
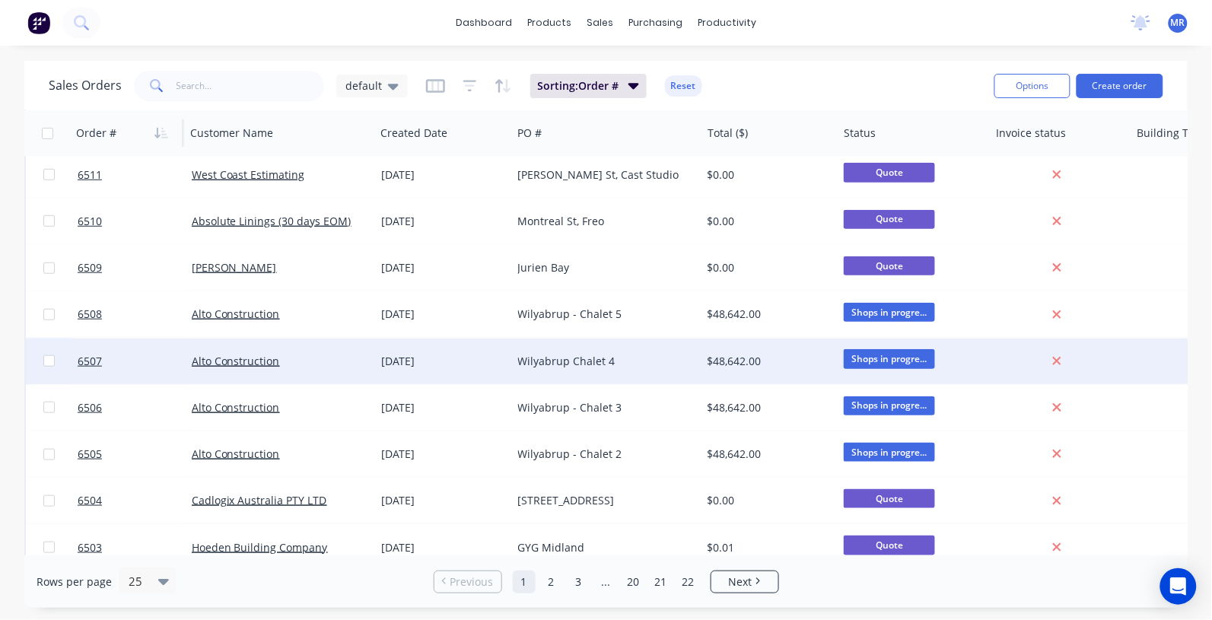
scroll to position [380, 0]
